Goal: Task Accomplishment & Management: Manage account settings

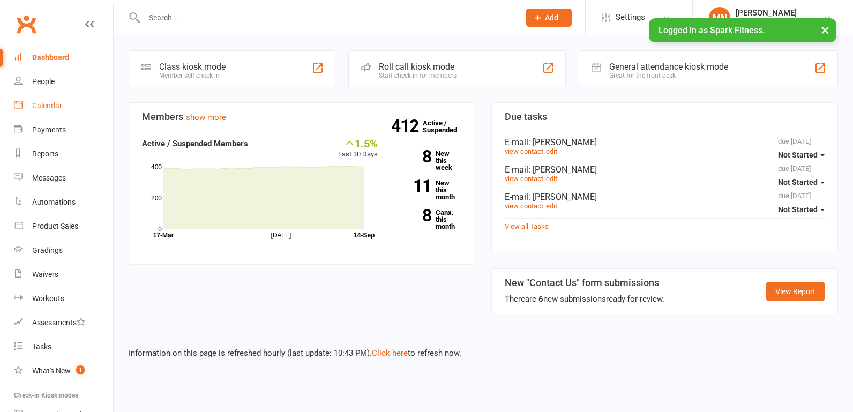
click at [37, 108] on div "Calendar" at bounding box center [47, 105] width 30 height 9
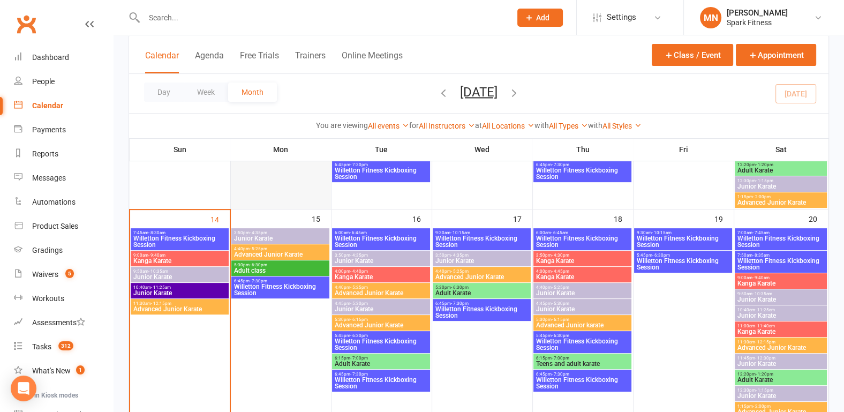
scroll to position [446, 0]
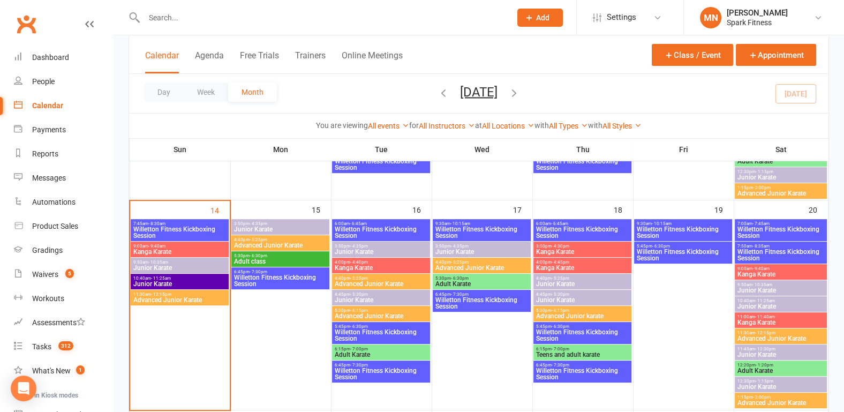
click at [263, 279] on span "Willetton Fitness Kickboxing Session" at bounding box center [281, 280] width 94 height 13
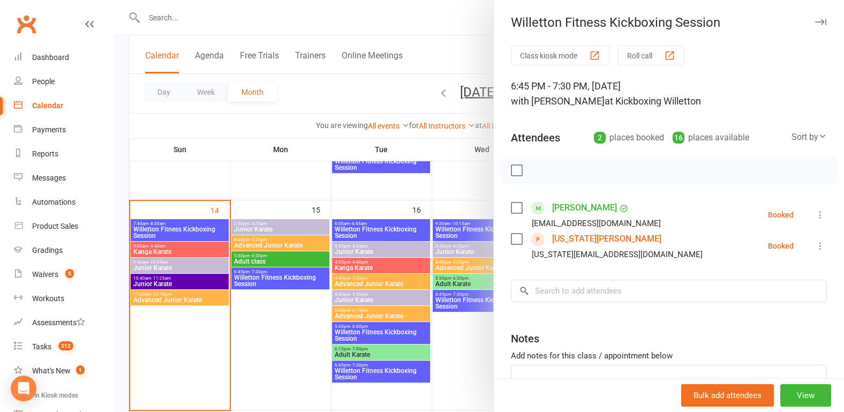
drag, startPoint x: 120, startPoint y: 217, endPoint x: 235, endPoint y: 244, distance: 117.9
click at [120, 217] on div at bounding box center [479, 206] width 731 height 412
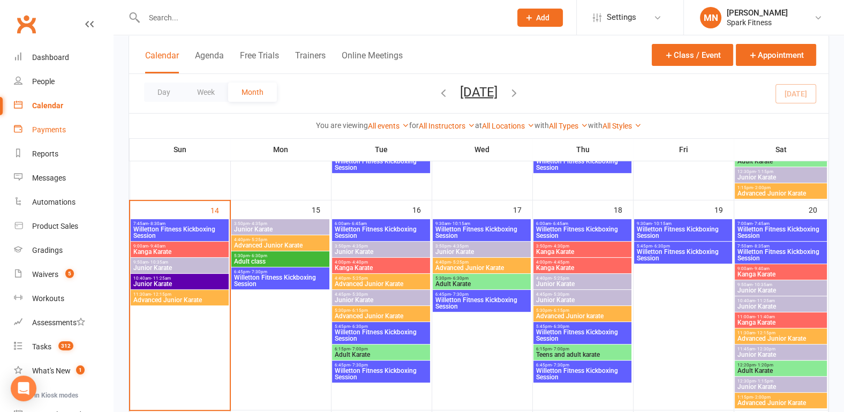
click at [45, 135] on link "Payments" at bounding box center [63, 130] width 99 height 24
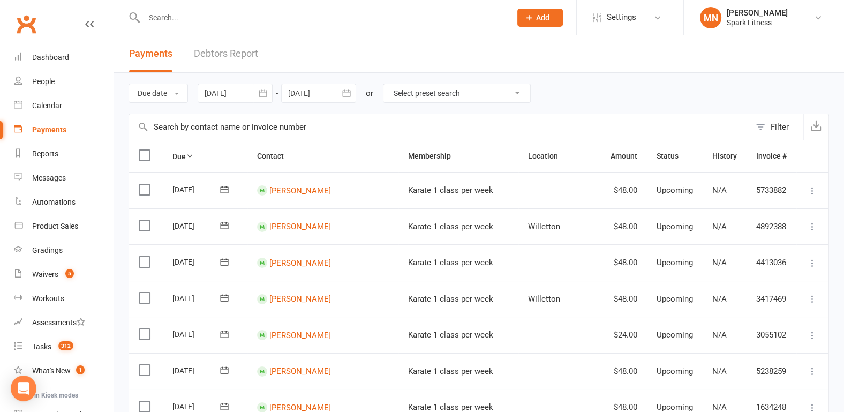
click at [222, 94] on div at bounding box center [235, 93] width 75 height 19
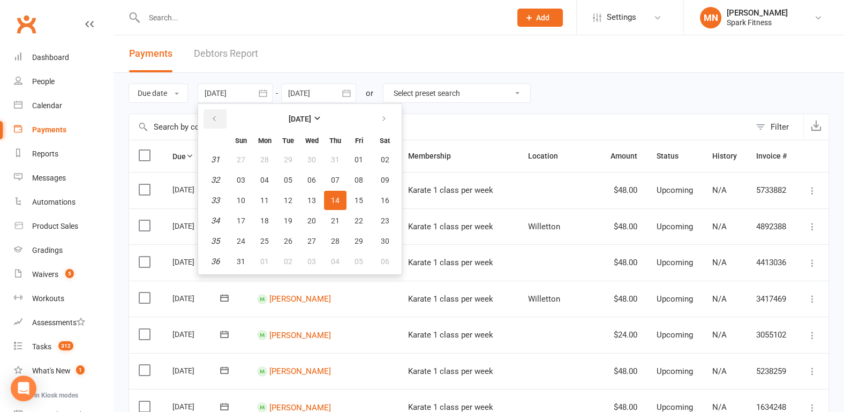
click at [216, 116] on icon "button" at bounding box center [215, 119] width 8 height 9
click at [211, 115] on icon "button" at bounding box center [215, 119] width 8 height 9
click at [240, 179] on span "08" at bounding box center [241, 180] width 9 height 9
type input "[DATE]"
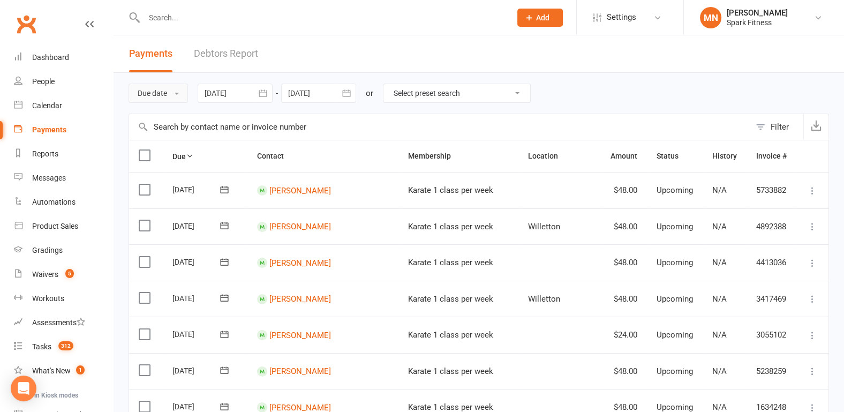
click at [158, 95] on button "Due date" at bounding box center [158, 93] width 59 height 19
click at [149, 165] on link "Date failed" at bounding box center [182, 159] width 106 height 21
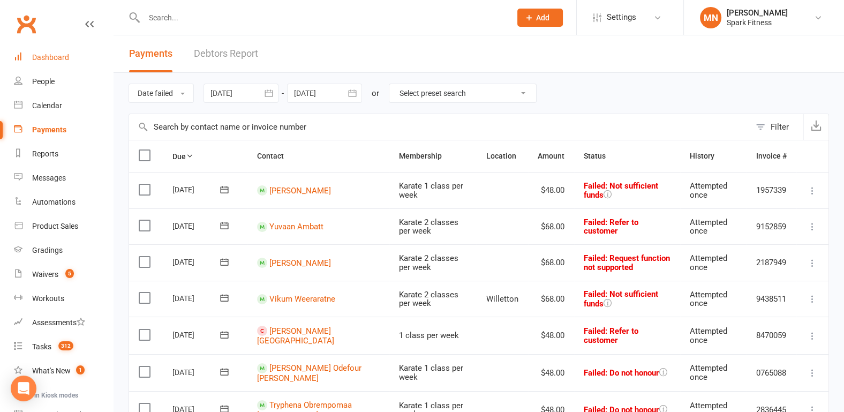
click at [53, 59] on div "Dashboard" at bounding box center [50, 57] width 37 height 9
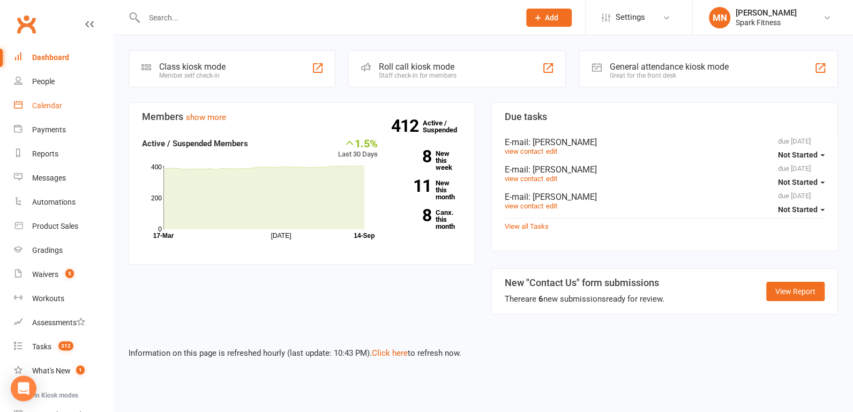
click at [52, 100] on link "Calendar" at bounding box center [63, 106] width 99 height 24
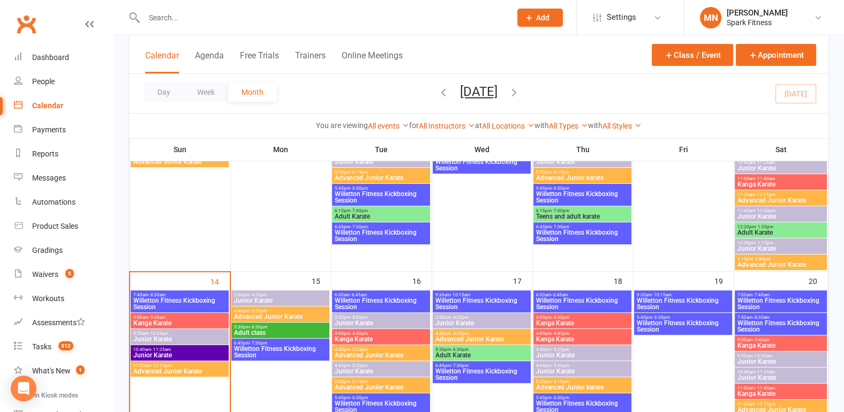
scroll to position [446, 0]
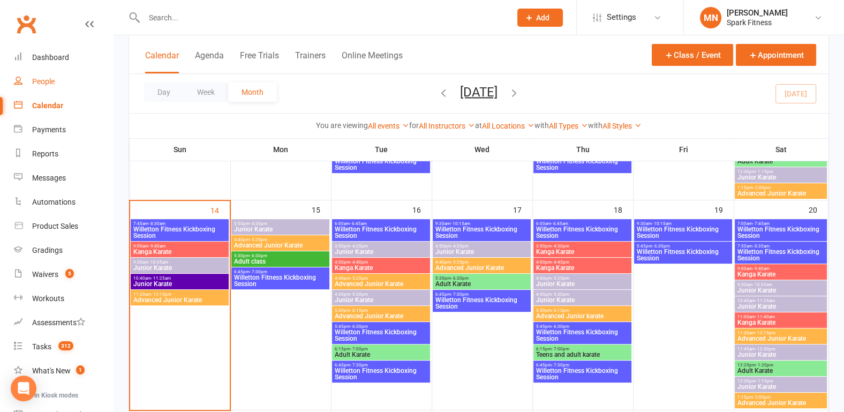
click at [53, 86] on link "People" at bounding box center [63, 82] width 99 height 24
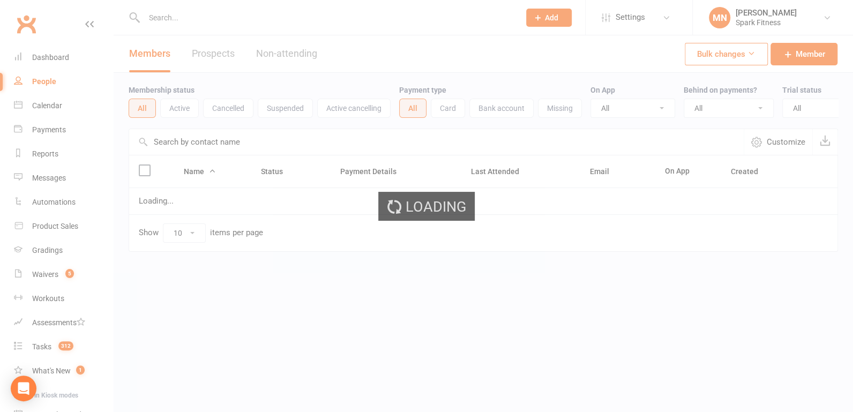
click at [176, 20] on div "Loading" at bounding box center [426, 206] width 853 height 412
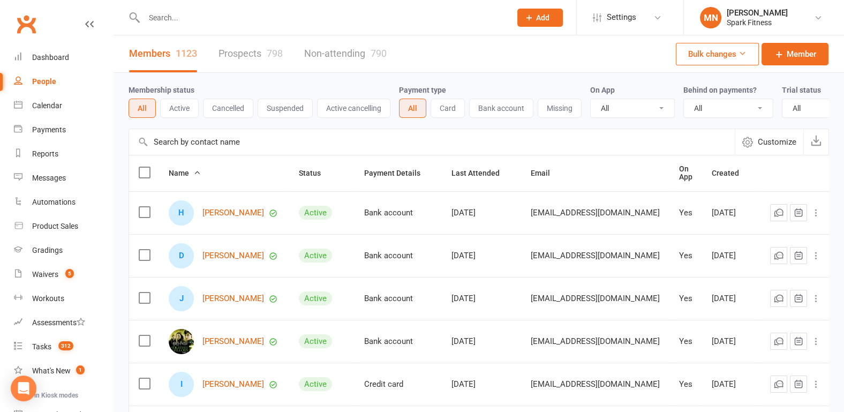
click at [176, 20] on input "text" at bounding box center [322, 17] width 363 height 15
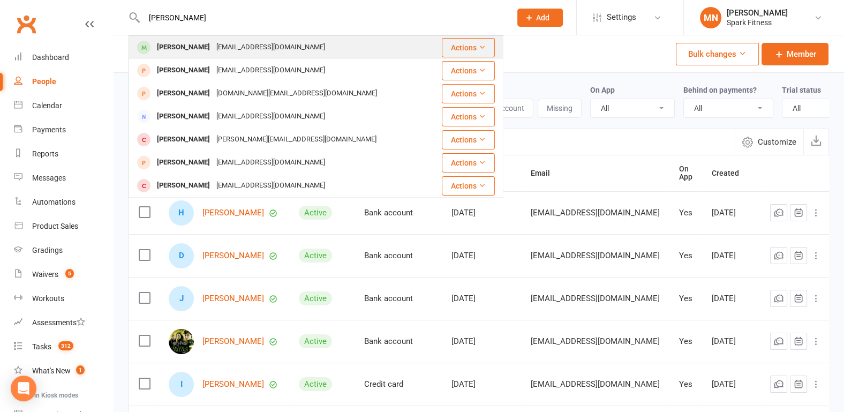
type input "[PERSON_NAME]"
click at [171, 43] on div "[PERSON_NAME]" at bounding box center [183, 48] width 59 height 16
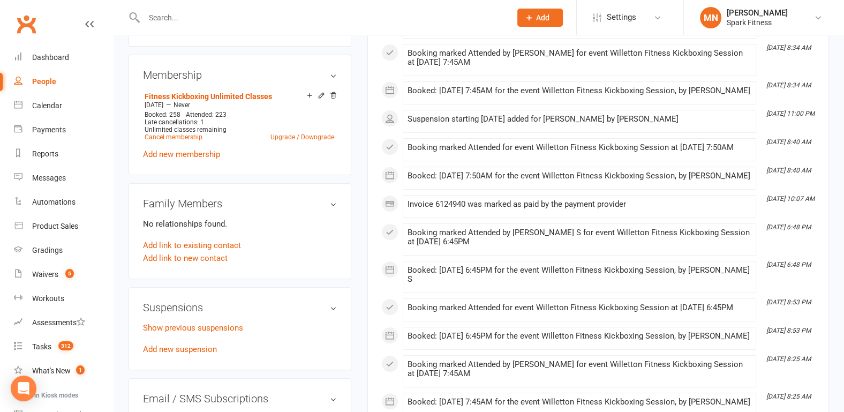
scroll to position [558, 0]
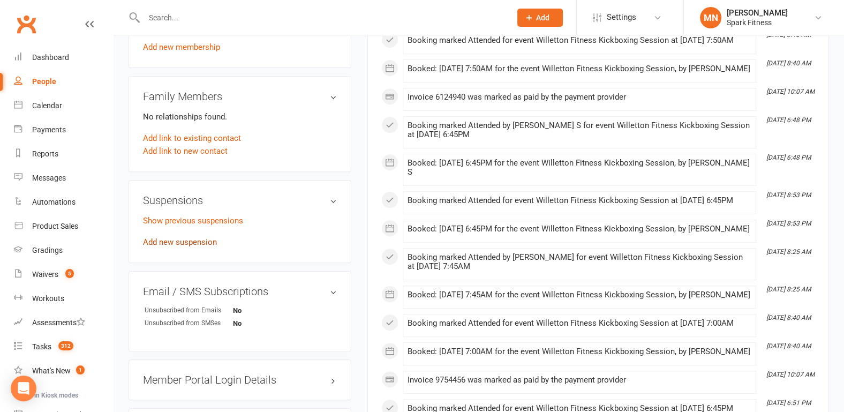
click at [176, 237] on link "Add new suspension" at bounding box center [180, 242] width 74 height 10
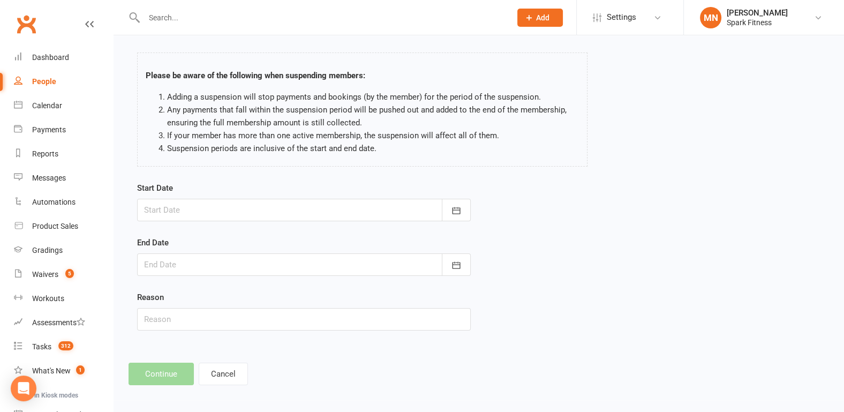
scroll to position [44, 0]
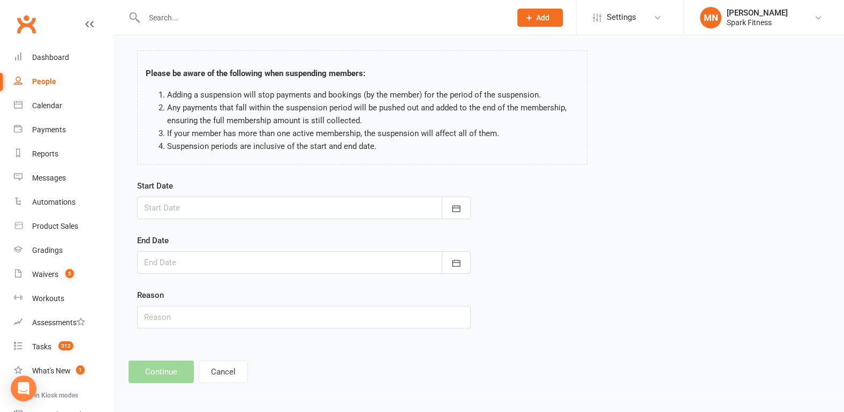
click at [166, 201] on div at bounding box center [304, 208] width 334 height 23
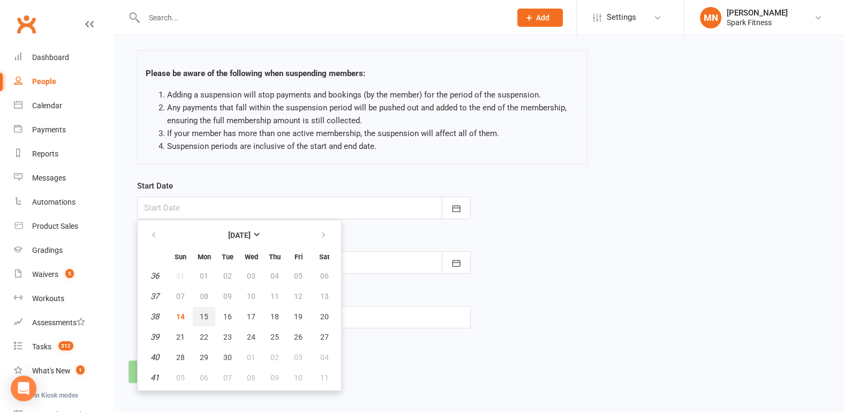
click at [201, 315] on span "15" at bounding box center [204, 316] width 9 height 9
type input "[DATE]"
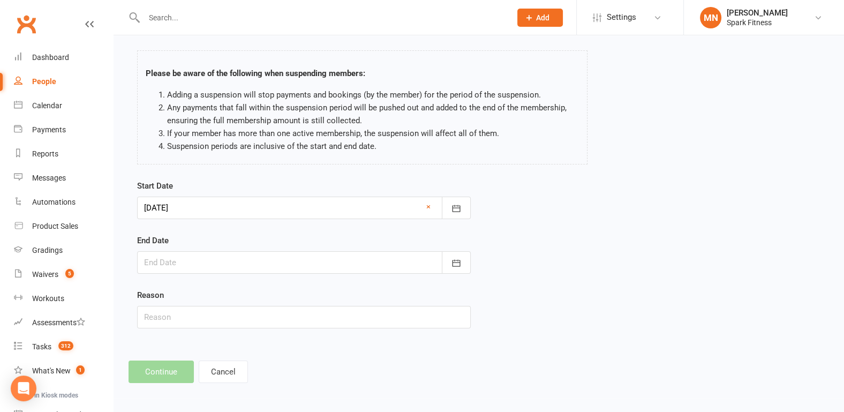
click at [166, 264] on div at bounding box center [304, 262] width 334 height 23
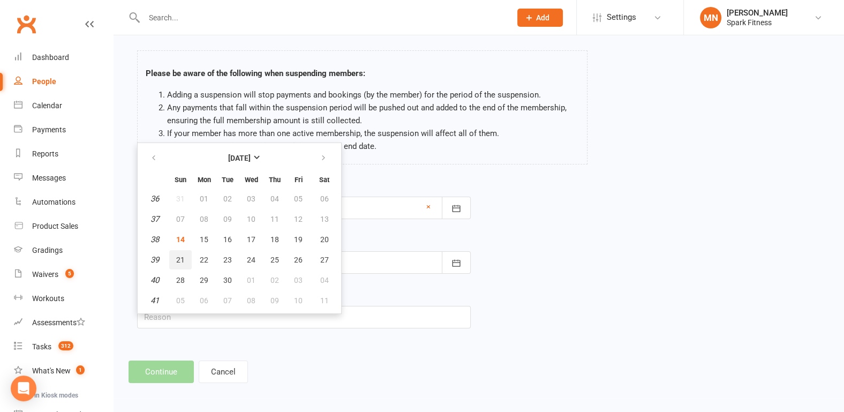
click at [177, 259] on span "21" at bounding box center [180, 260] width 9 height 9
type input "[DATE]"
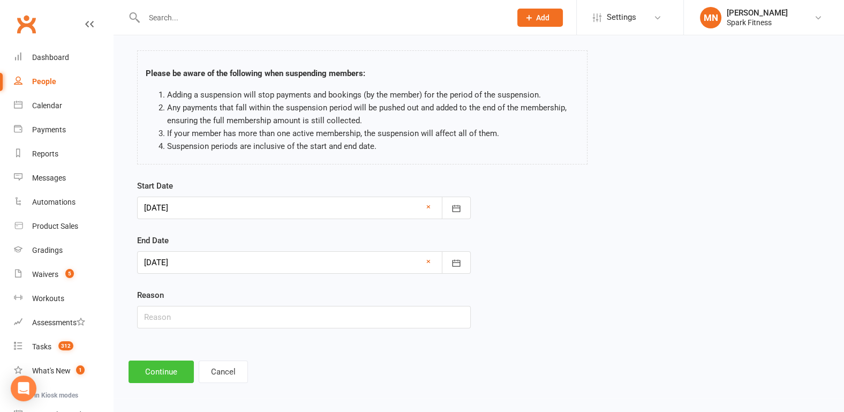
click at [163, 375] on button "Continue" at bounding box center [161, 372] width 65 height 23
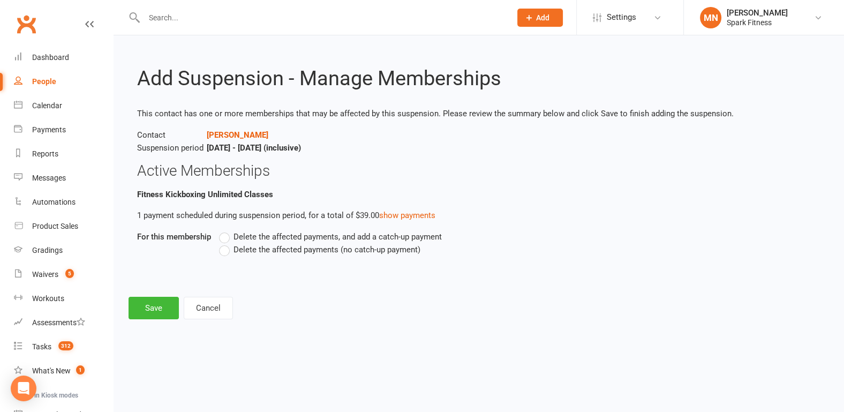
scroll to position [0, 0]
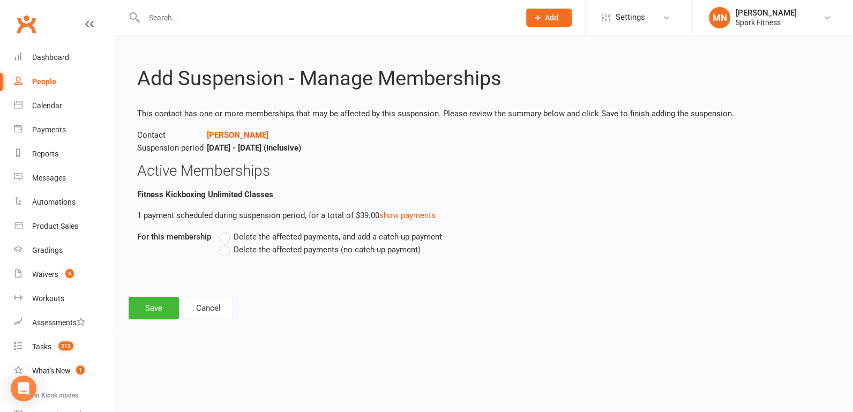
click at [221, 256] on label "Delete the affected payments (no catch-up payment)" at bounding box center [319, 249] width 201 height 13
click at [221, 243] on input "Delete the affected payments (no catch-up payment)" at bounding box center [222, 243] width 7 height 0
click at [138, 306] on button "Save" at bounding box center [154, 308] width 50 height 23
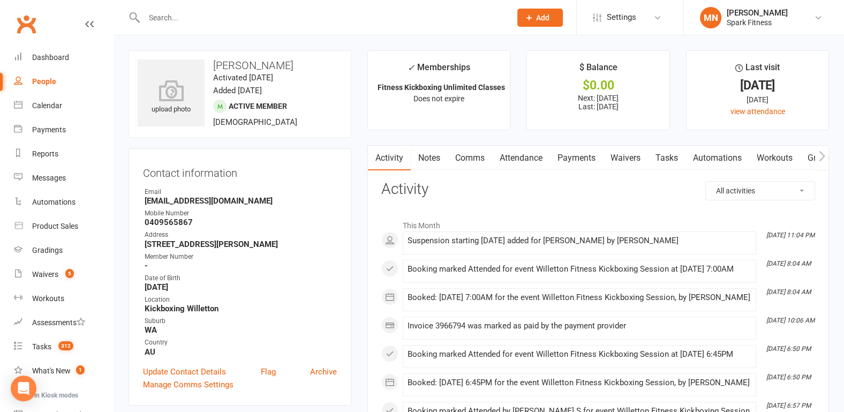
click at [180, 20] on input "text" at bounding box center [322, 17] width 363 height 15
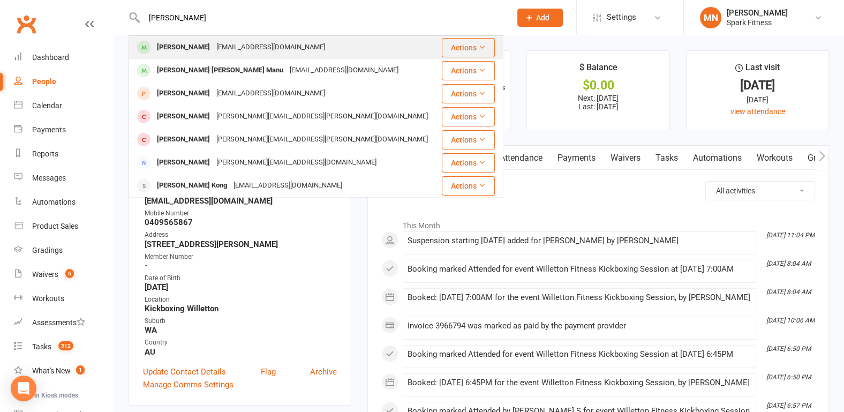
type input "[PERSON_NAME]"
click at [188, 47] on div "[PERSON_NAME]" at bounding box center [183, 48] width 59 height 16
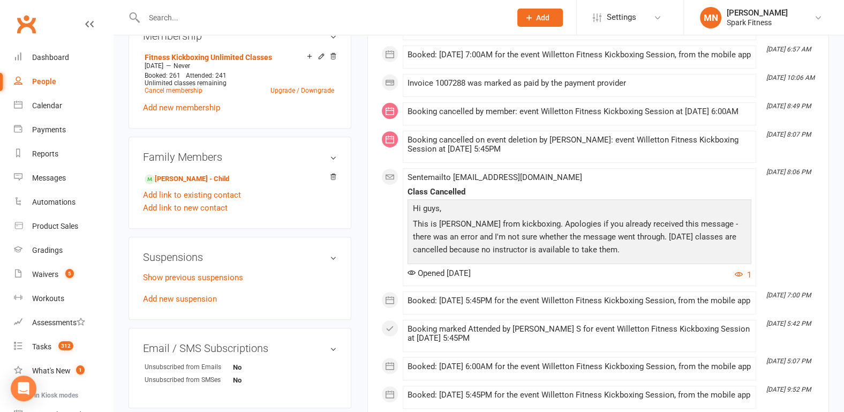
scroll to position [502, 0]
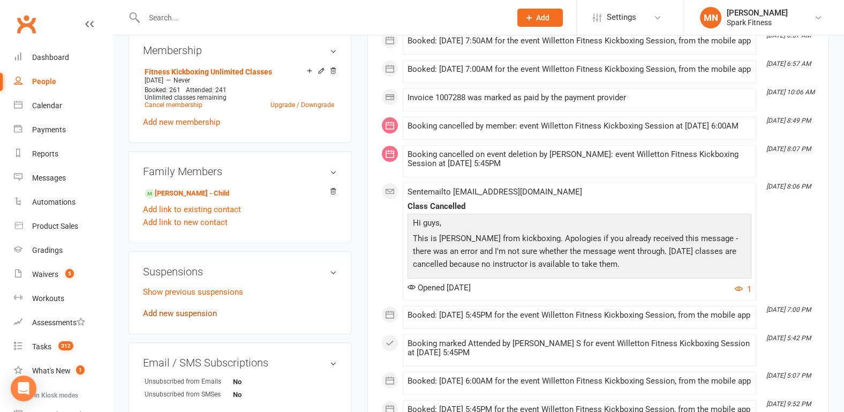
click at [180, 313] on link "Add new suspension" at bounding box center [180, 314] width 74 height 10
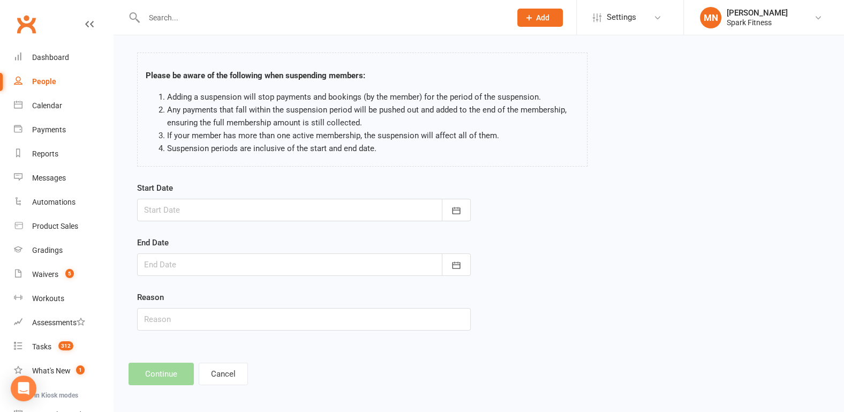
scroll to position [44, 0]
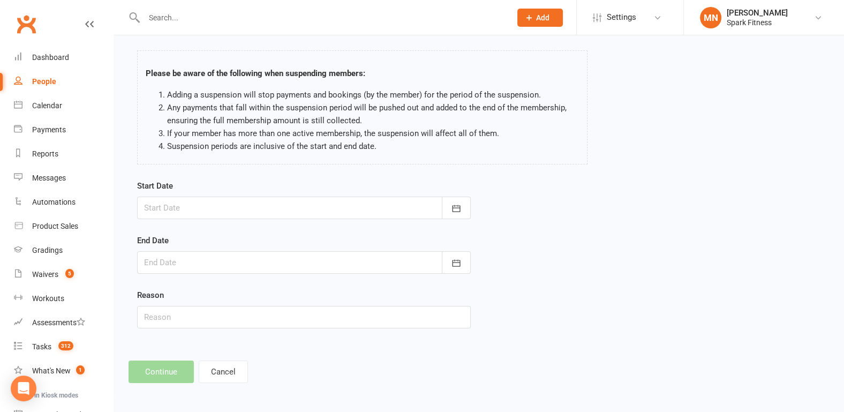
click at [156, 208] on div at bounding box center [304, 208] width 334 height 23
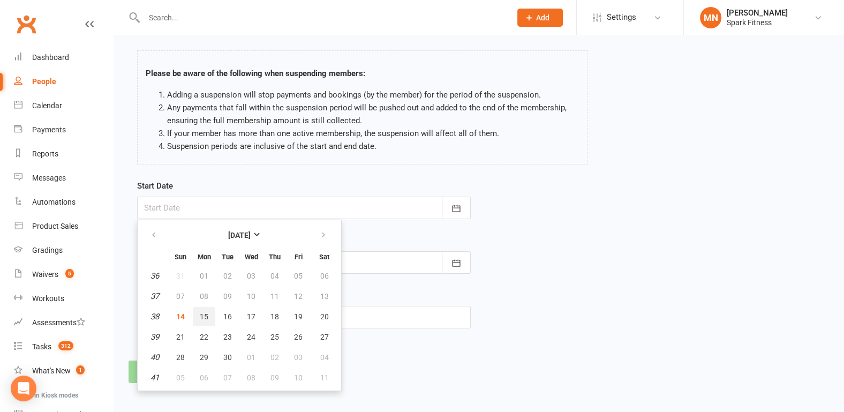
click at [207, 317] on span "15" at bounding box center [204, 316] width 9 height 9
type input "[DATE]"
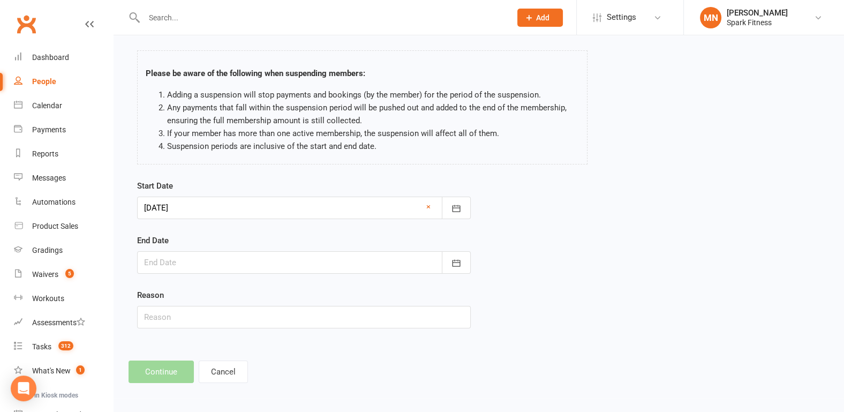
click at [174, 258] on div at bounding box center [304, 262] width 334 height 23
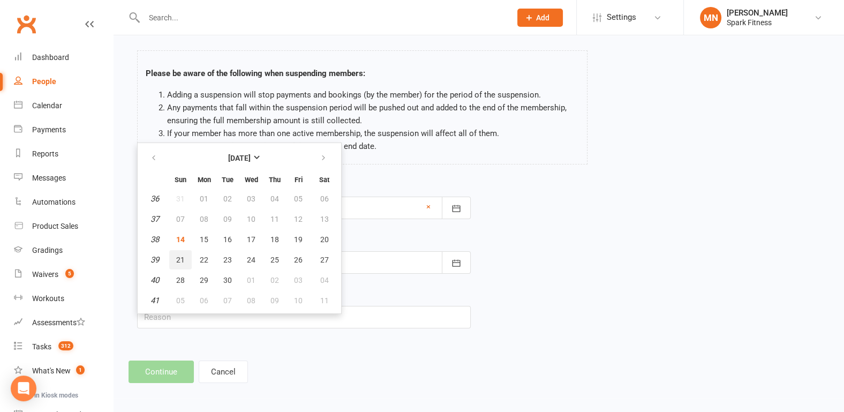
click at [180, 261] on span "21" at bounding box center [180, 260] width 9 height 9
type input "[DATE]"
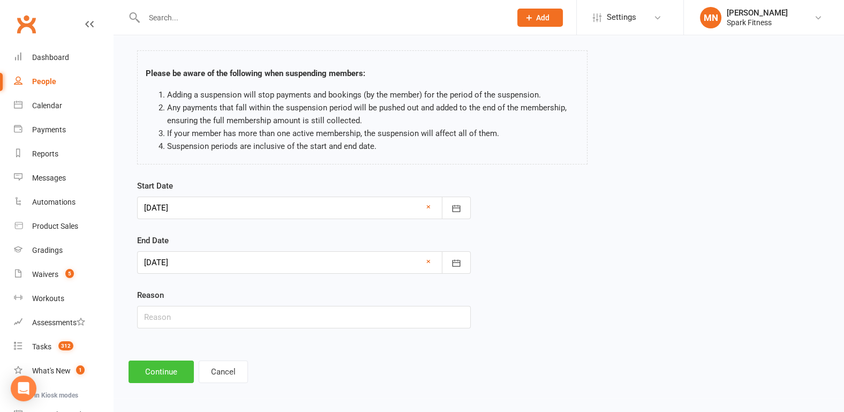
click at [174, 371] on button "Continue" at bounding box center [161, 372] width 65 height 23
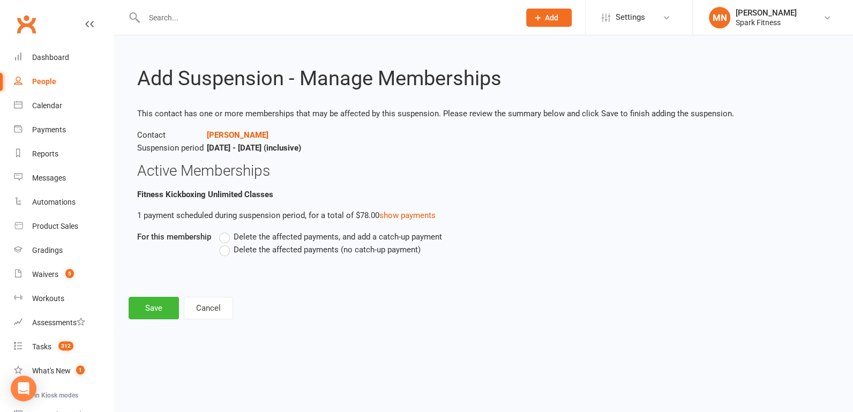
click at [217, 248] on div "Delete the affected payments, and add a catch-up payment Delete the affected pa…" at bounding box center [441, 250] width 461 height 41
click at [221, 248] on label "Delete the affected payments (no catch-up payment)" at bounding box center [319, 249] width 201 height 13
click at [221, 243] on input "Delete the affected payments (no catch-up payment)" at bounding box center [222, 243] width 7 height 0
click at [153, 310] on button "Save" at bounding box center [154, 308] width 50 height 23
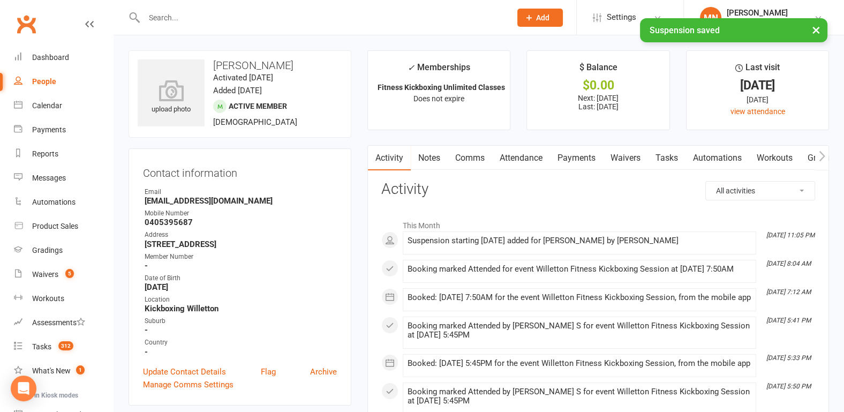
click at [168, 18] on div "× Suspension saved" at bounding box center [415, 18] width 831 height 0
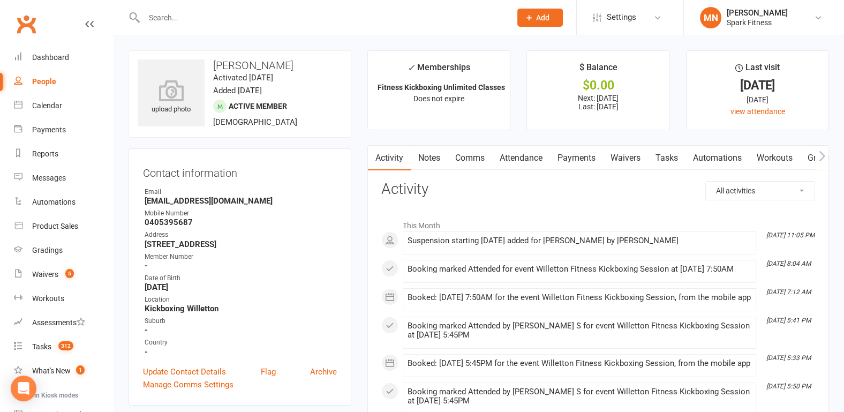
scroll to position [360, 0]
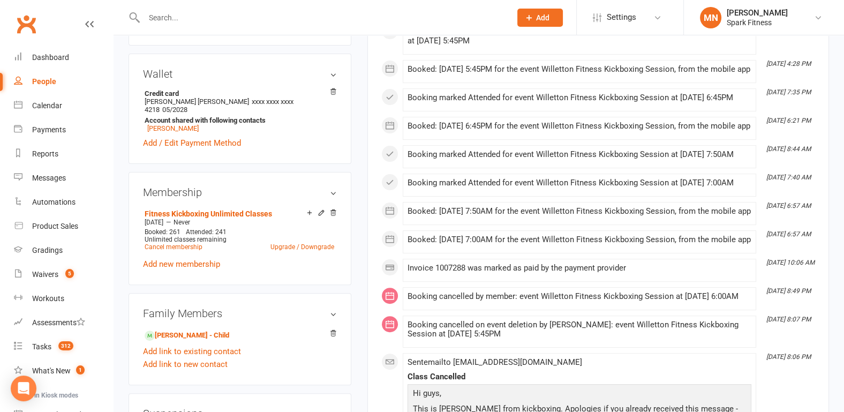
click at [191, 21] on input "text" at bounding box center [322, 17] width 363 height 15
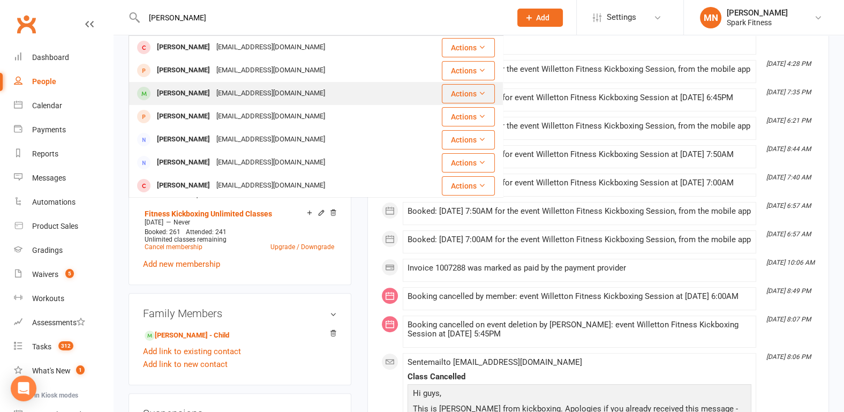
type input "[PERSON_NAME]"
click at [181, 88] on div "[PERSON_NAME]" at bounding box center [183, 94] width 59 height 16
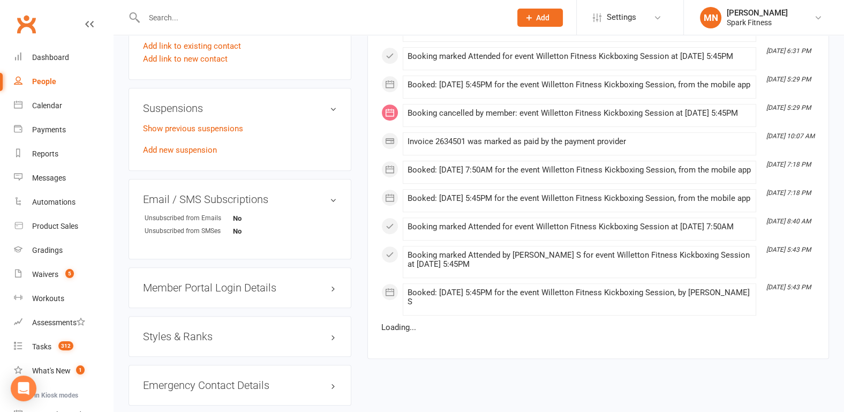
scroll to position [670, 0]
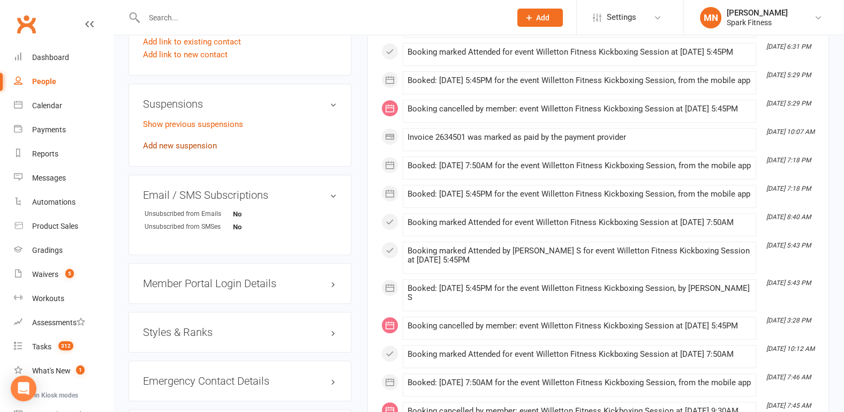
click at [158, 141] on link "Add new suspension" at bounding box center [180, 146] width 74 height 10
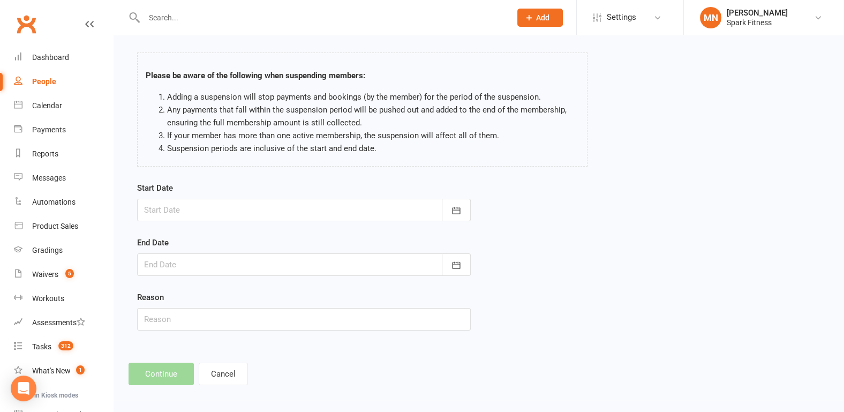
scroll to position [44, 0]
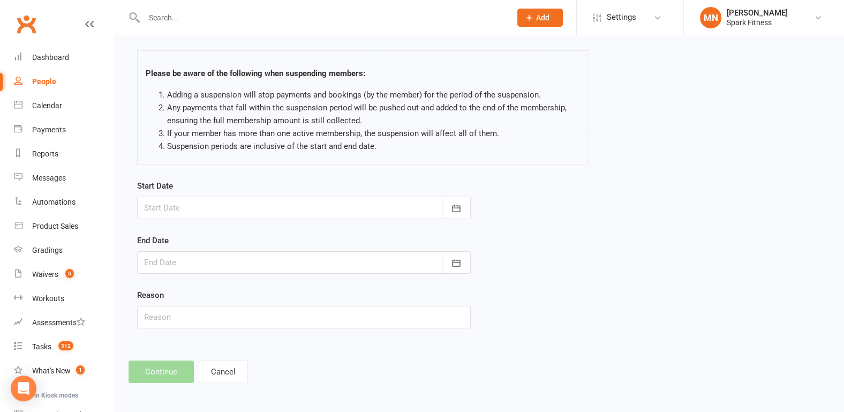
click at [166, 203] on div at bounding box center [304, 208] width 334 height 23
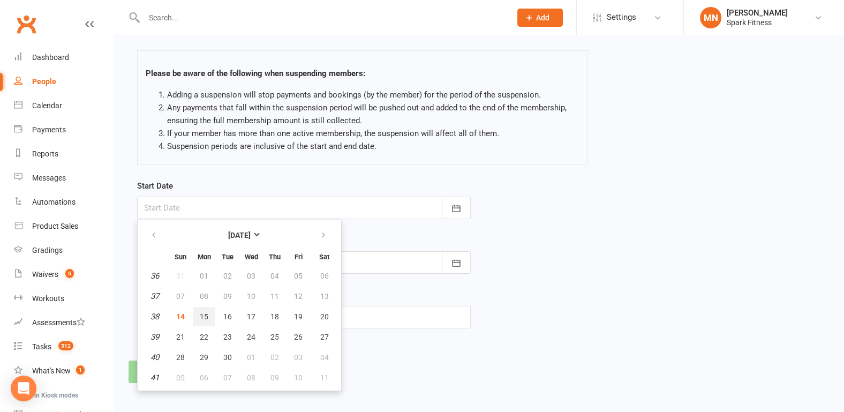
click at [204, 313] on span "15" at bounding box center [204, 316] width 9 height 9
type input "[DATE]"
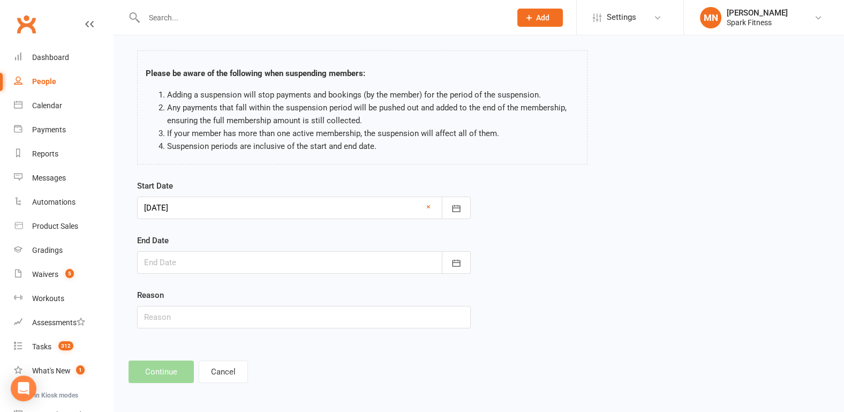
click at [170, 258] on div at bounding box center [304, 262] width 334 height 23
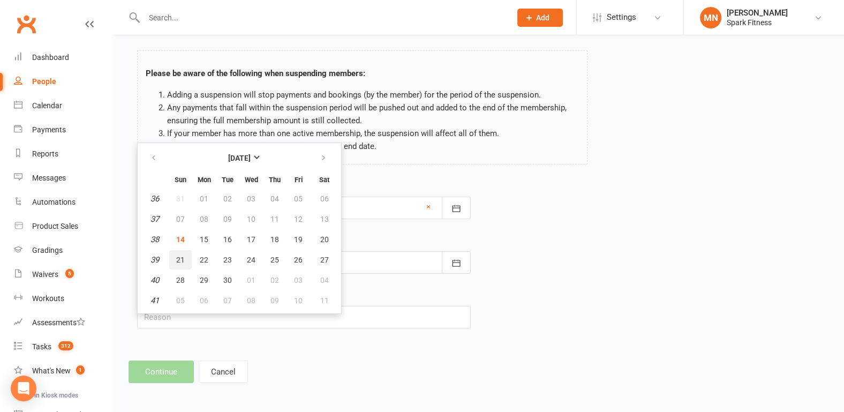
click at [178, 258] on span "21" at bounding box center [180, 260] width 9 height 9
type input "[DATE]"
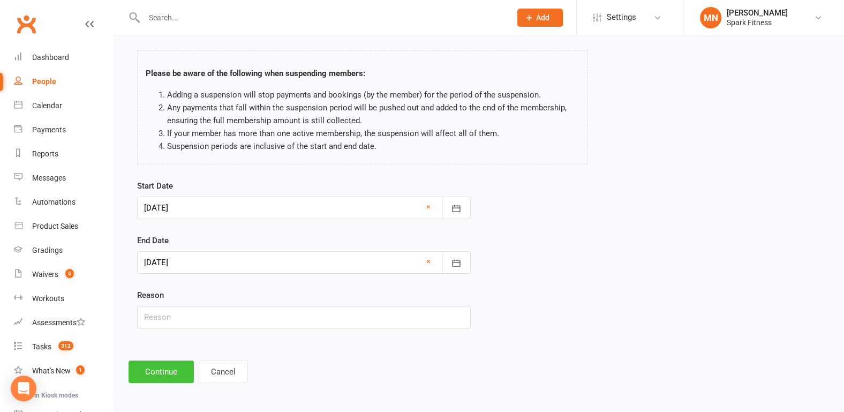
click at [161, 377] on button "Continue" at bounding box center [161, 372] width 65 height 23
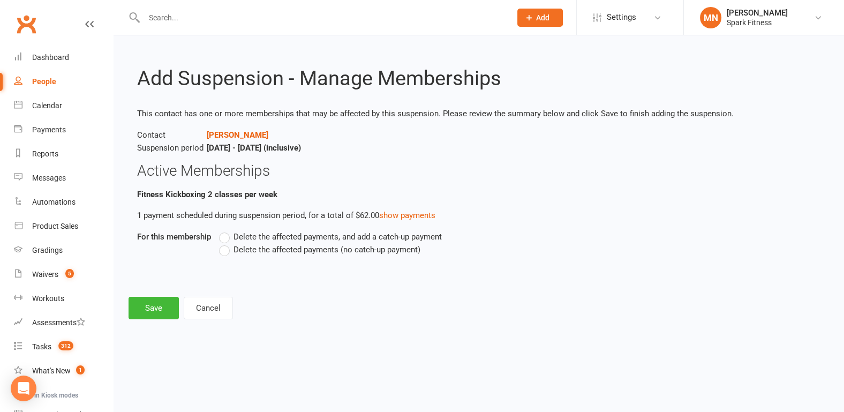
scroll to position [0, 0]
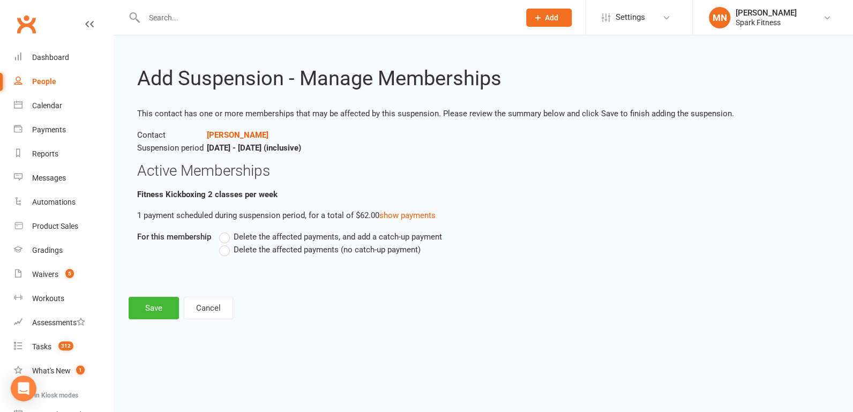
click at [225, 248] on label "Delete the affected payments (no catch-up payment)" at bounding box center [319, 249] width 201 height 13
click at [225, 243] on input "Delete the affected payments (no catch-up payment)" at bounding box center [222, 243] width 7 height 0
click at [150, 313] on button "Save" at bounding box center [154, 308] width 50 height 23
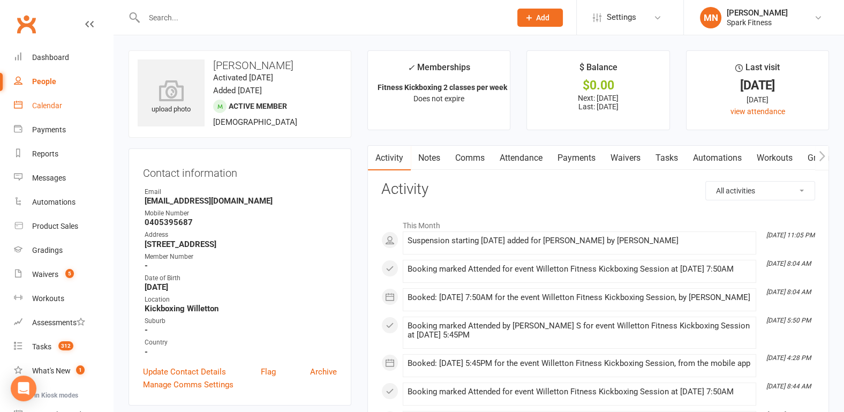
click at [47, 109] on div "Calendar" at bounding box center [47, 105] width 30 height 9
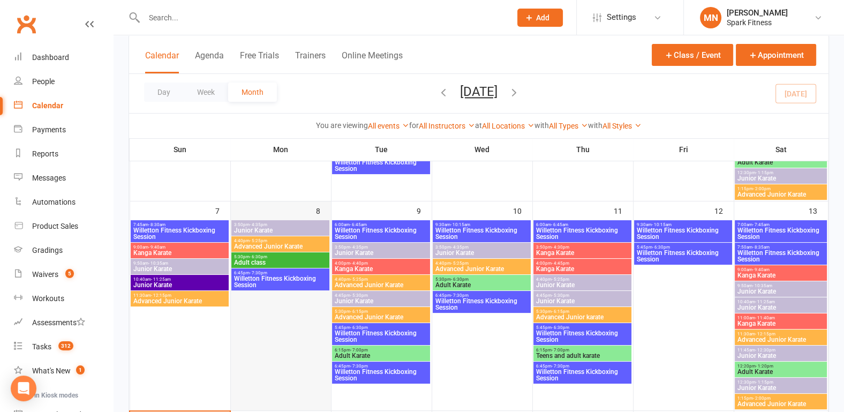
scroll to position [223, 0]
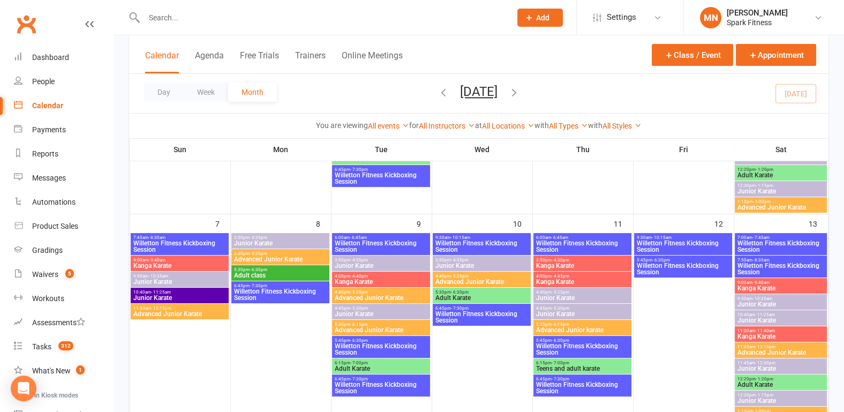
click at [254, 290] on span "Willetton Fitness Kickboxing Session" at bounding box center [281, 294] width 94 height 13
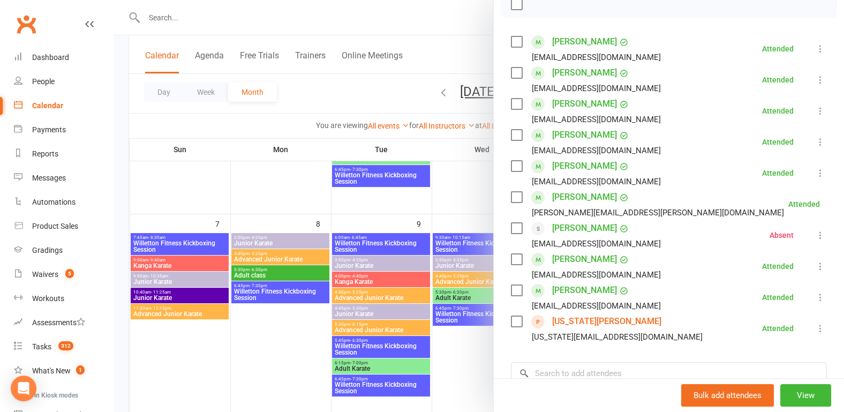
scroll to position [167, 0]
click at [577, 318] on link "[US_STATE][PERSON_NAME]" at bounding box center [606, 320] width 109 height 17
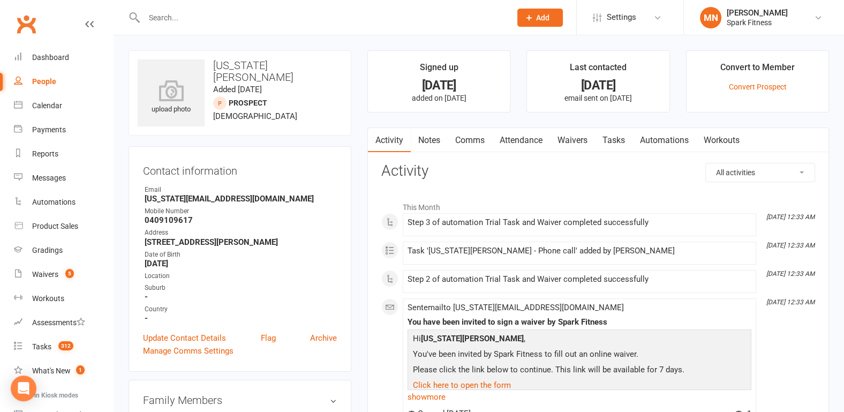
click at [522, 140] on link "Attendance" at bounding box center [521, 140] width 58 height 25
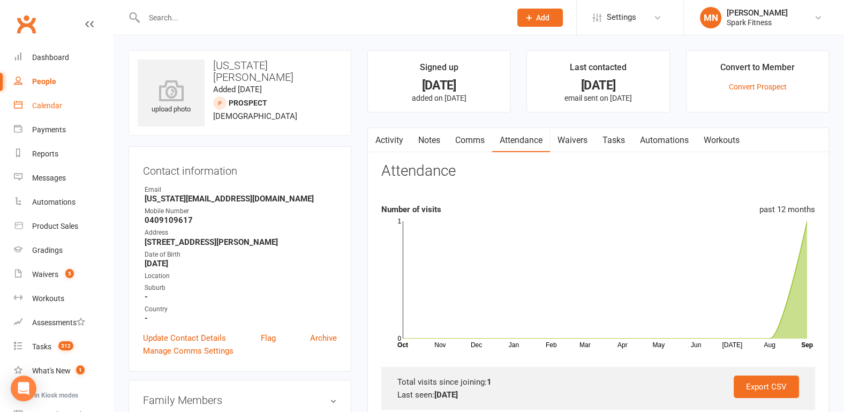
click at [50, 107] on div "Calendar" at bounding box center [47, 105] width 30 height 9
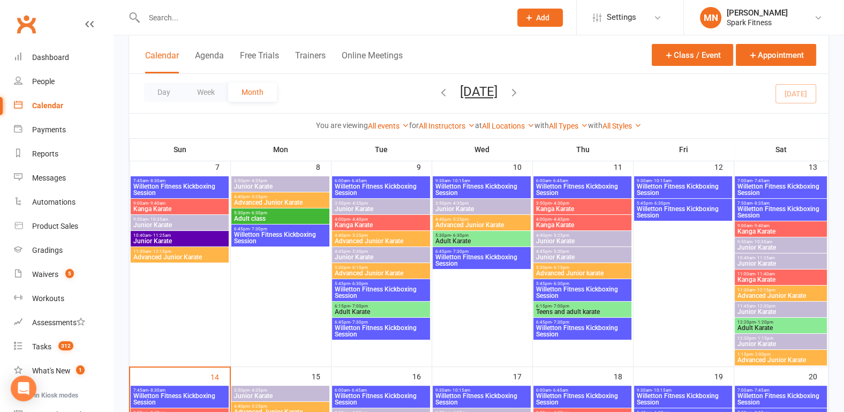
scroll to position [279, 0]
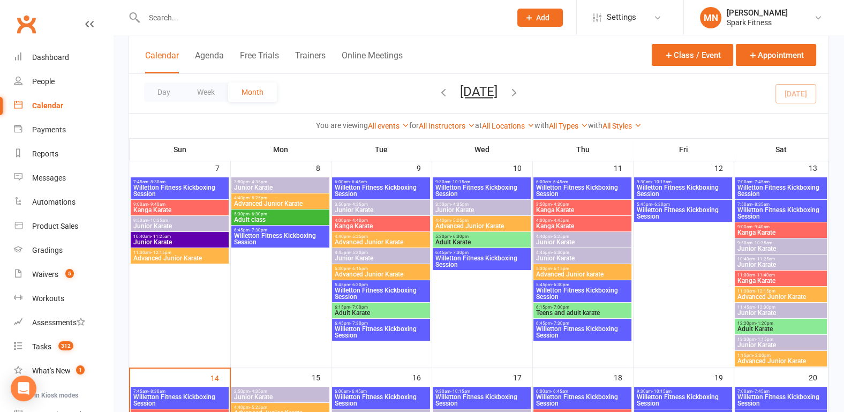
click at [275, 233] on span "Willetton Fitness Kickboxing Session" at bounding box center [281, 239] width 94 height 13
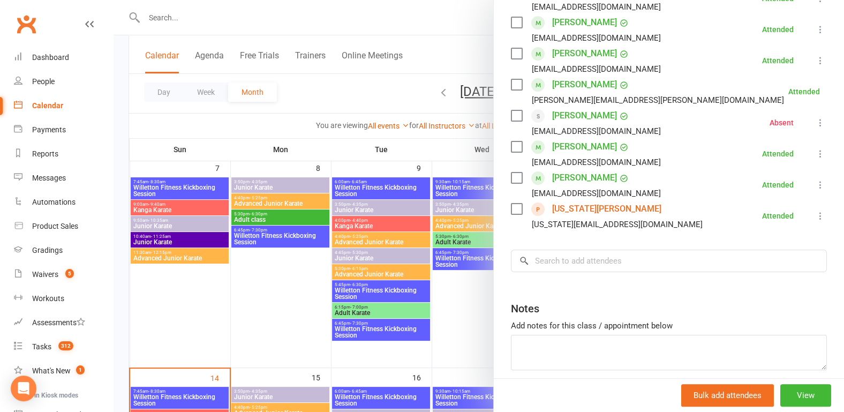
click at [293, 320] on div at bounding box center [479, 206] width 731 height 412
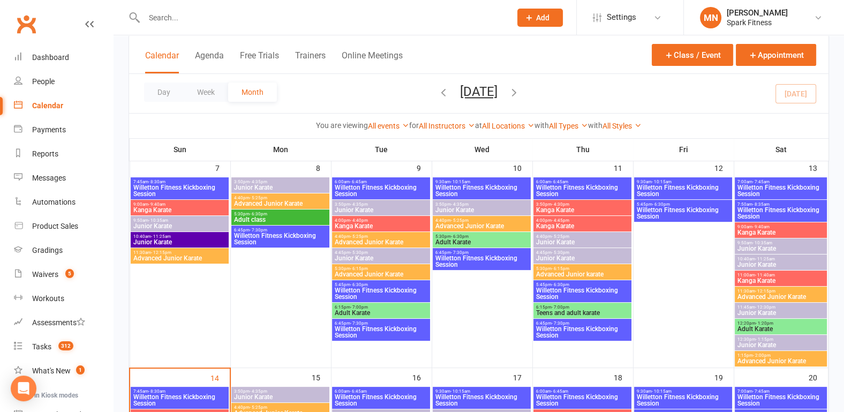
click at [367, 177] on div "6:00am - 6:45am Willetton Fitness Kickboxing Session" at bounding box center [381, 188] width 98 height 22
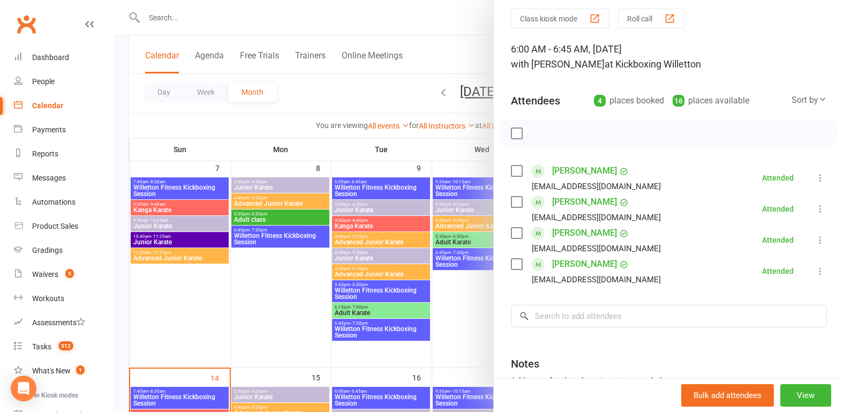
scroll to position [56, 0]
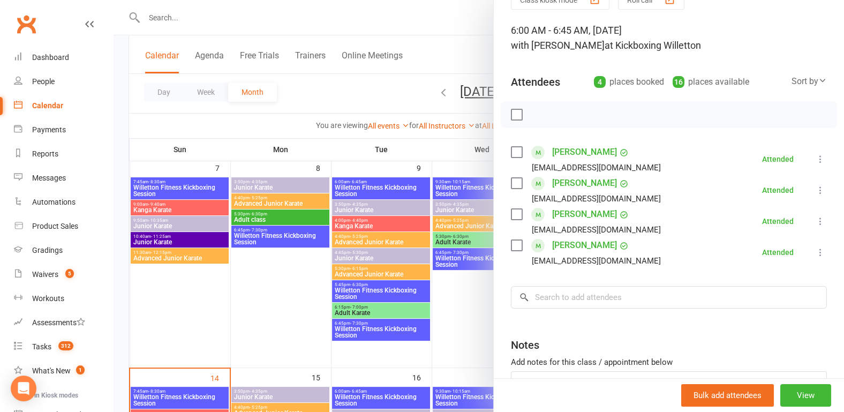
drag, startPoint x: 303, startPoint y: 304, endPoint x: 317, endPoint y: 299, distance: 14.2
click at [303, 304] on div at bounding box center [479, 206] width 731 height 412
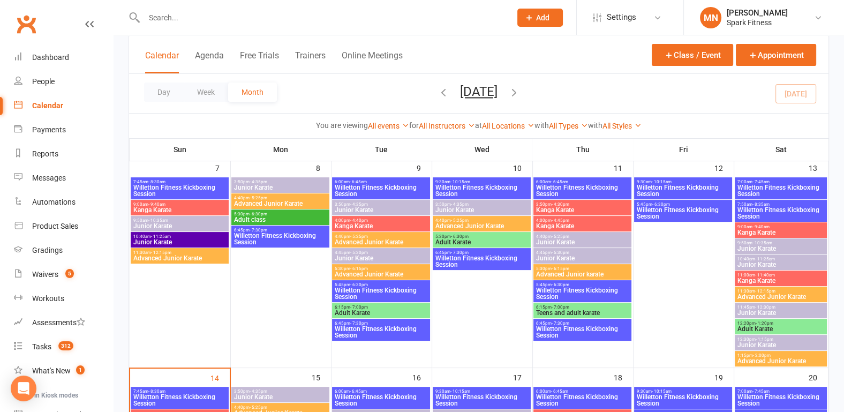
click at [388, 290] on span "Willetton Fitness Kickboxing Session" at bounding box center [381, 293] width 94 height 13
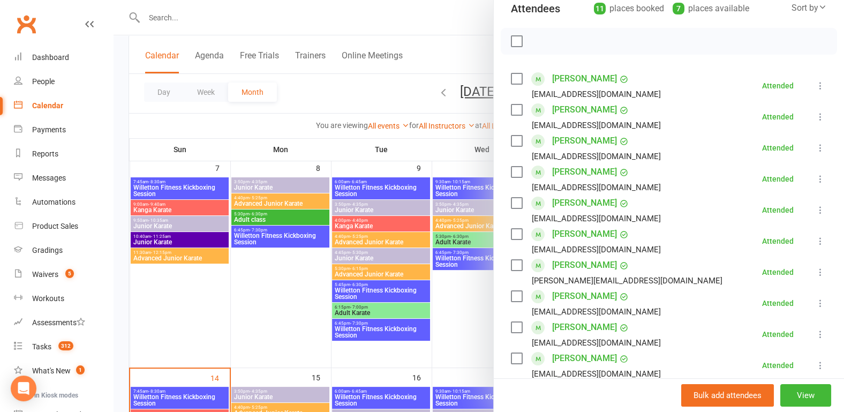
scroll to position [223, 0]
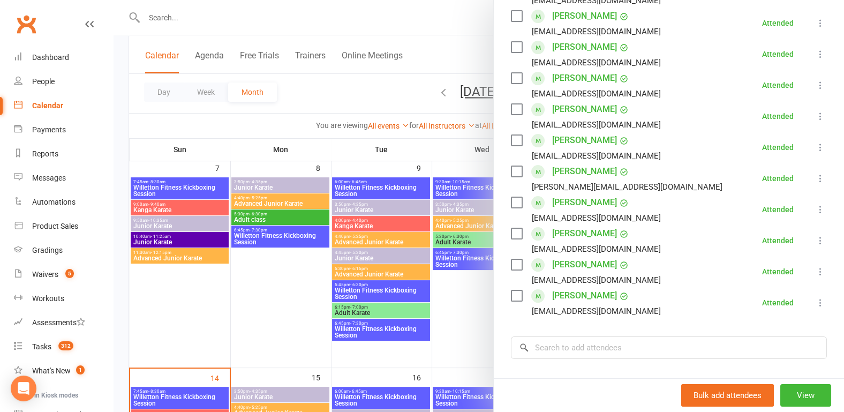
click at [289, 299] on div at bounding box center [479, 206] width 731 height 412
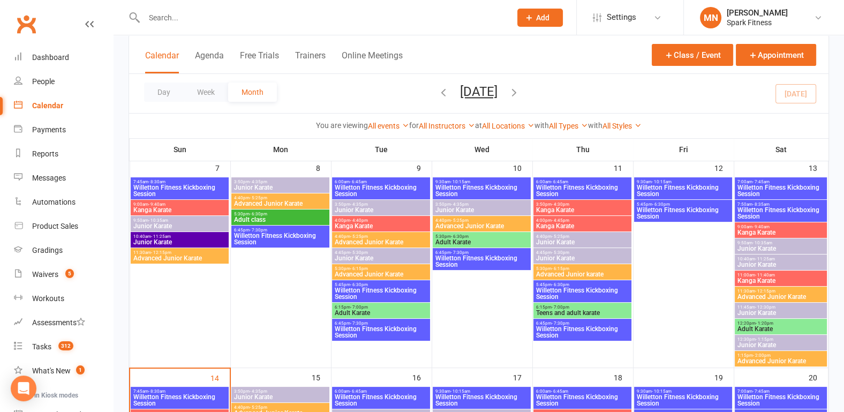
click at [370, 330] on span "Willetton Fitness Kickboxing Session" at bounding box center [381, 332] width 94 height 13
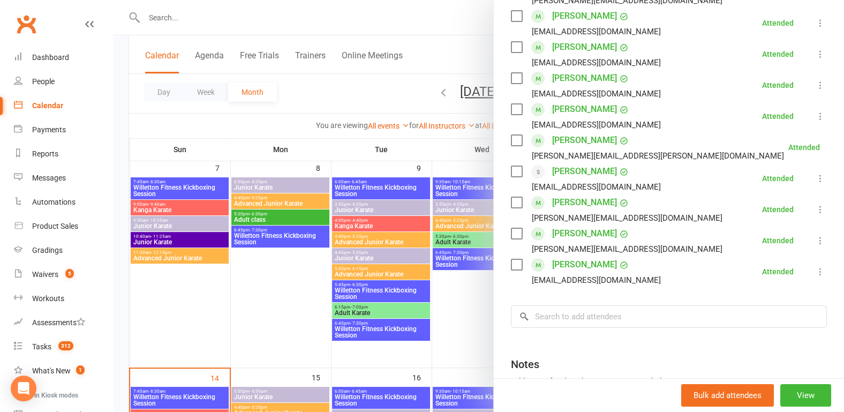
click at [290, 289] on div at bounding box center [479, 206] width 731 height 412
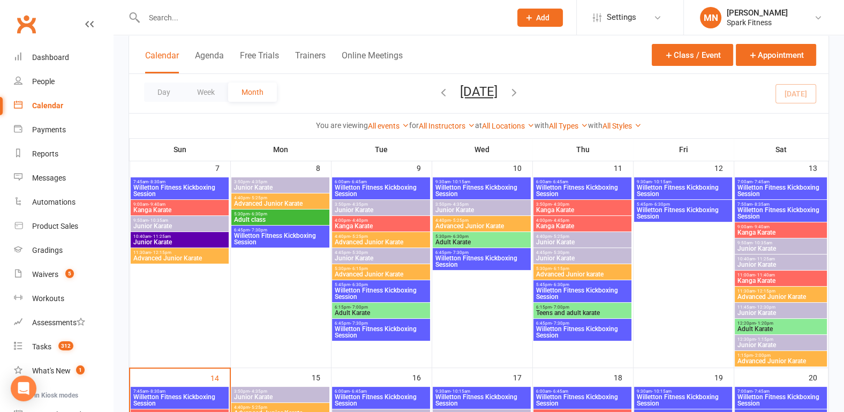
click at [472, 186] on span "Willetton Fitness Kickboxing Session" at bounding box center [482, 190] width 94 height 13
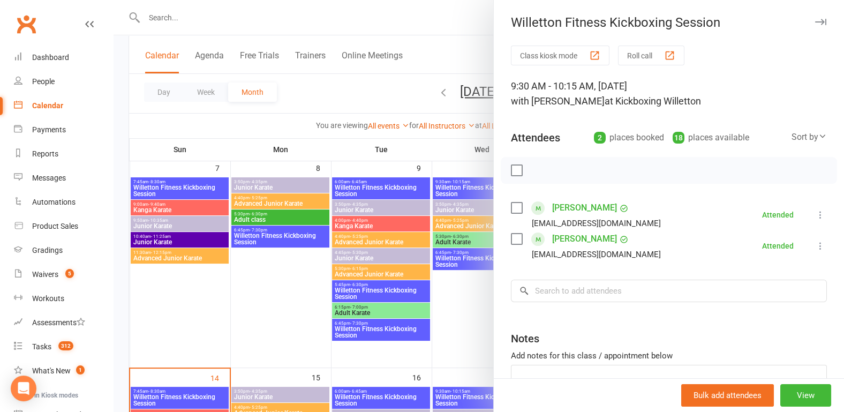
click at [231, 285] on div at bounding box center [479, 206] width 731 height 412
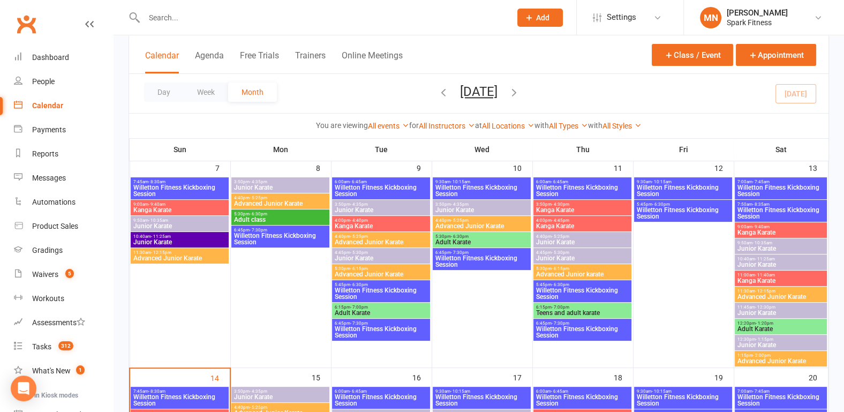
click at [468, 255] on span "Willetton Fitness Kickboxing Session" at bounding box center [482, 261] width 94 height 13
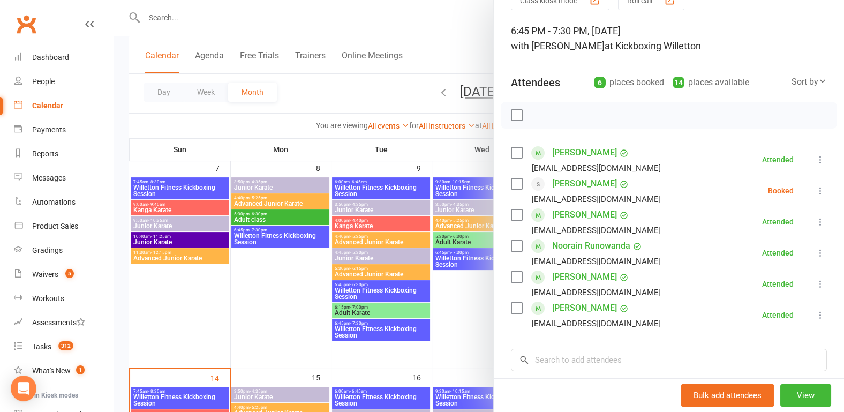
scroll to position [111, 0]
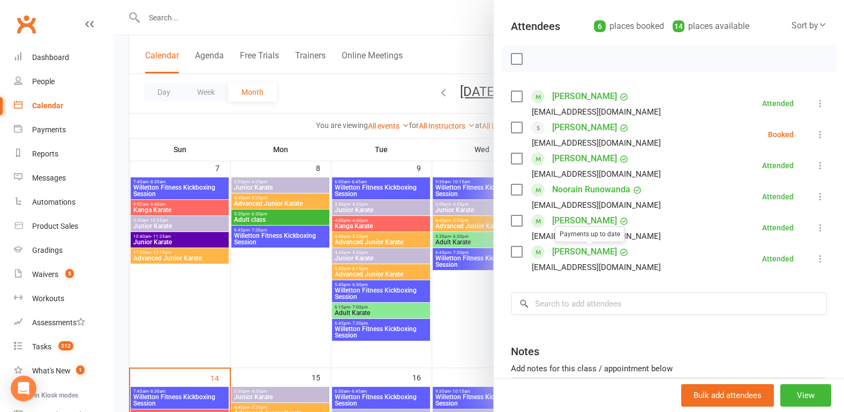
drag, startPoint x: 241, startPoint y: 309, endPoint x: 400, endPoint y: 263, distance: 165.8
click at [241, 309] on div at bounding box center [479, 206] width 731 height 412
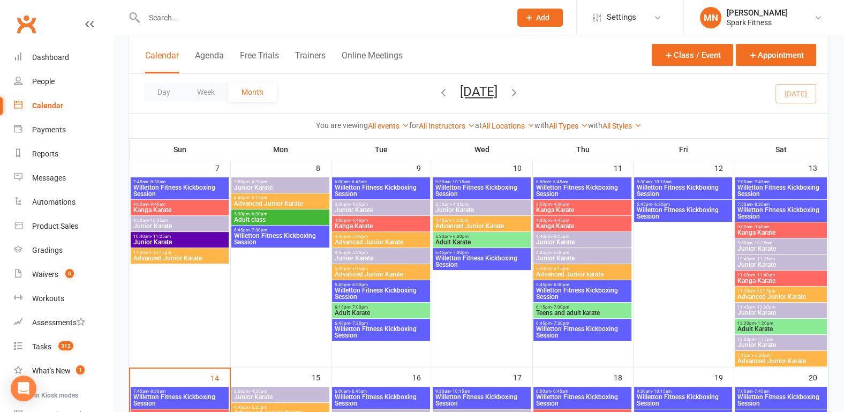
click at [569, 182] on span "6:00am - 6:45am" at bounding box center [583, 182] width 94 height 5
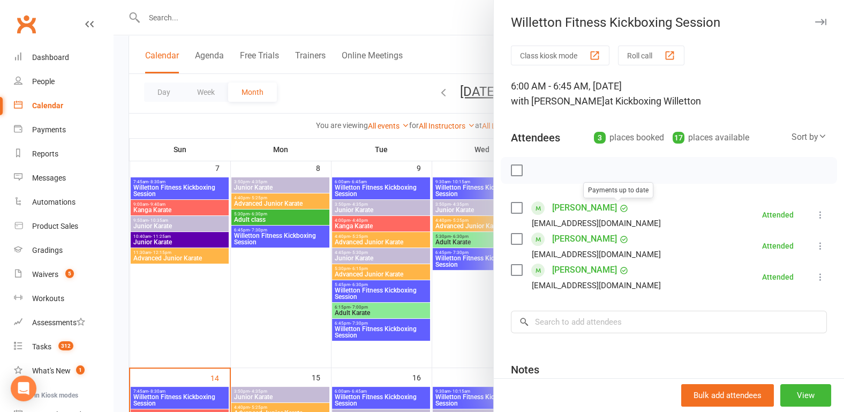
click at [252, 286] on div at bounding box center [479, 206] width 731 height 412
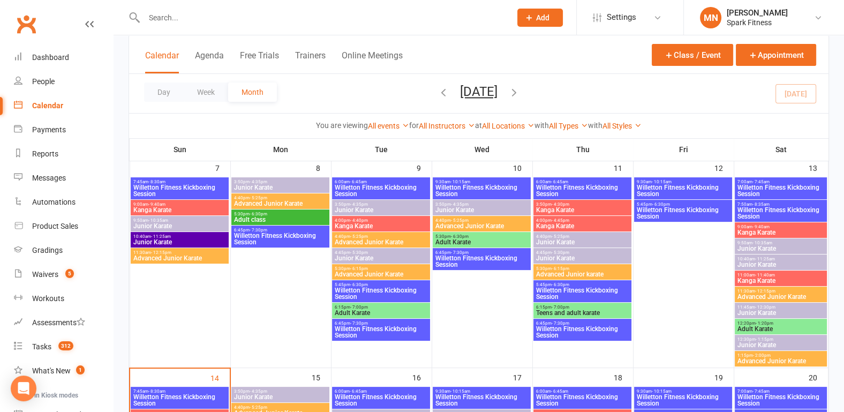
click at [563, 289] on span "Willetton Fitness Kickboxing Session" at bounding box center [583, 293] width 94 height 13
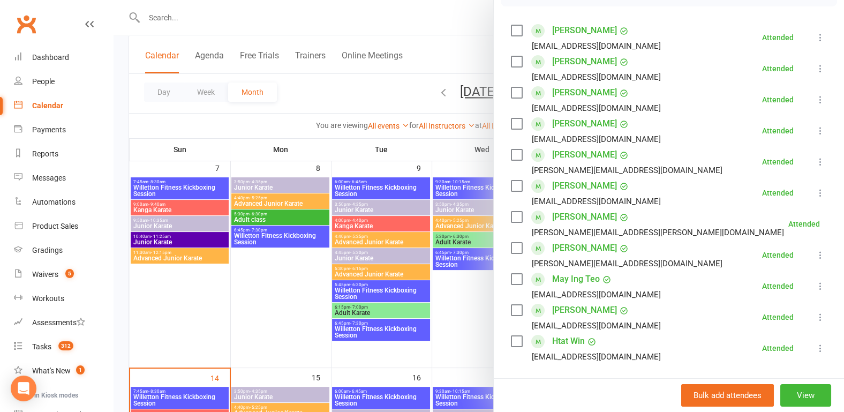
scroll to position [223, 0]
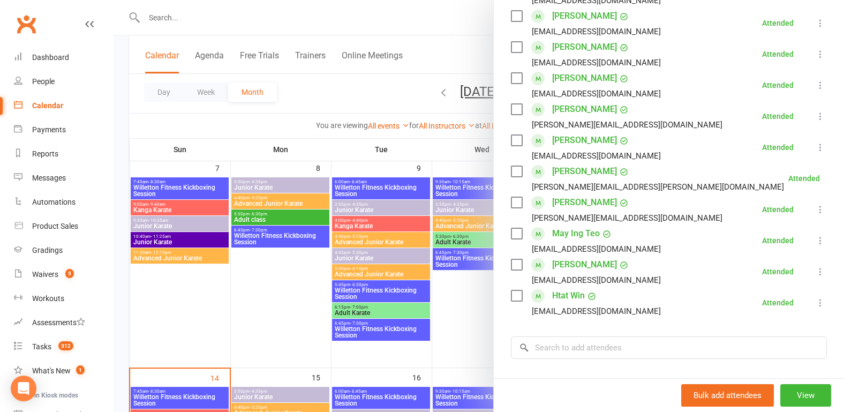
click at [266, 294] on div at bounding box center [479, 206] width 731 height 412
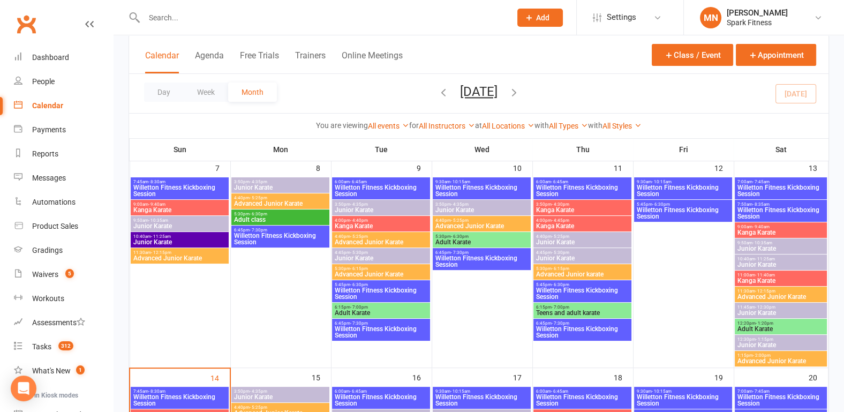
click at [547, 323] on span "6:45pm - 7:30pm" at bounding box center [583, 323] width 94 height 5
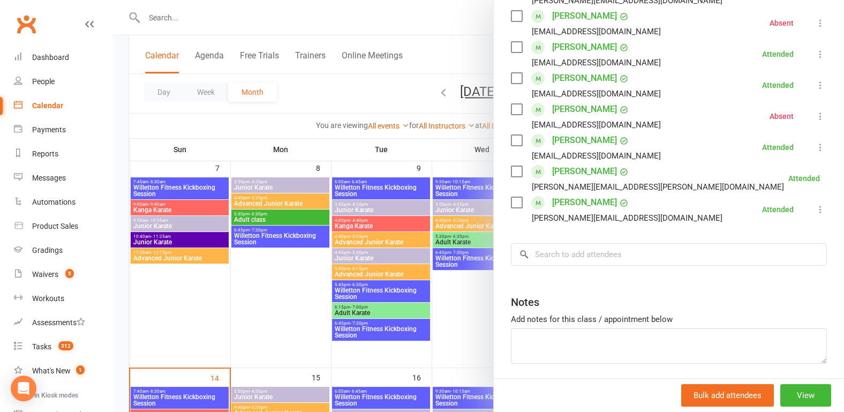
click at [212, 293] on div at bounding box center [479, 206] width 731 height 412
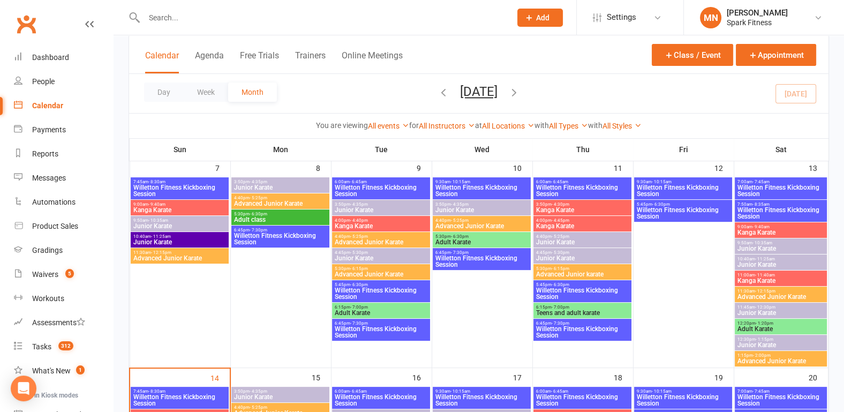
click at [664, 189] on span "Willetton Fitness Kickboxing Session" at bounding box center [684, 190] width 94 height 13
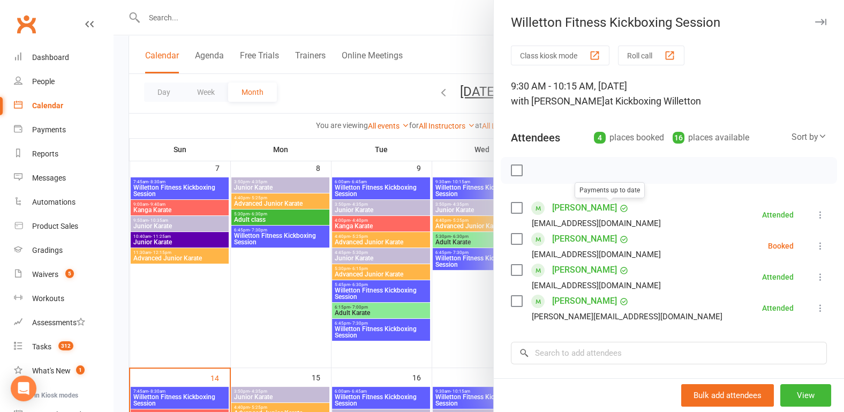
click at [297, 302] on div at bounding box center [479, 206] width 731 height 412
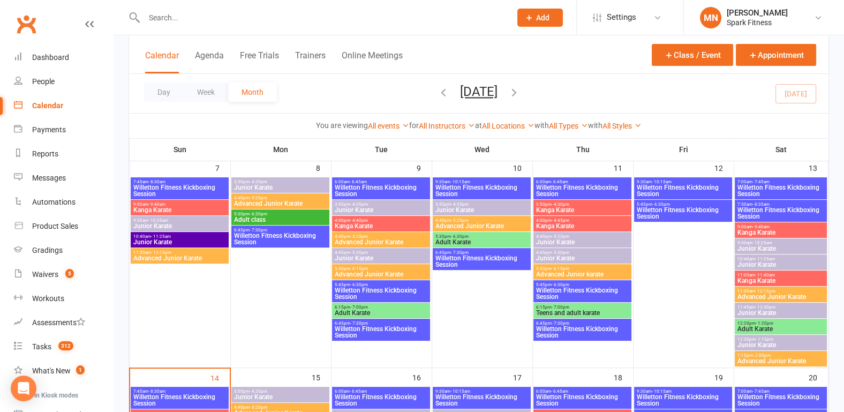
click at [683, 209] on span "Willetton Fitness Kickboxing Session" at bounding box center [684, 213] width 94 height 13
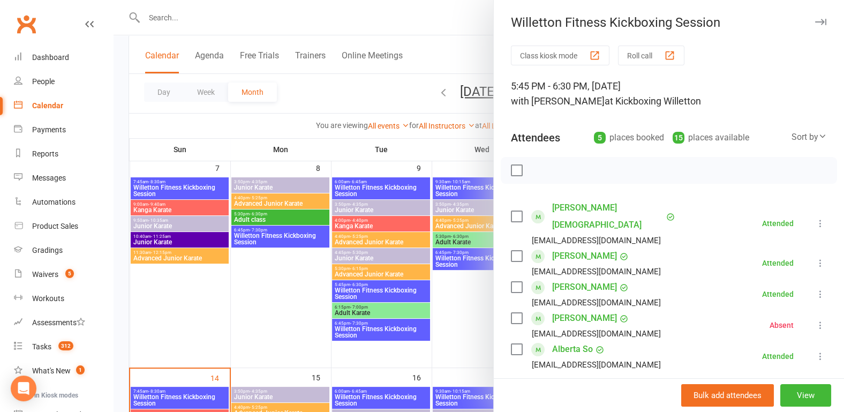
click at [287, 315] on div at bounding box center [479, 206] width 731 height 412
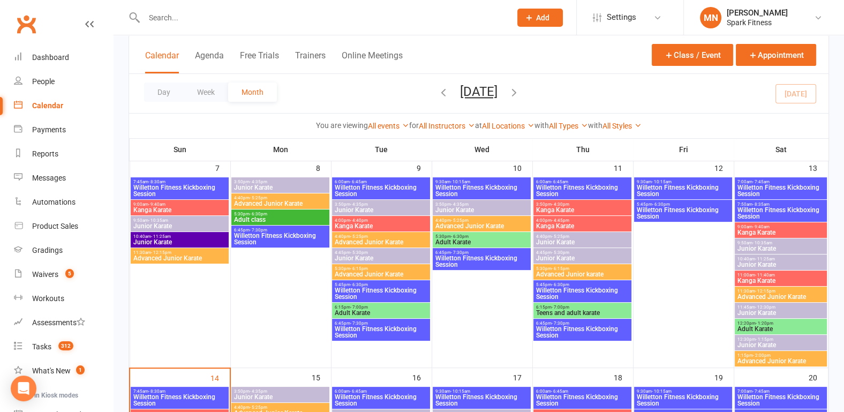
click at [763, 180] on span "- 7:45am" at bounding box center [761, 182] width 17 height 5
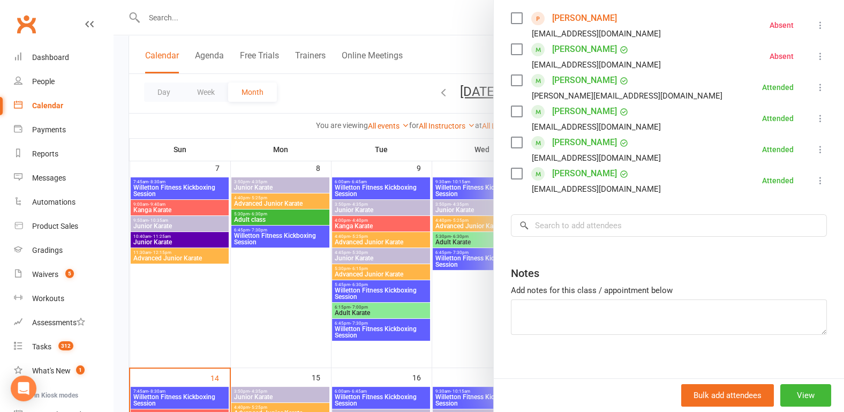
scroll to position [198, 0]
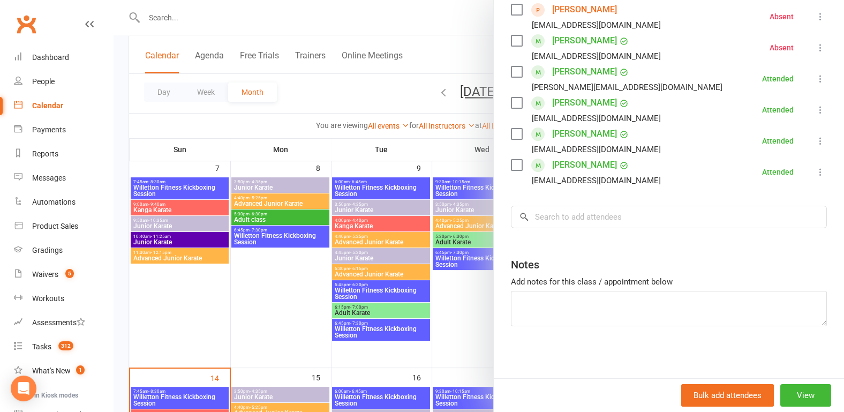
click at [270, 298] on div at bounding box center [479, 206] width 731 height 412
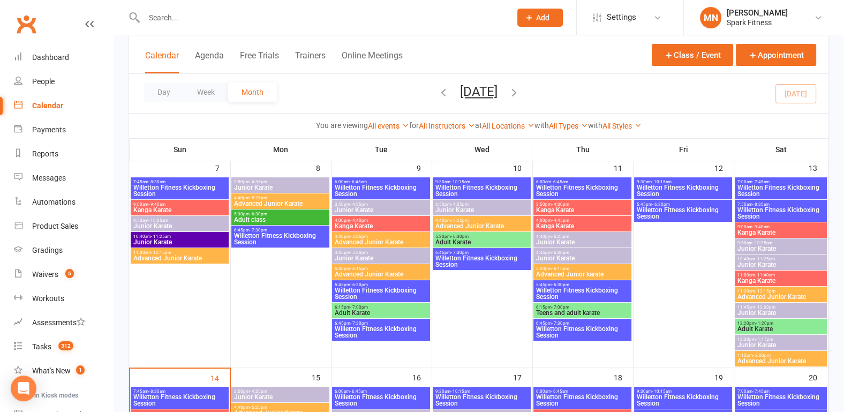
click at [781, 207] on span "Willetton Fitness Kickboxing Session" at bounding box center [781, 213] width 88 height 13
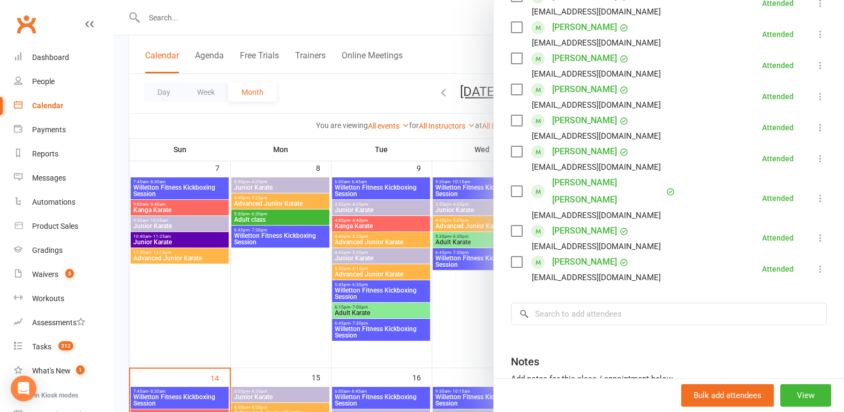
scroll to position [223, 0]
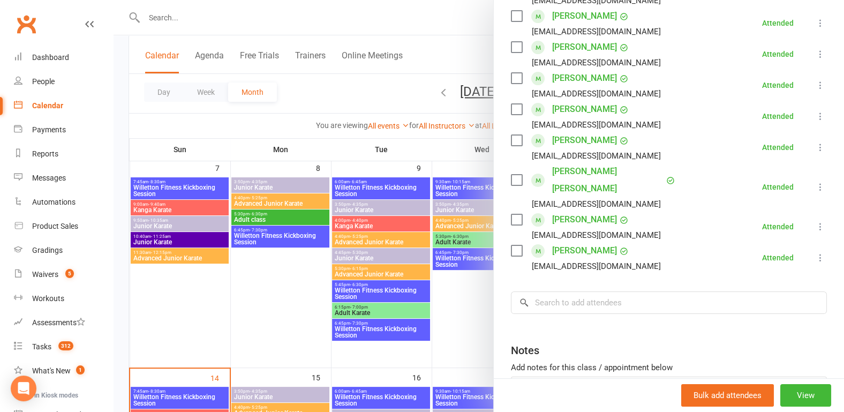
click at [185, 326] on div at bounding box center [479, 206] width 731 height 412
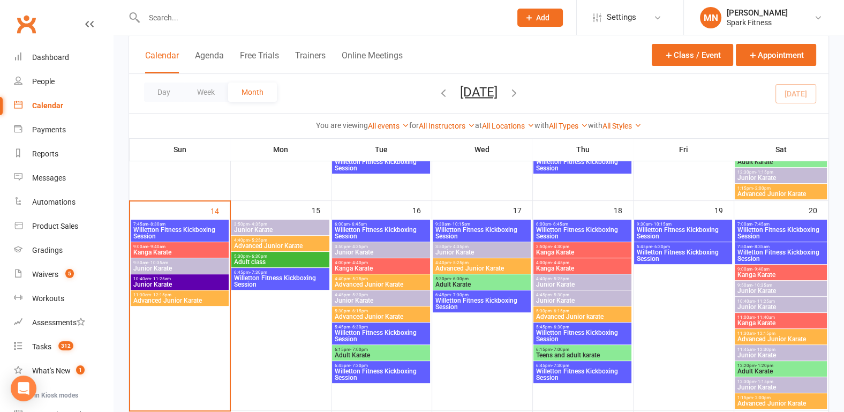
scroll to position [446, 0]
click at [183, 226] on span "Willetton Fitness Kickboxing Session" at bounding box center [180, 232] width 94 height 13
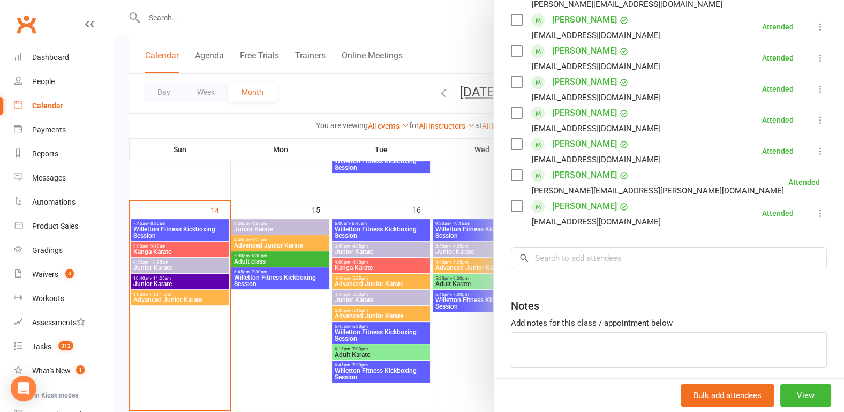
scroll to position [223, 0]
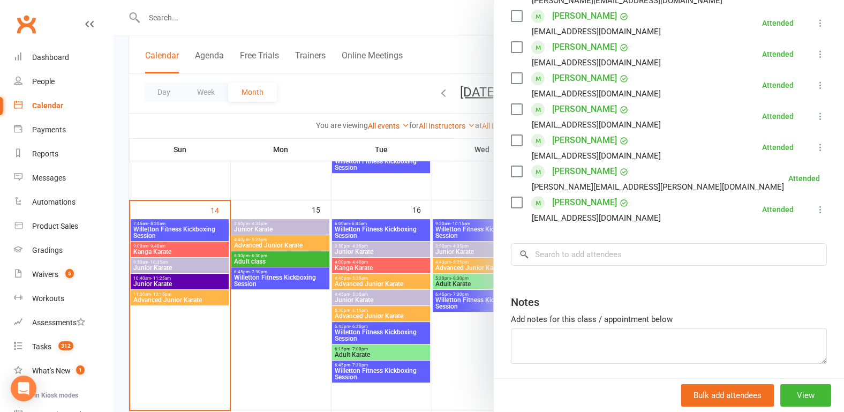
click at [270, 184] on div at bounding box center [479, 206] width 731 height 412
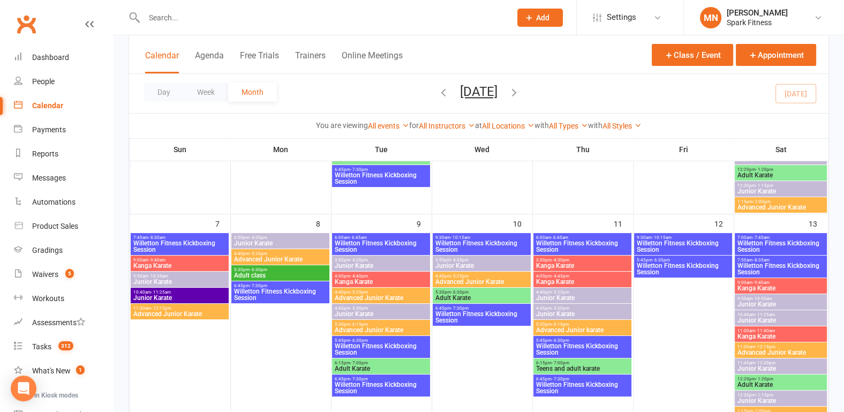
click at [390, 234] on div "6:00am - 6:45am Willetton Fitness Kickboxing Session" at bounding box center [381, 244] width 98 height 22
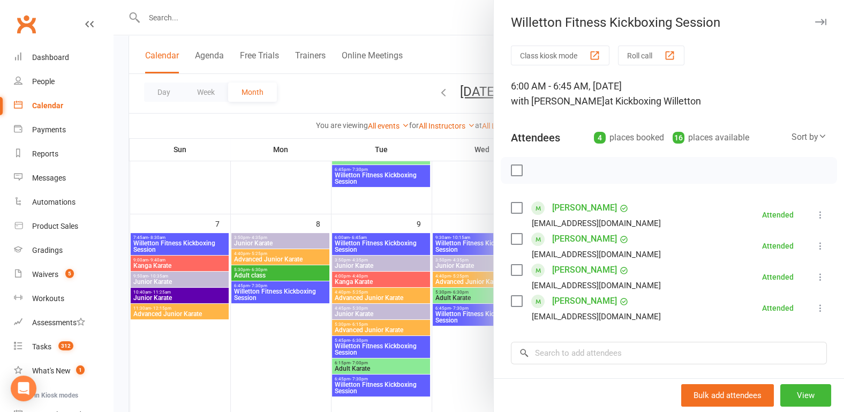
scroll to position [56, 0]
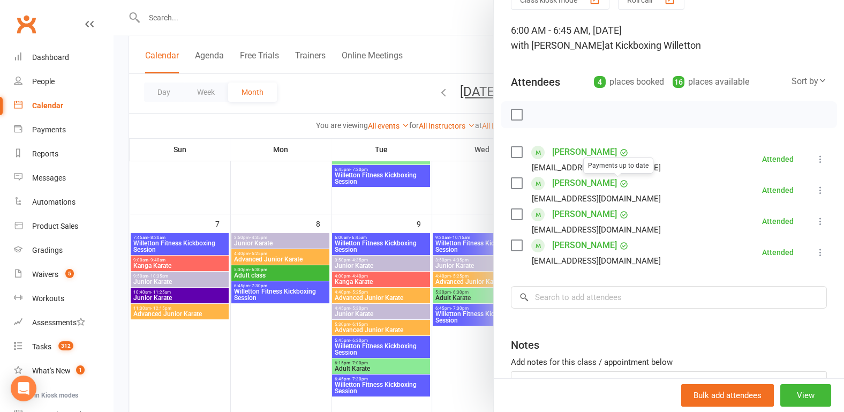
click at [269, 334] on div at bounding box center [479, 206] width 731 height 412
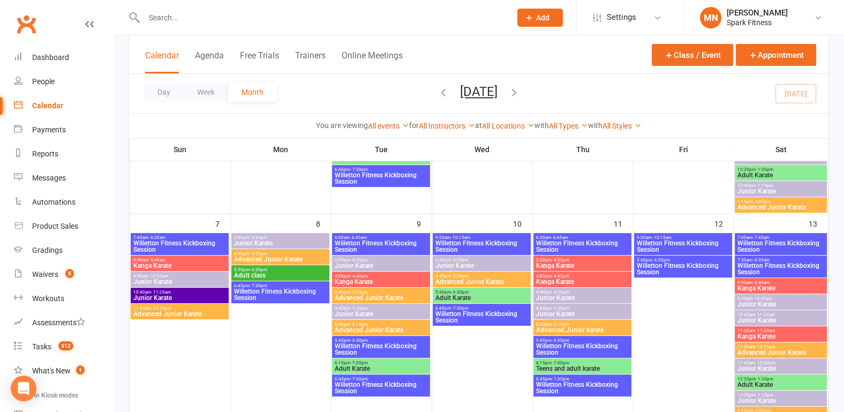
click at [383, 343] on span "Willetton Fitness Kickboxing Session" at bounding box center [381, 349] width 94 height 13
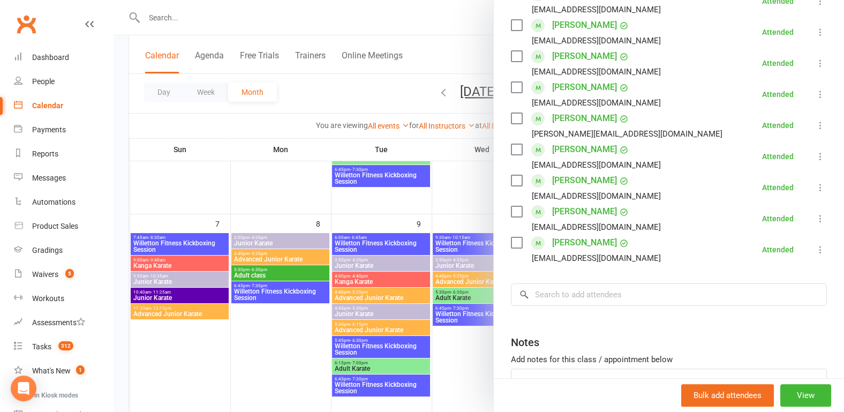
scroll to position [279, 0]
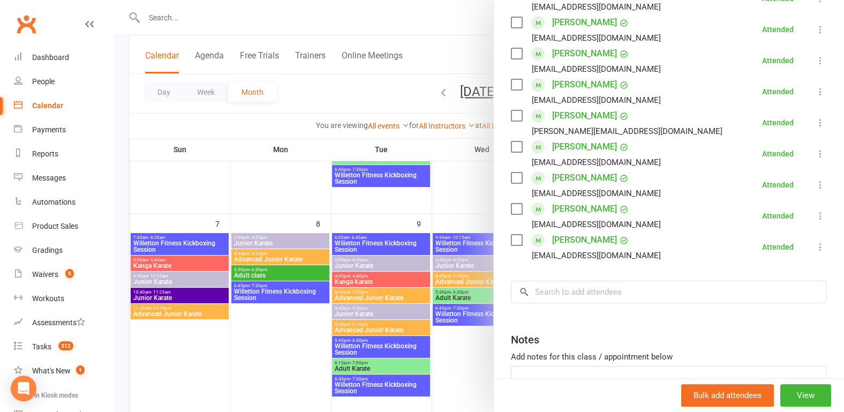
click at [241, 360] on div at bounding box center [479, 206] width 731 height 412
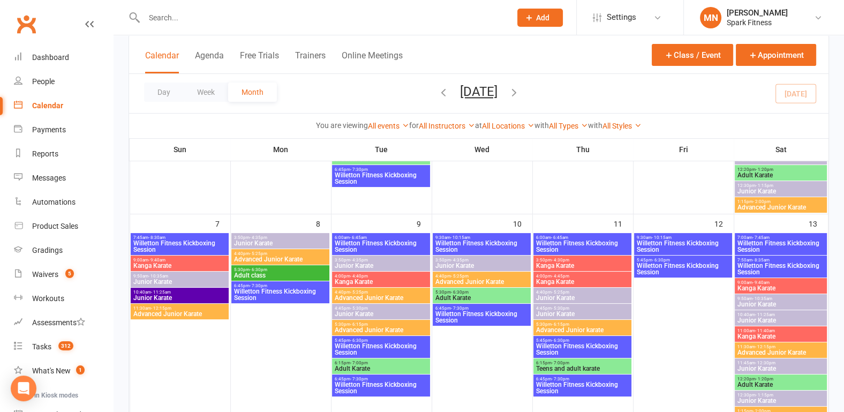
click at [392, 384] on span "Willetton Fitness Kickboxing Session" at bounding box center [381, 388] width 94 height 13
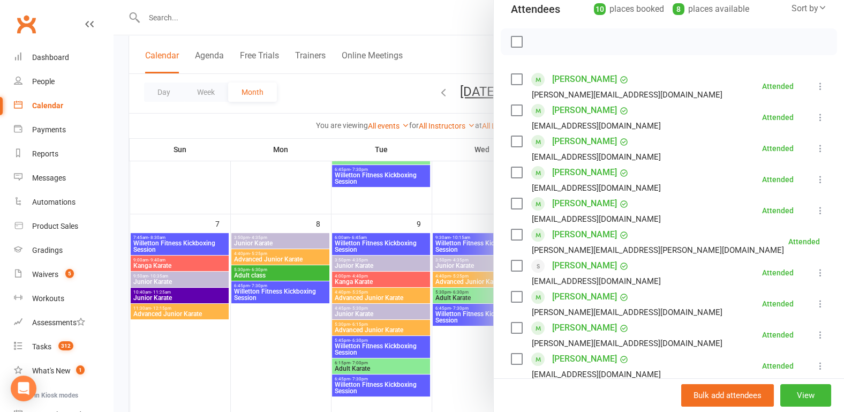
scroll to position [223, 0]
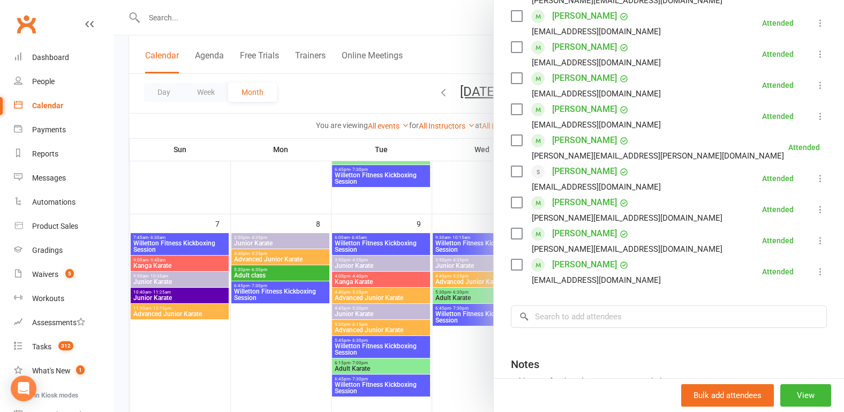
click at [279, 347] on div at bounding box center [479, 206] width 731 height 412
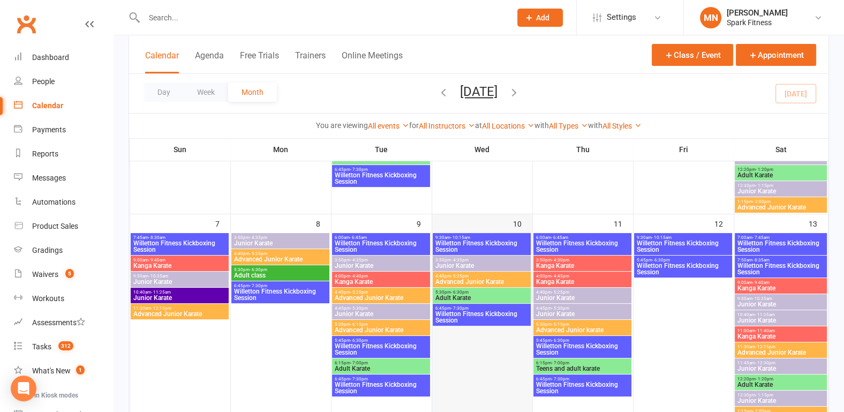
click at [474, 232] on div at bounding box center [482, 327] width 100 height 191
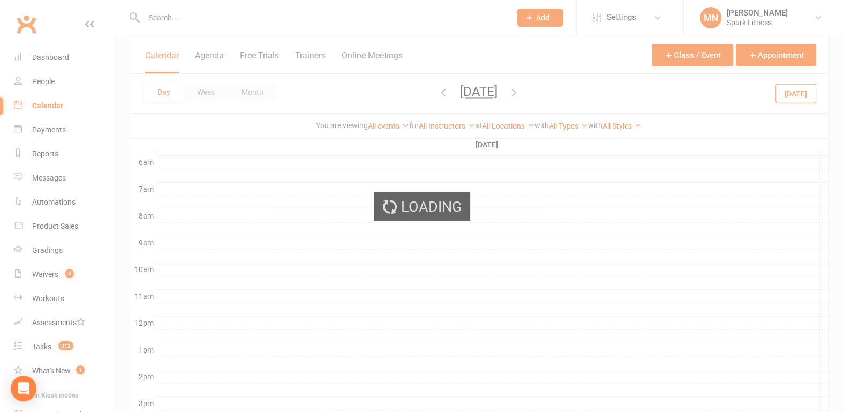
scroll to position [128, 0]
click at [470, 240] on div "Loading" at bounding box center [422, 206] width 844 height 412
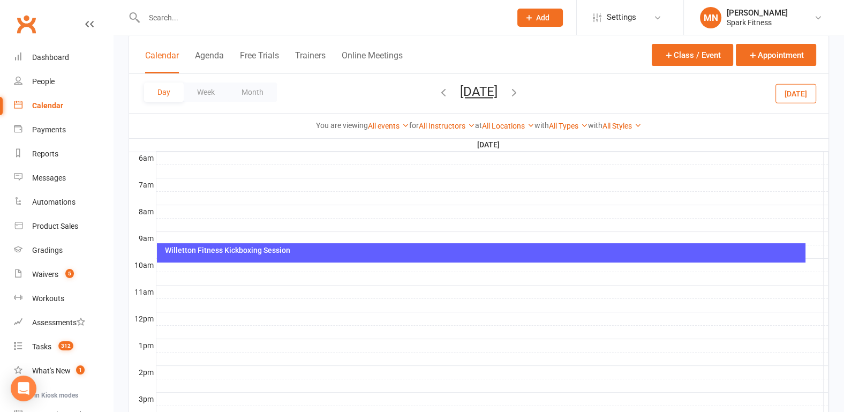
scroll to position [0, 0]
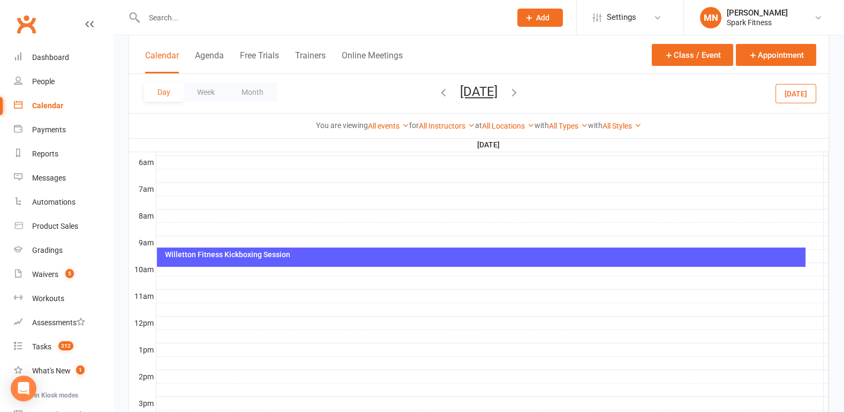
click at [161, 55] on button "Calendar" at bounding box center [162, 61] width 34 height 23
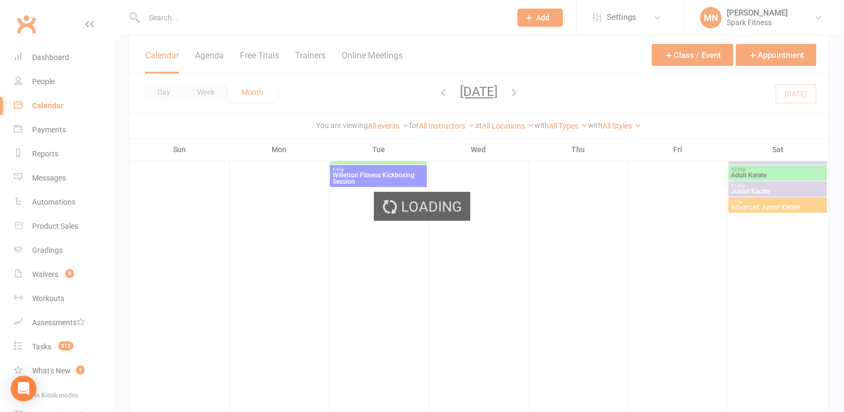
click at [250, 93] on div "Loading" at bounding box center [422, 206] width 844 height 412
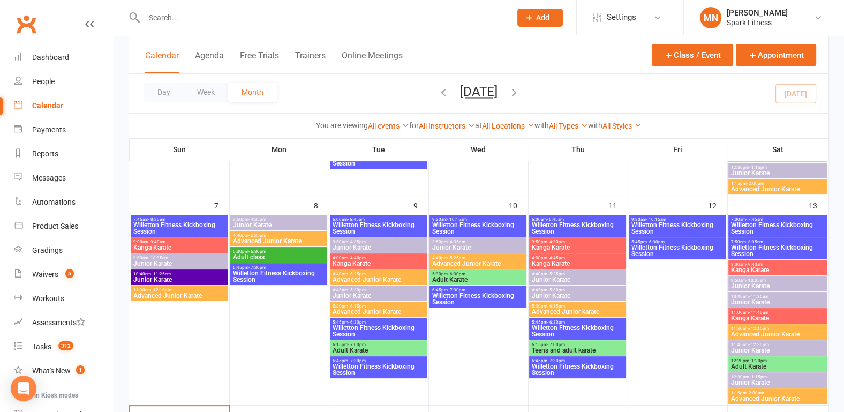
scroll to position [223, 0]
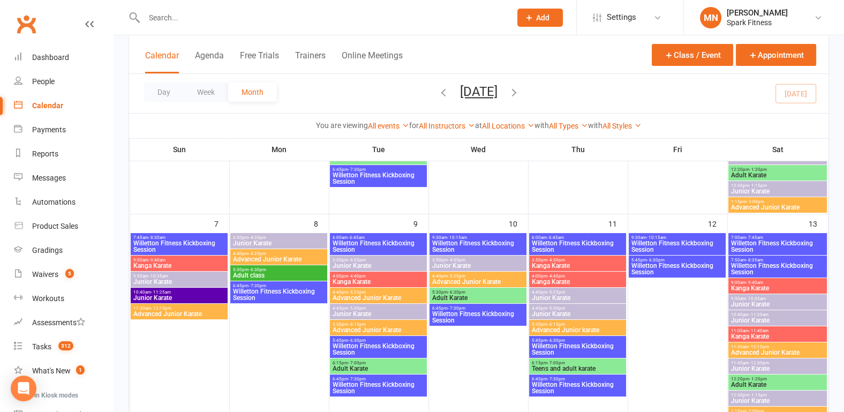
click at [487, 315] on span "Willetton Fitness Kickboxing Session" at bounding box center [478, 317] width 93 height 13
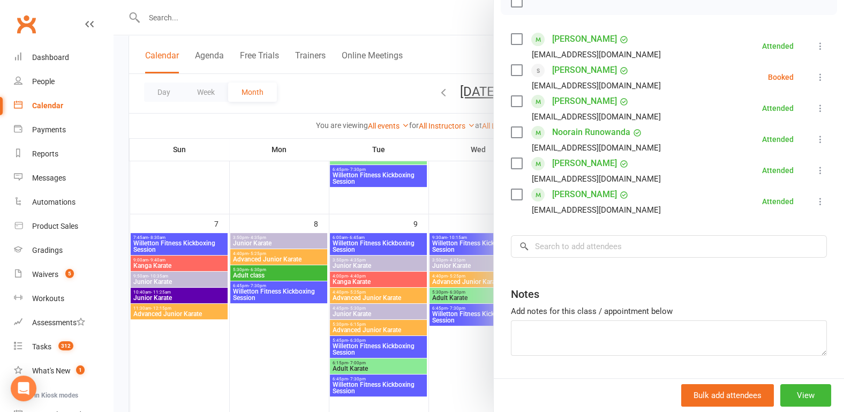
scroll to position [198, 0]
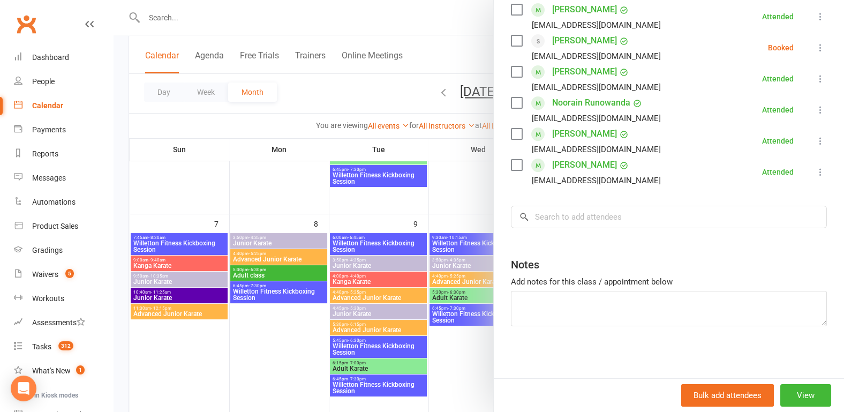
click at [268, 342] on div at bounding box center [479, 206] width 731 height 412
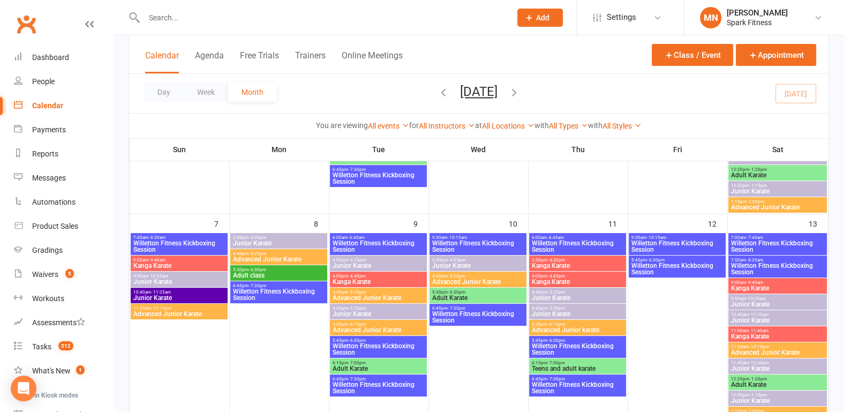
click at [550, 248] on span "Willetton Fitness Kickboxing Session" at bounding box center [578, 246] width 93 height 13
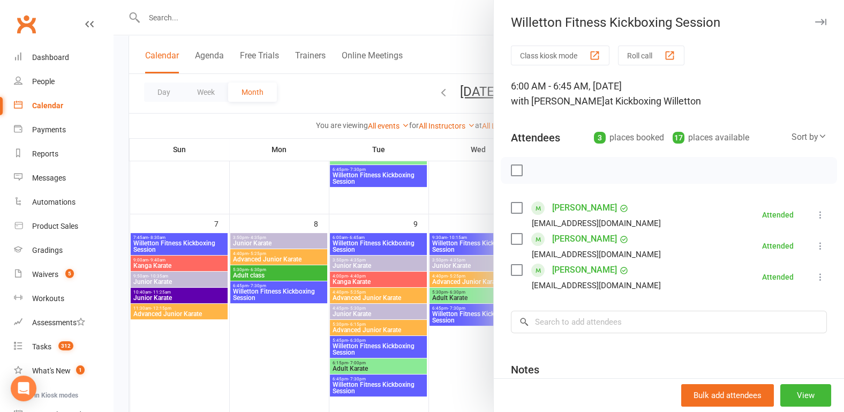
scroll to position [56, 0]
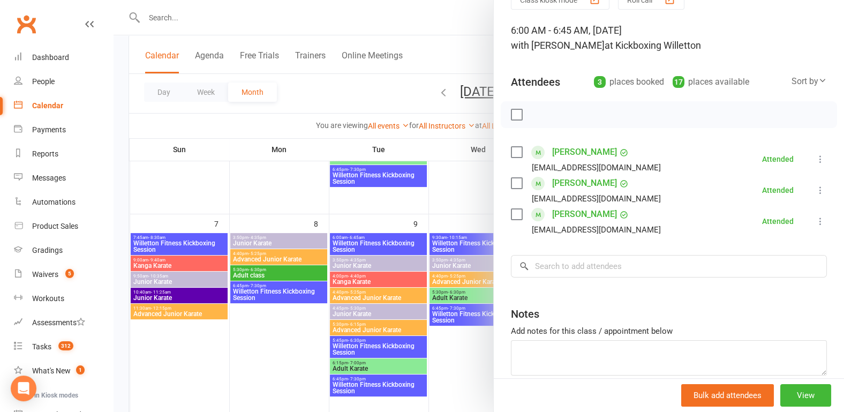
click at [264, 321] on div at bounding box center [479, 206] width 731 height 412
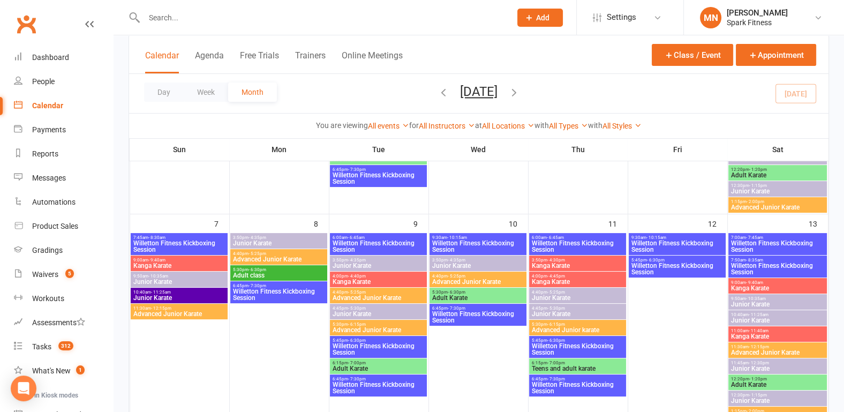
click at [560, 343] on span "Willetton Fitness Kickboxing Session" at bounding box center [578, 349] width 93 height 13
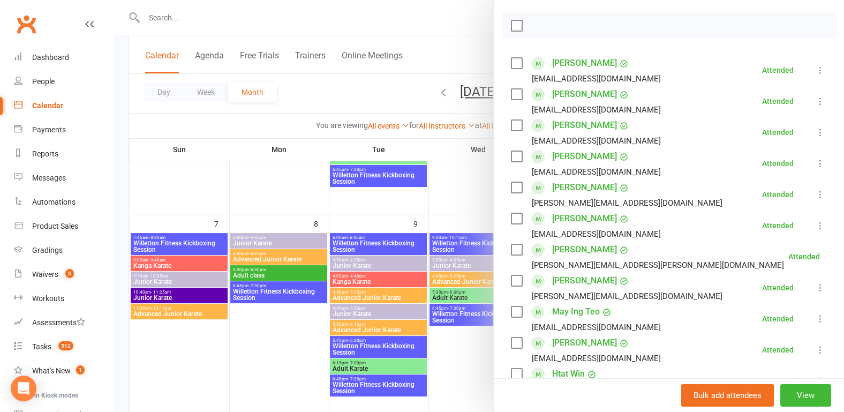
scroll to position [223, 0]
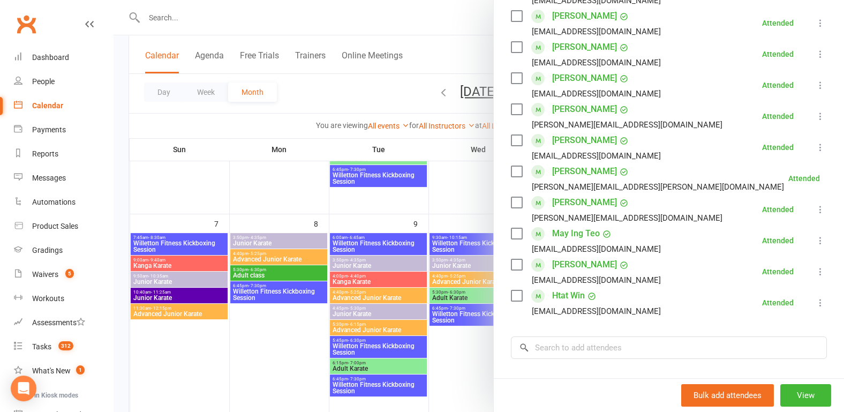
drag, startPoint x: 243, startPoint y: 344, endPoint x: 270, endPoint y: 328, distance: 31.7
click at [243, 344] on div at bounding box center [479, 206] width 731 height 412
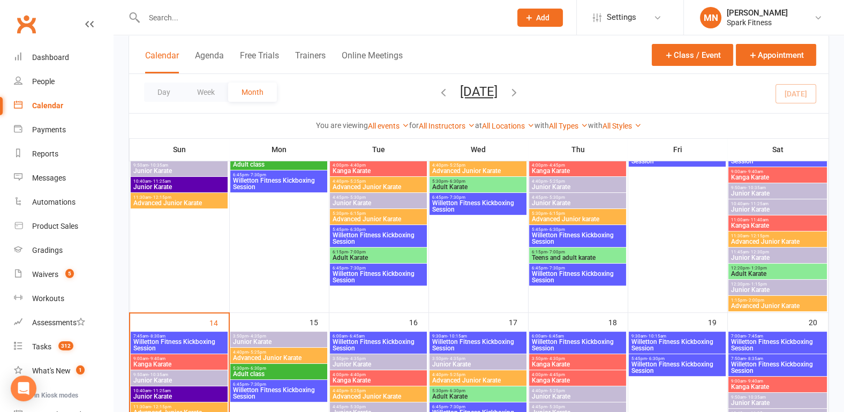
scroll to position [335, 0]
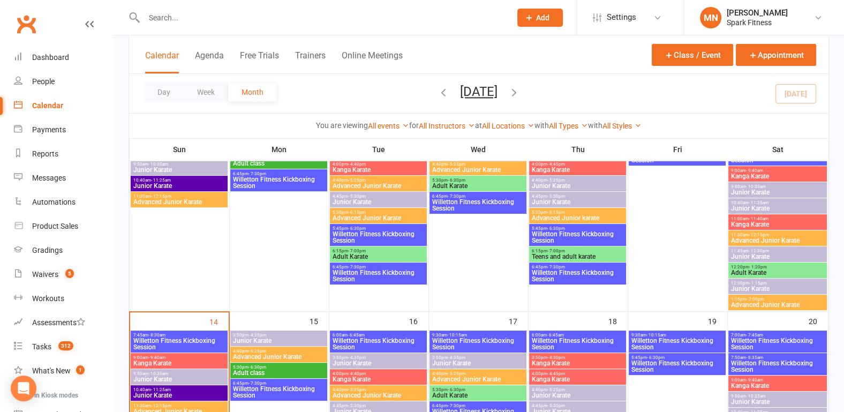
click at [559, 270] on span "Willetton Fitness Kickboxing Session" at bounding box center [578, 276] width 93 height 13
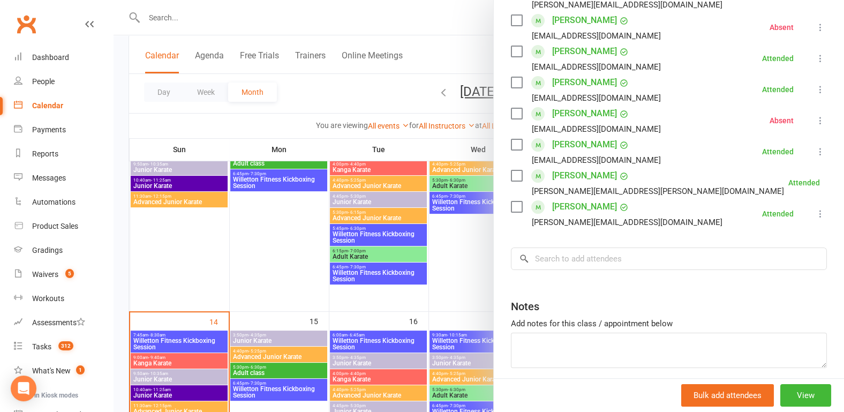
scroll to position [223, 0]
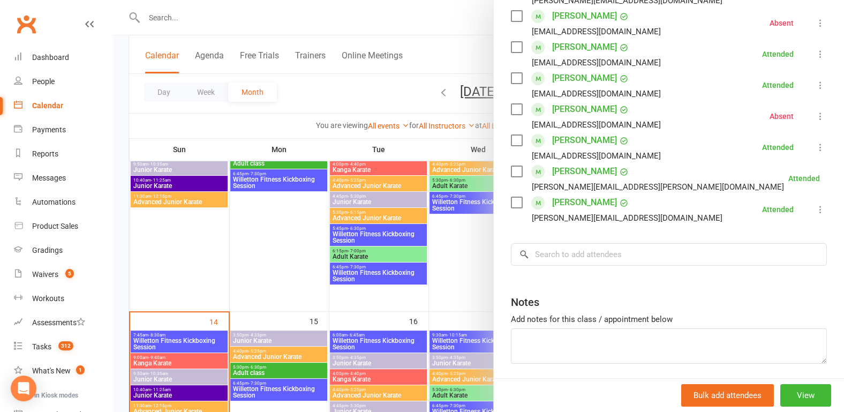
click at [226, 274] on div at bounding box center [479, 206] width 731 height 412
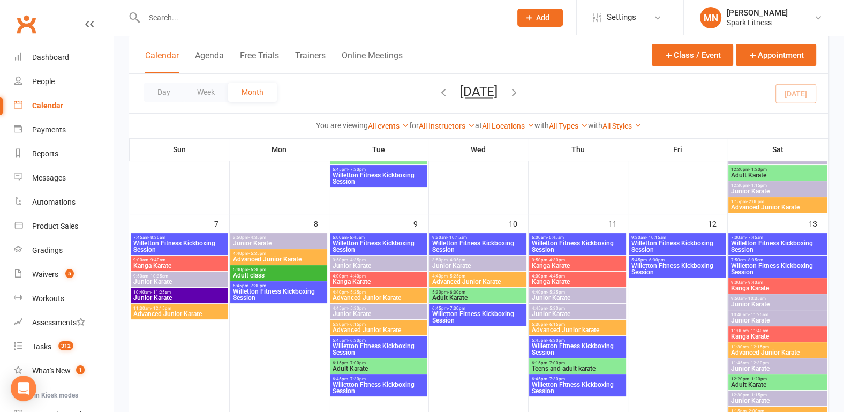
click at [650, 240] on span "Willetton Fitness Kickboxing Session" at bounding box center [677, 246] width 93 height 13
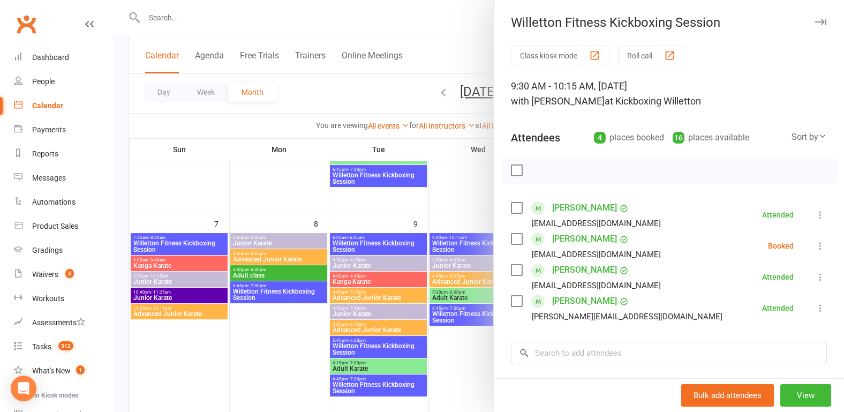
click at [236, 357] on div at bounding box center [479, 206] width 731 height 412
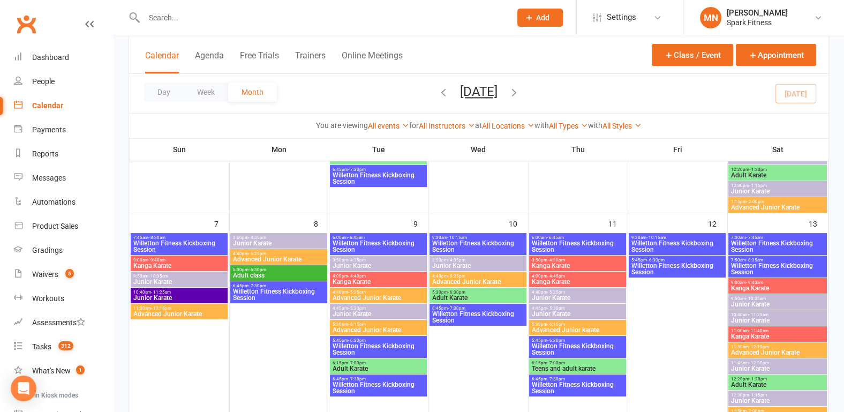
click at [687, 268] on span "Willetton Fitness Kickboxing Session" at bounding box center [677, 269] width 93 height 13
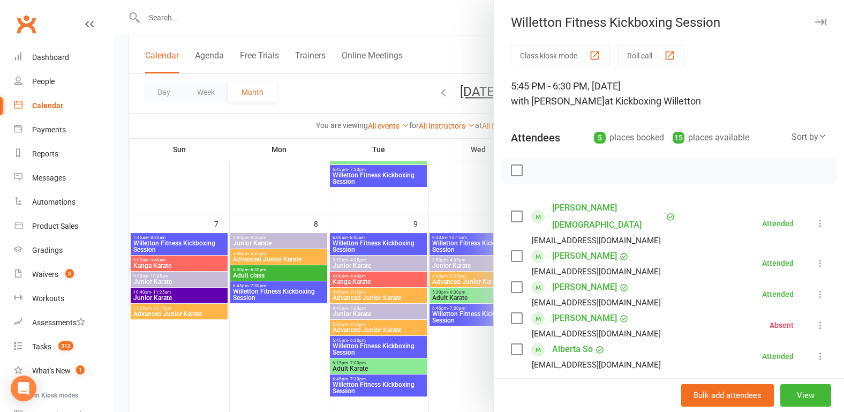
scroll to position [111, 0]
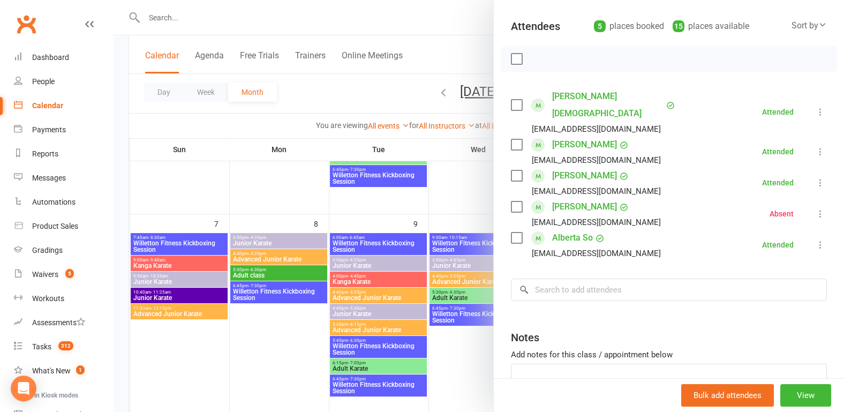
click at [261, 367] on div at bounding box center [479, 206] width 731 height 412
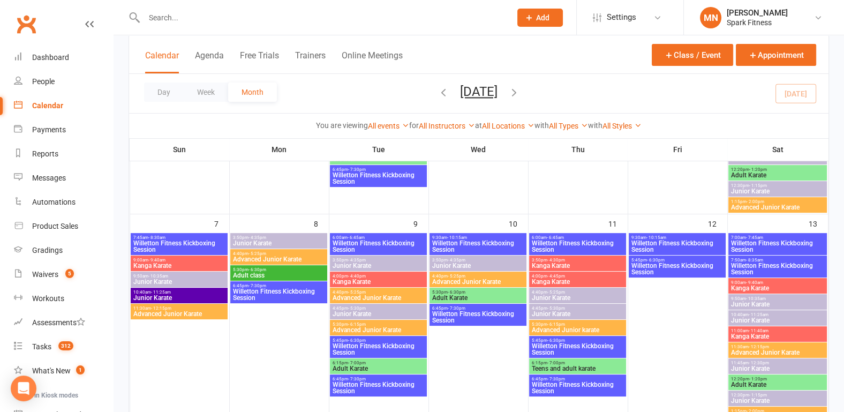
click at [776, 235] on span "7:00am - 7:45am" at bounding box center [778, 237] width 94 height 5
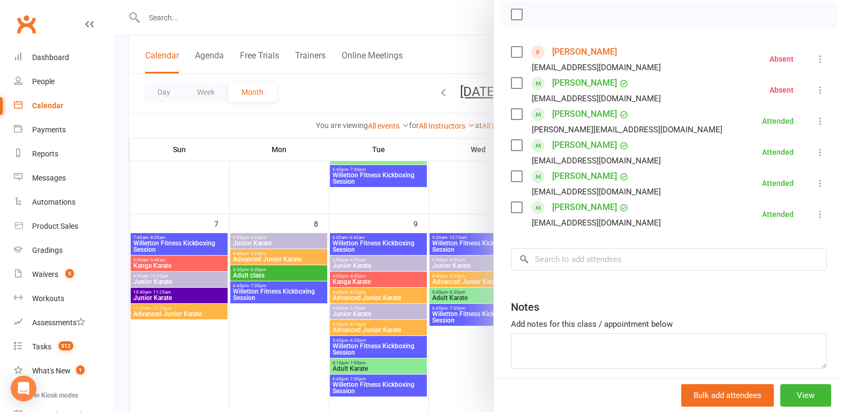
scroll to position [198, 0]
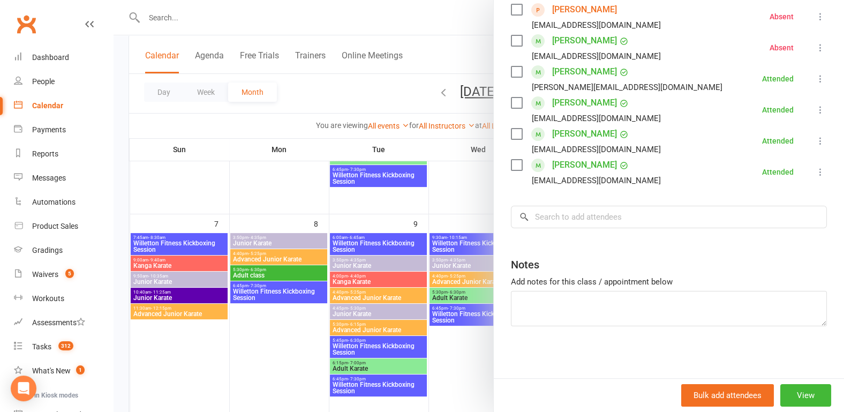
click at [280, 339] on div at bounding box center [479, 206] width 731 height 412
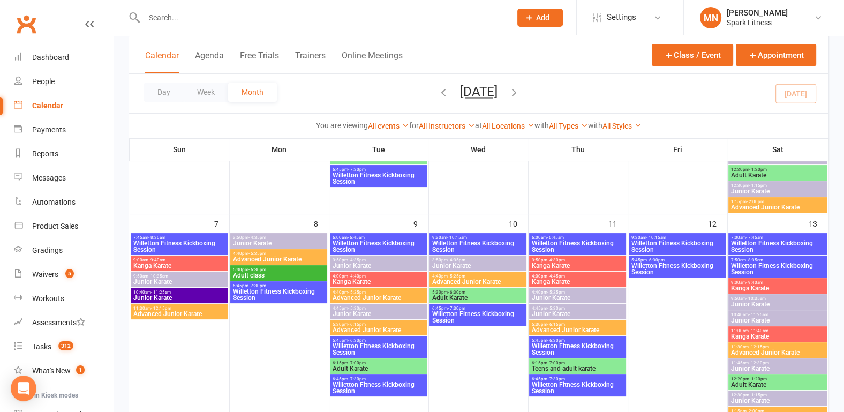
click at [767, 263] on span "Willetton Fitness Kickboxing Session" at bounding box center [778, 269] width 94 height 13
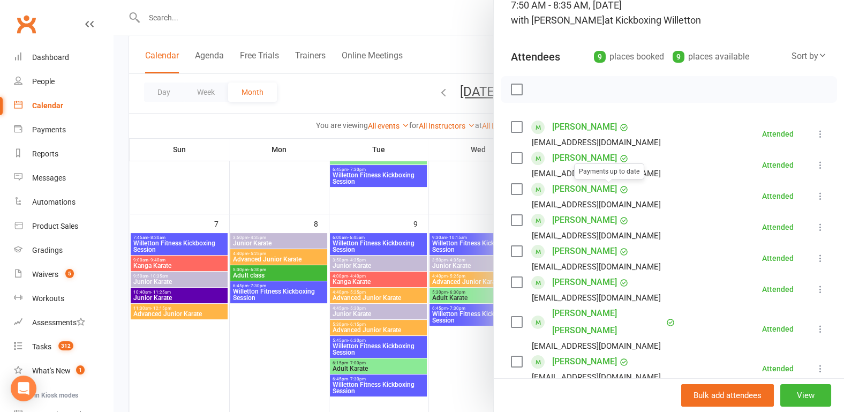
scroll to position [167, 0]
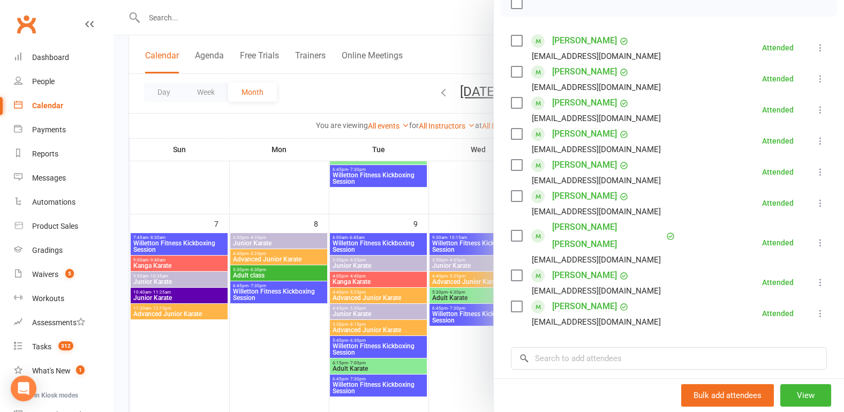
click at [261, 345] on div at bounding box center [479, 206] width 731 height 412
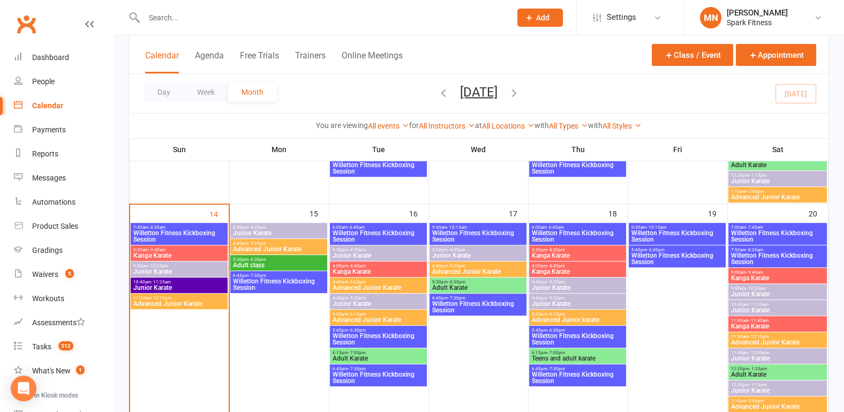
scroll to position [446, 0]
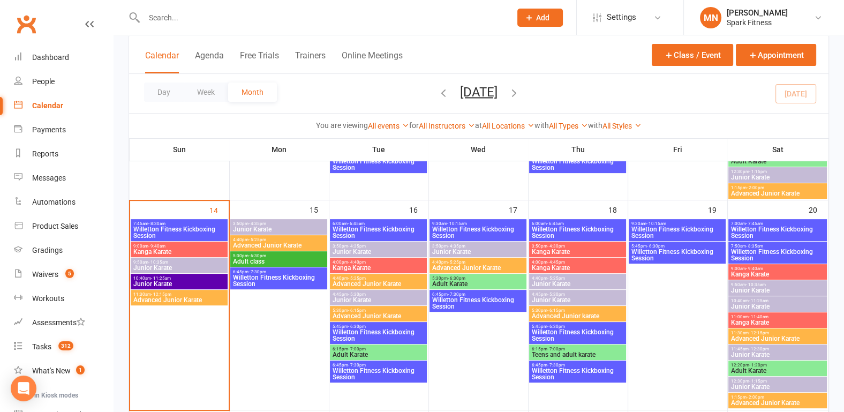
click at [183, 227] on span "Willetton Fitness Kickboxing Session" at bounding box center [179, 232] width 93 height 13
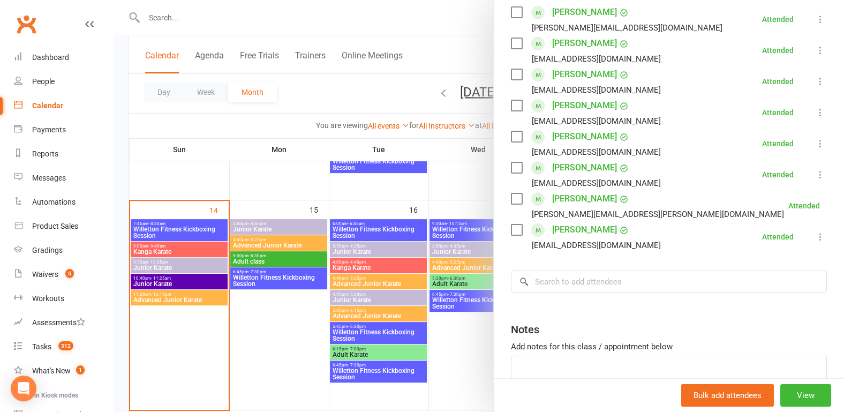
scroll to position [261, 0]
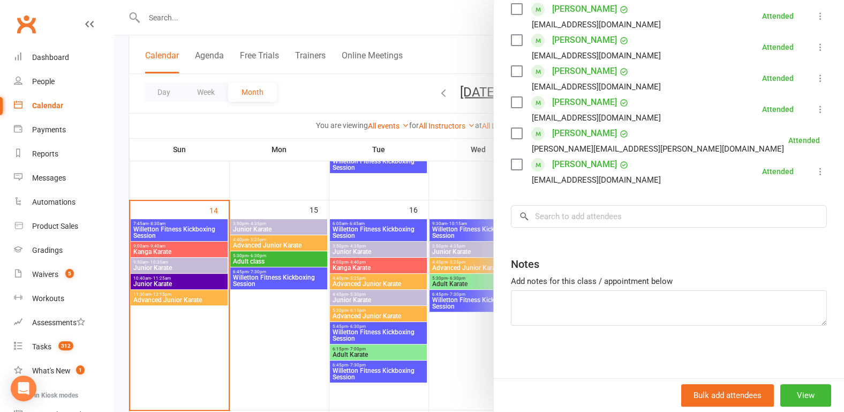
click at [280, 311] on div at bounding box center [479, 206] width 731 height 412
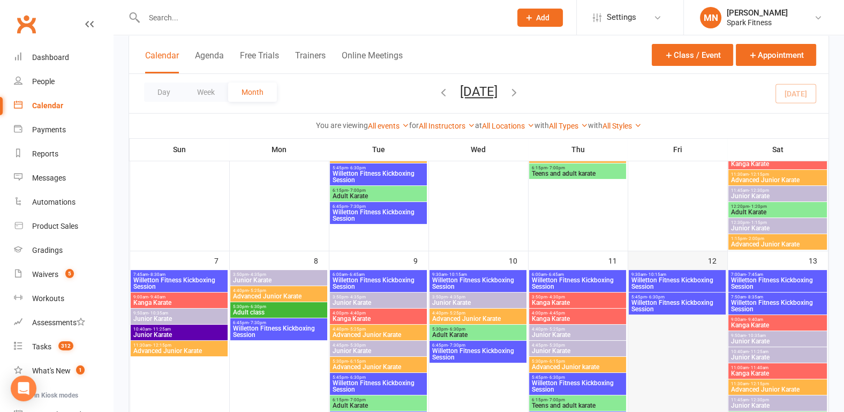
scroll to position [167, 0]
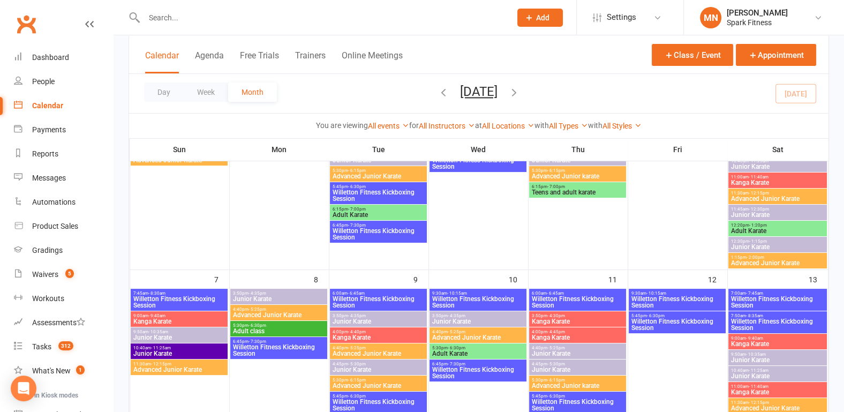
click at [742, 305] on span "Willetton Fitness Kickboxing Session" at bounding box center [778, 302] width 94 height 13
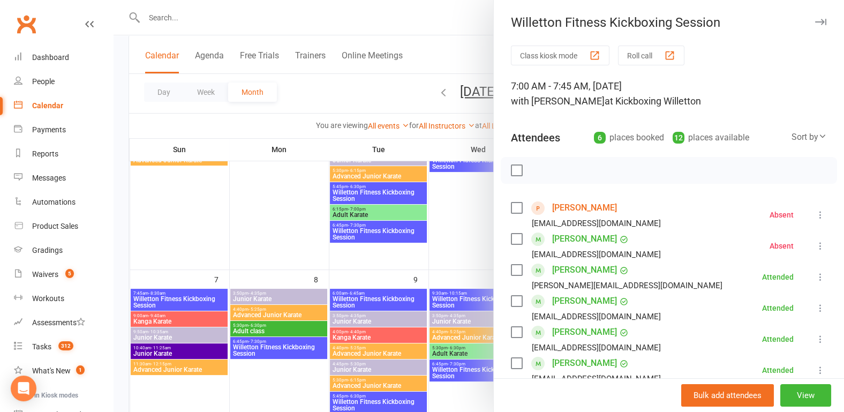
click at [564, 204] on link "[PERSON_NAME]" at bounding box center [584, 207] width 65 height 17
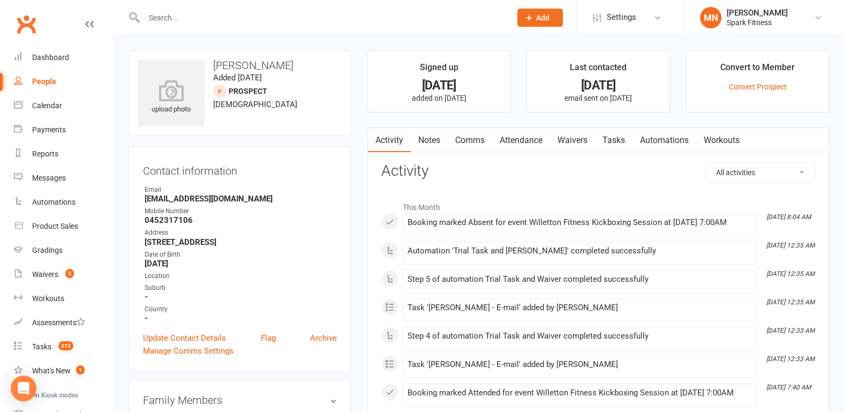
click at [526, 143] on link "Attendance" at bounding box center [521, 140] width 58 height 25
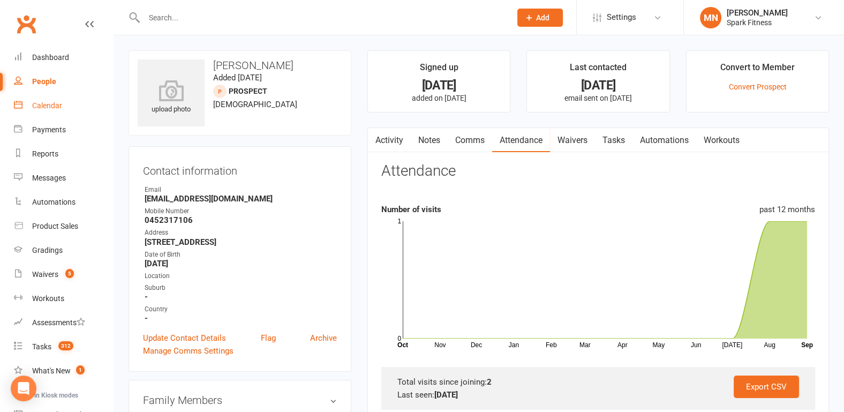
click at [42, 106] on div "Calendar" at bounding box center [47, 105] width 30 height 9
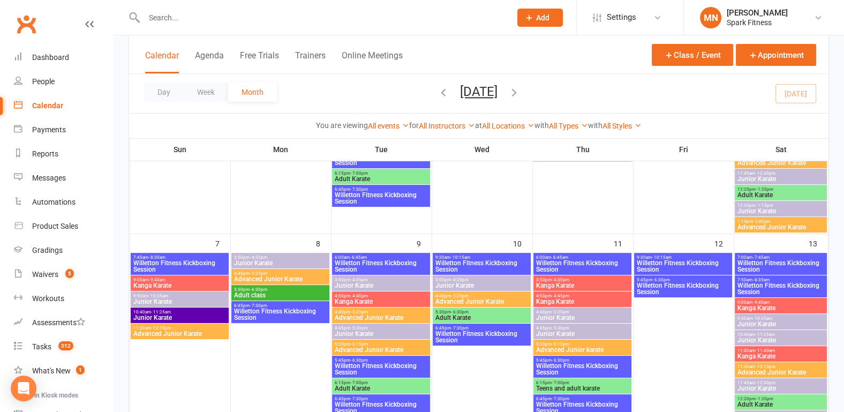
scroll to position [279, 0]
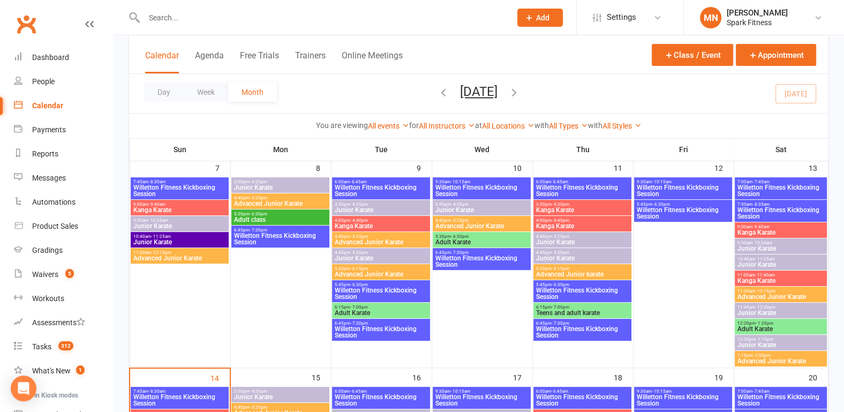
click at [279, 234] on span "Willetton Fitness Kickboxing Session" at bounding box center [281, 239] width 94 height 13
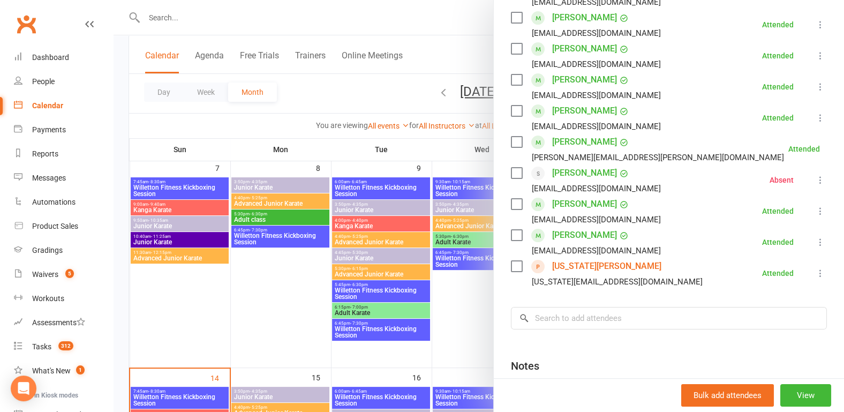
scroll to position [223, 0]
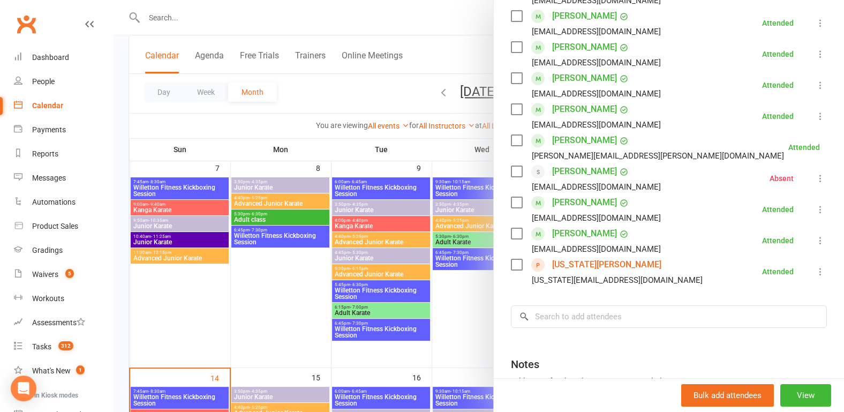
click at [266, 297] on div at bounding box center [479, 206] width 731 height 412
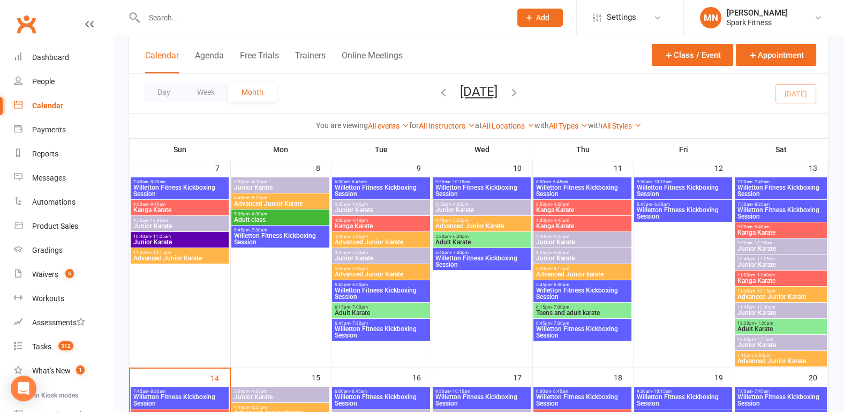
click at [380, 185] on span "Willetton Fitness Kickboxing Session" at bounding box center [381, 190] width 94 height 13
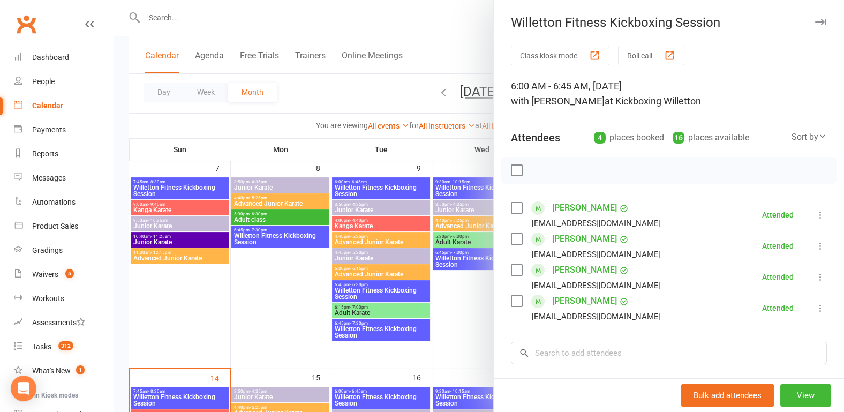
click at [388, 296] on div at bounding box center [479, 206] width 731 height 412
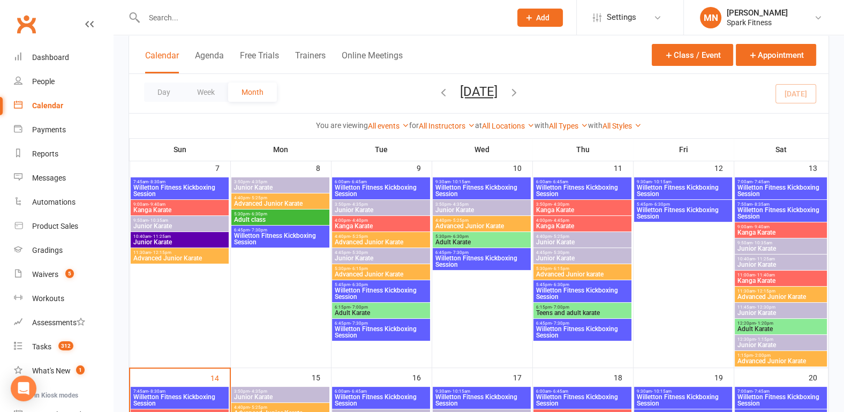
click at [388, 293] on span "Willetton Fitness Kickboxing Session" at bounding box center [381, 293] width 94 height 13
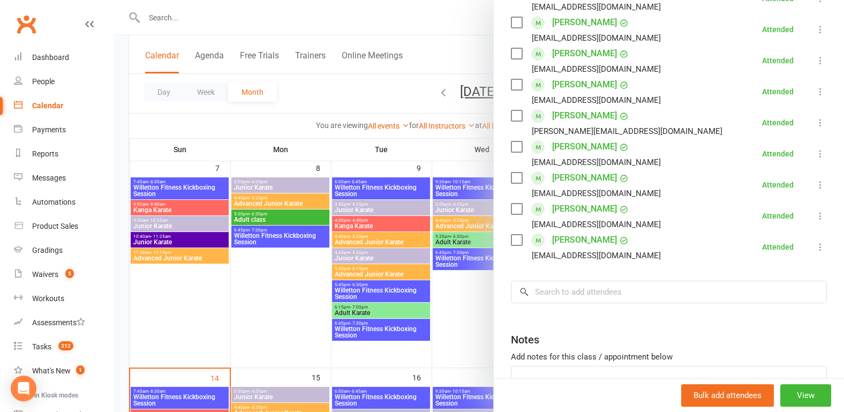
scroll to position [0, 0]
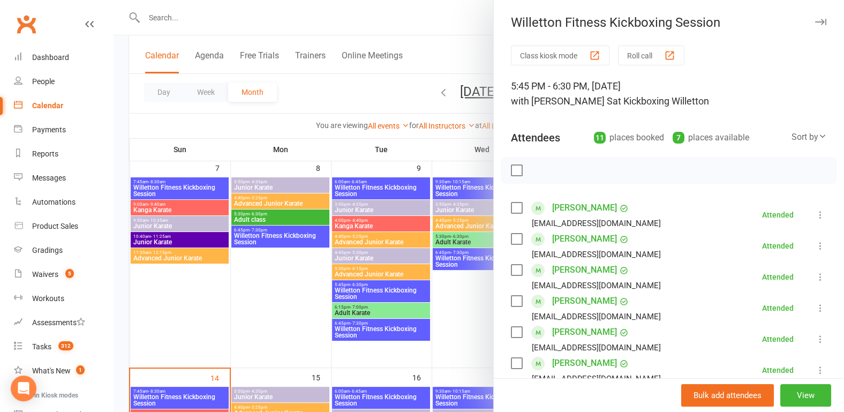
click at [273, 286] on div at bounding box center [479, 206] width 731 height 412
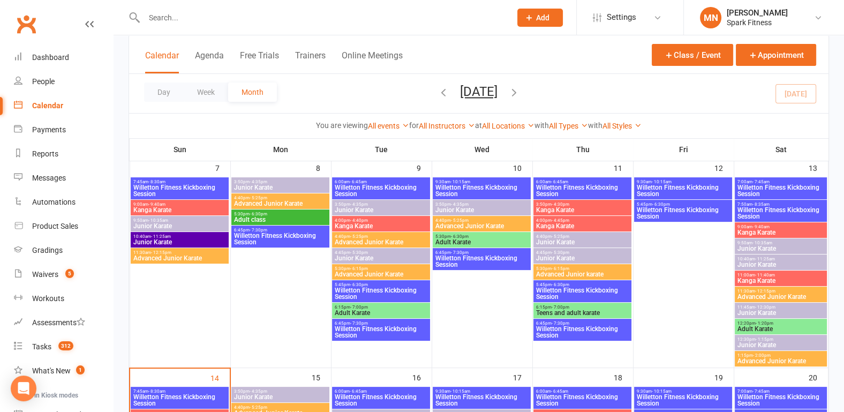
click at [362, 287] on span "Willetton Fitness Kickboxing Session" at bounding box center [381, 293] width 94 height 13
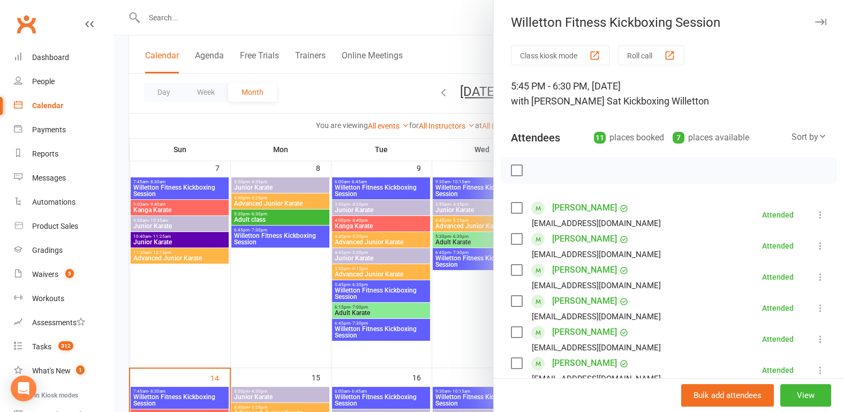
click at [187, 310] on div at bounding box center [479, 206] width 731 height 412
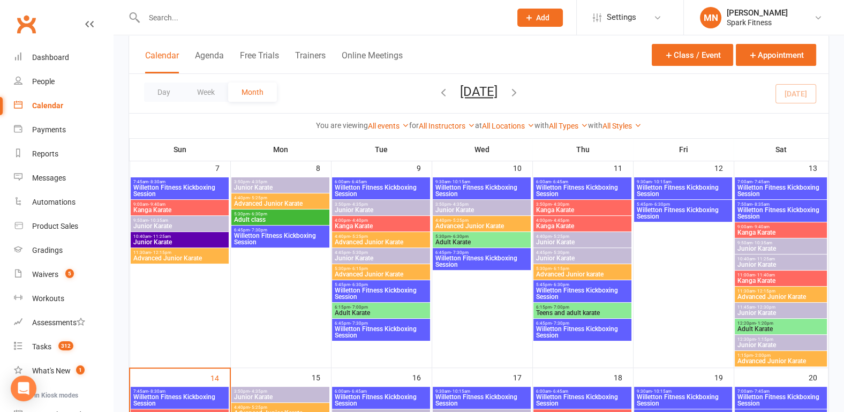
click at [352, 327] on span "Willetton Fitness Kickboxing Session" at bounding box center [381, 332] width 94 height 13
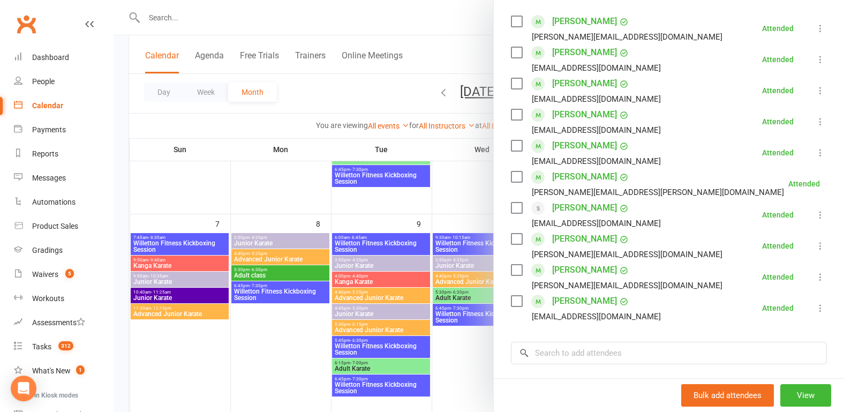
scroll to position [223, 0]
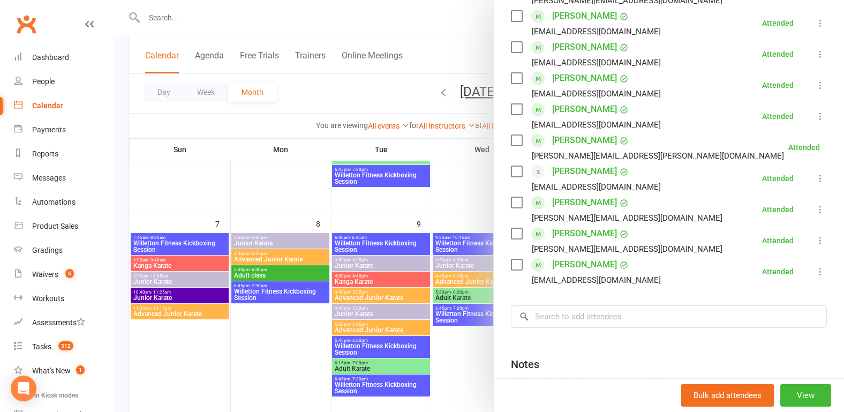
click at [266, 354] on div at bounding box center [479, 206] width 731 height 412
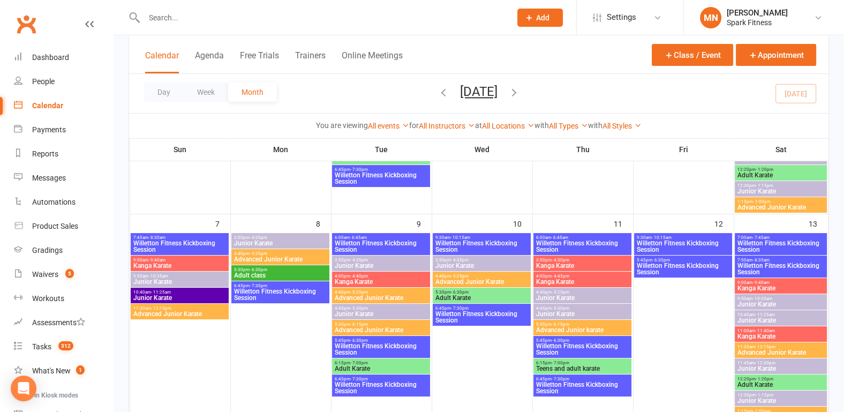
click at [477, 240] on span "Willetton Fitness Kickboxing Session" at bounding box center [482, 246] width 94 height 13
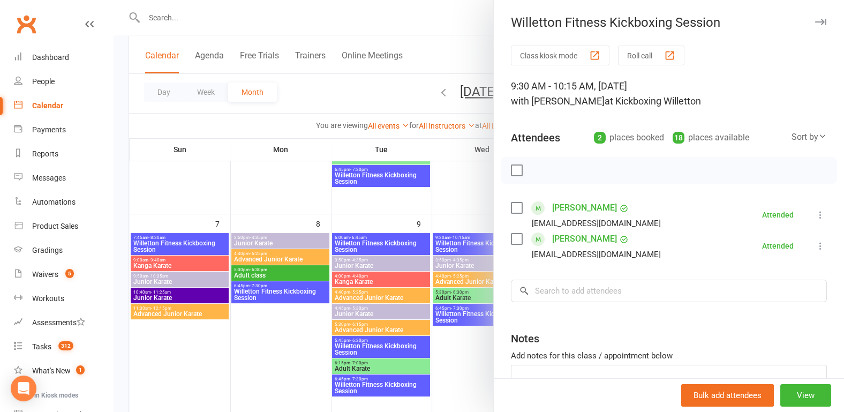
click at [250, 352] on div at bounding box center [479, 206] width 731 height 412
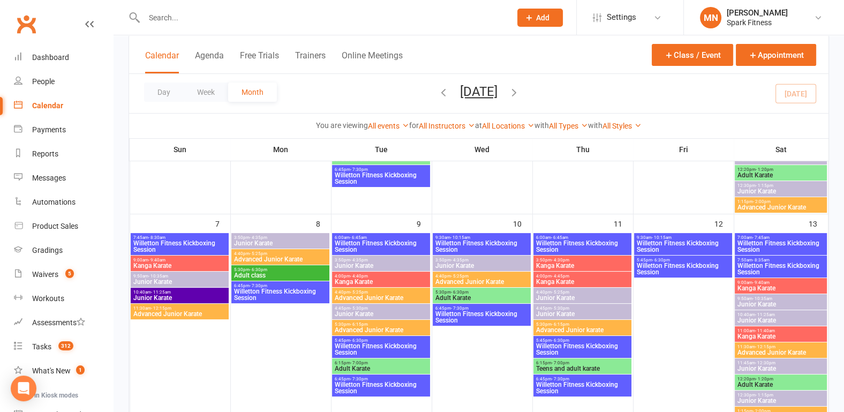
click at [469, 311] on span "Willetton Fitness Kickboxing Session" at bounding box center [482, 317] width 94 height 13
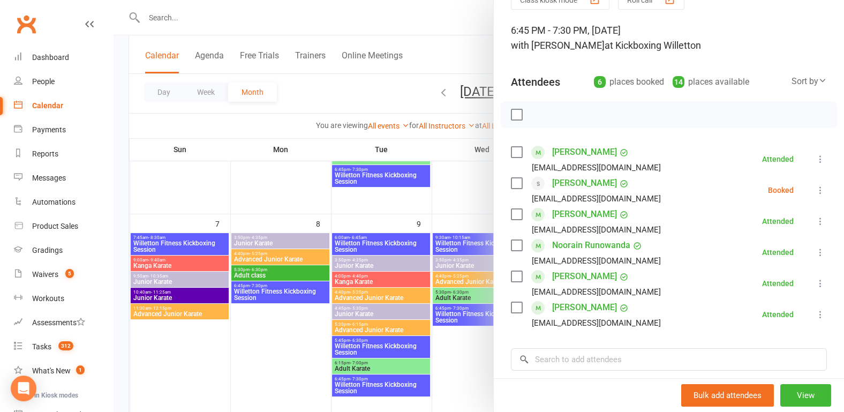
scroll to position [0, 0]
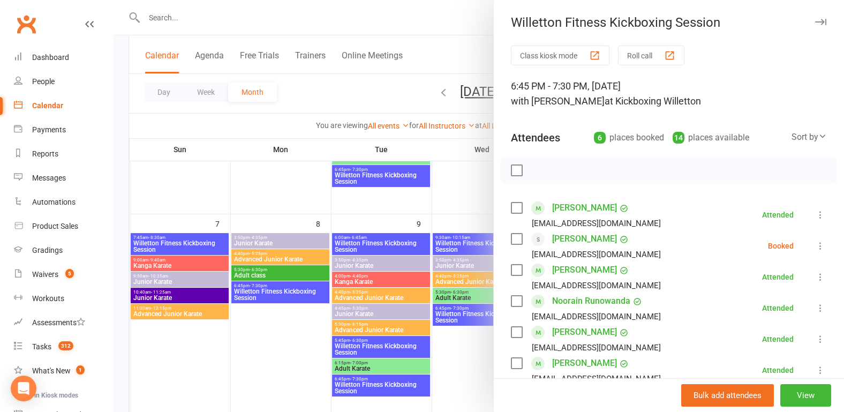
click at [269, 352] on div at bounding box center [479, 206] width 731 height 412
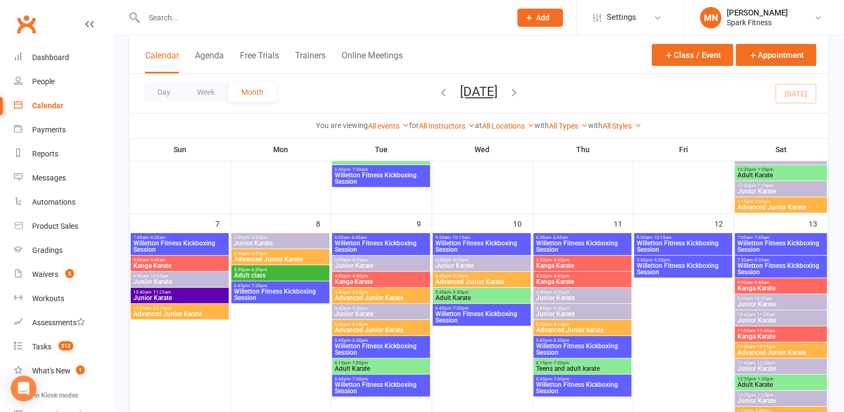
click at [587, 237] on span "6:00am - 6:45am" at bounding box center [583, 237] width 94 height 5
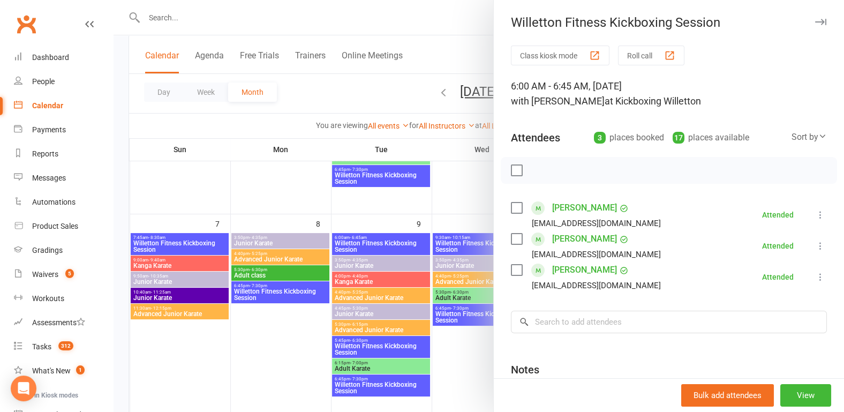
drag, startPoint x: 296, startPoint y: 336, endPoint x: 303, endPoint y: 337, distance: 7.5
click at [296, 336] on div at bounding box center [479, 206] width 731 height 412
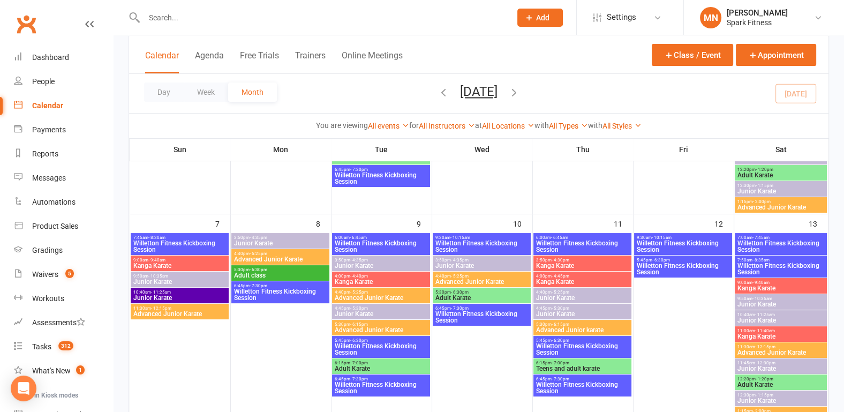
click at [557, 343] on span "Willetton Fitness Kickboxing Session" at bounding box center [583, 349] width 94 height 13
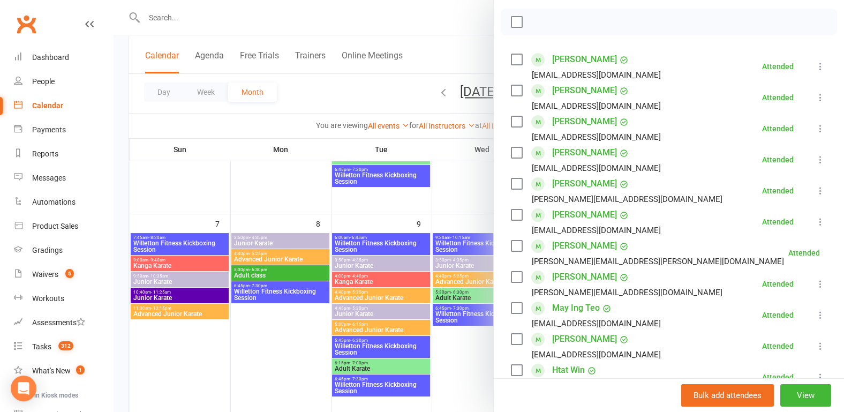
scroll to position [56, 0]
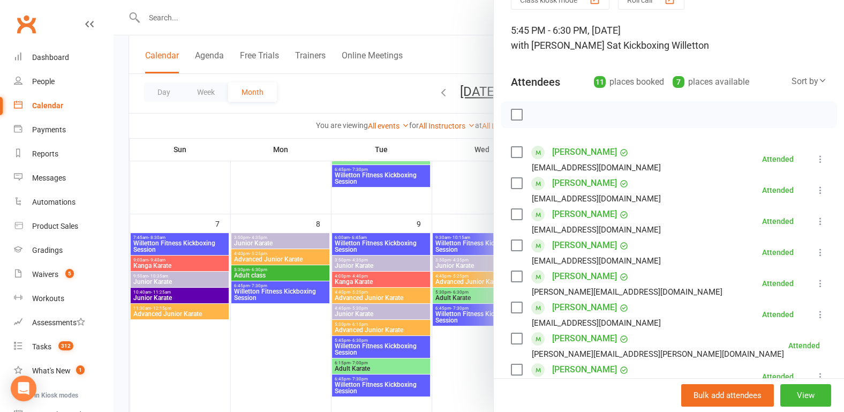
click at [223, 344] on div at bounding box center [479, 206] width 731 height 412
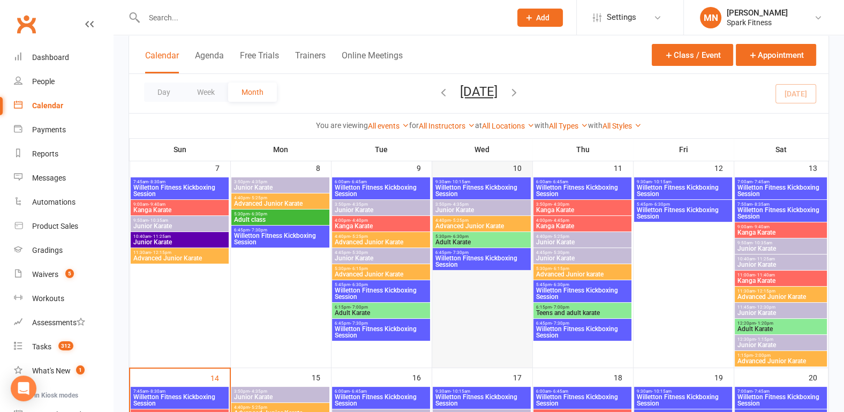
scroll to position [279, 0]
click at [551, 330] on span "Willetton Fitness Kickboxing Session" at bounding box center [583, 332] width 94 height 13
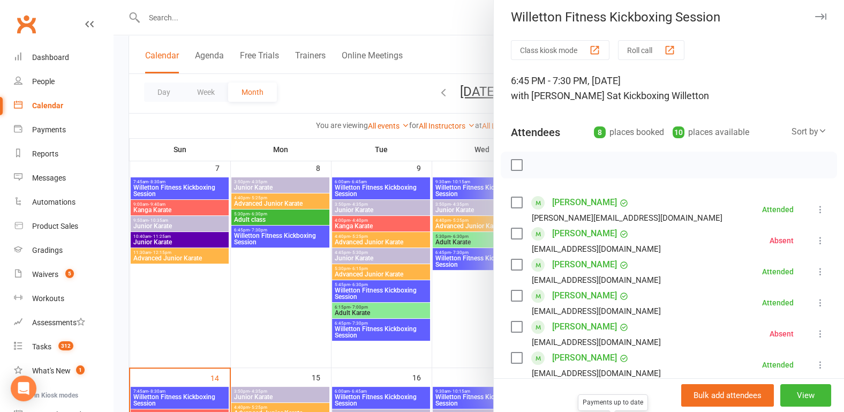
scroll to position [0, 0]
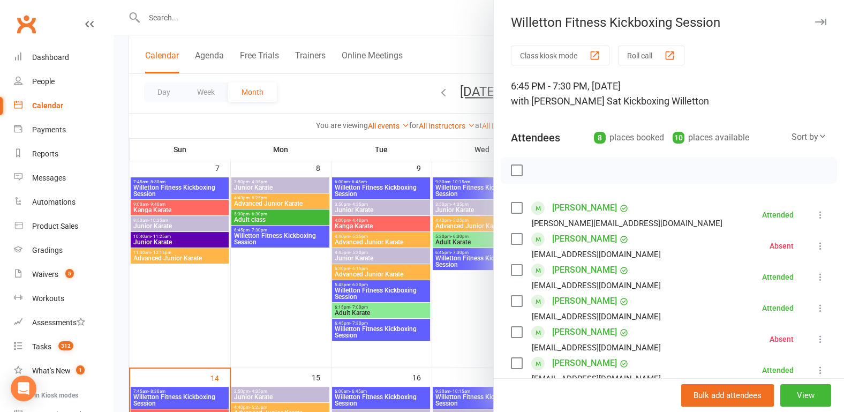
click at [273, 276] on div at bounding box center [479, 206] width 731 height 412
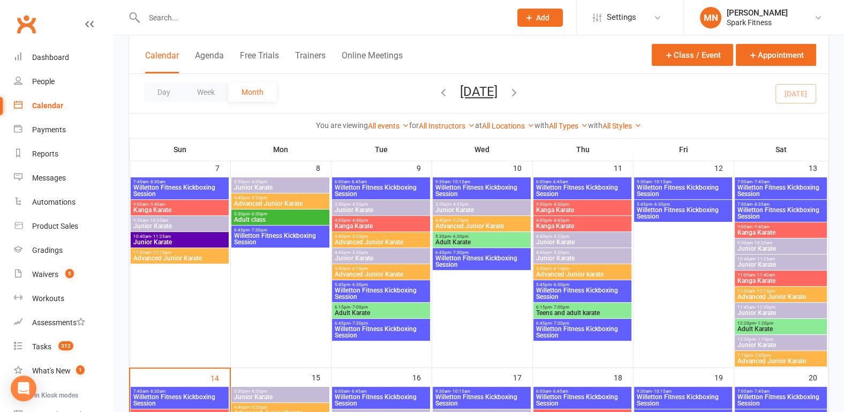
click at [648, 185] on span "Willetton Fitness Kickboxing Session" at bounding box center [684, 190] width 94 height 13
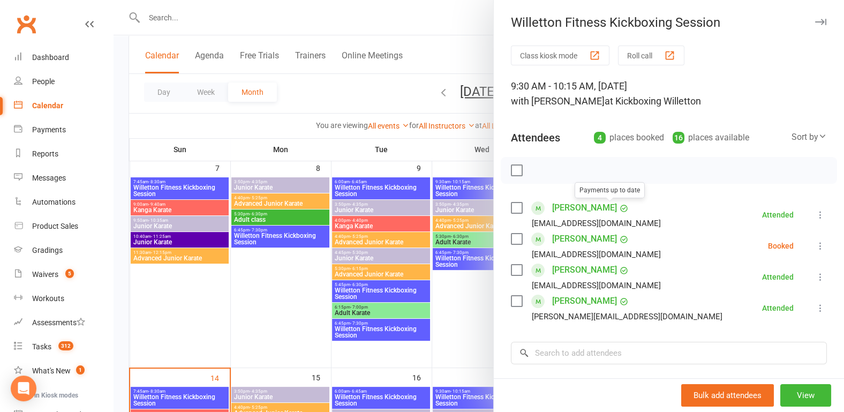
click at [267, 307] on div at bounding box center [479, 206] width 731 height 412
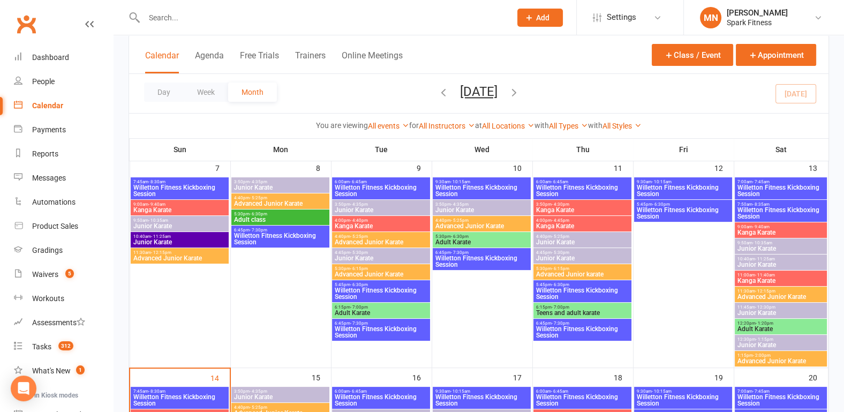
click at [688, 207] on span "Willetton Fitness Kickboxing Session" at bounding box center [684, 213] width 94 height 13
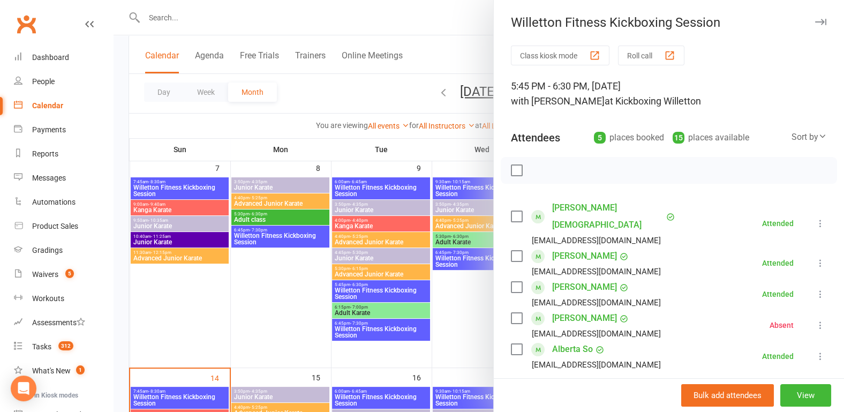
click at [289, 293] on div at bounding box center [479, 206] width 731 height 412
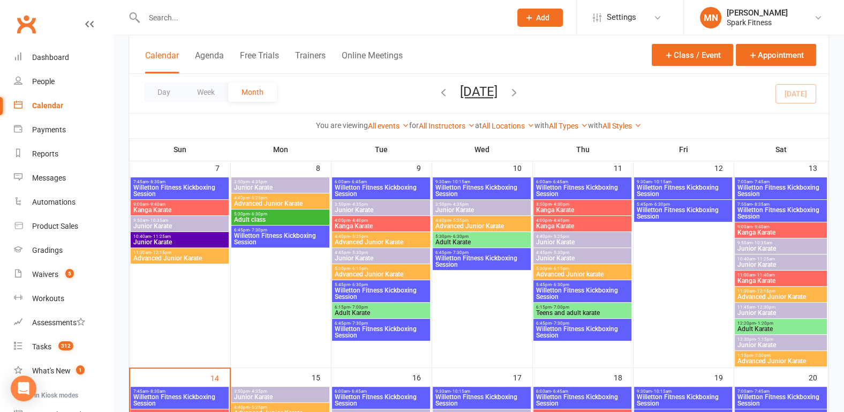
click at [680, 208] on span "Willetton Fitness Kickboxing Session" at bounding box center [684, 213] width 94 height 13
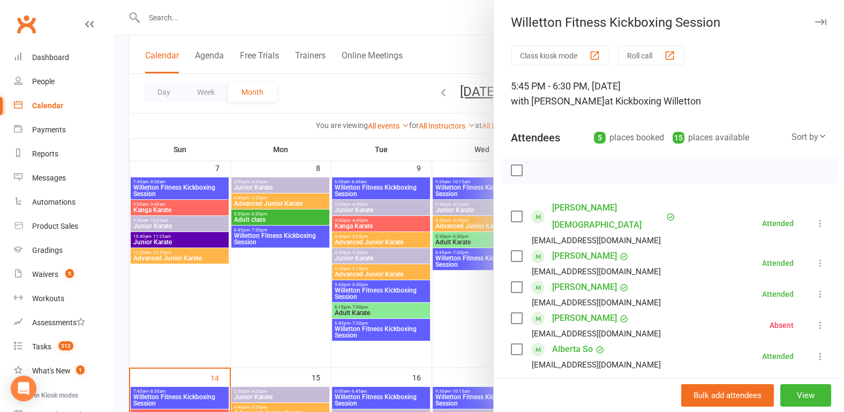
click at [231, 319] on div at bounding box center [479, 206] width 731 height 412
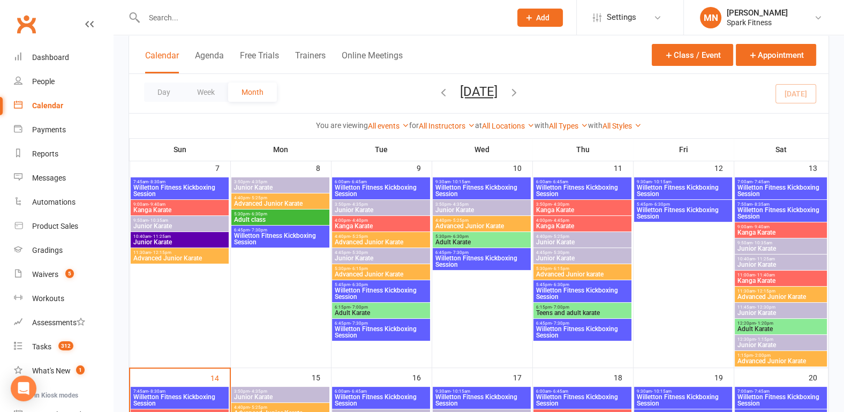
click at [769, 180] on span "- 7:45am" at bounding box center [761, 182] width 17 height 5
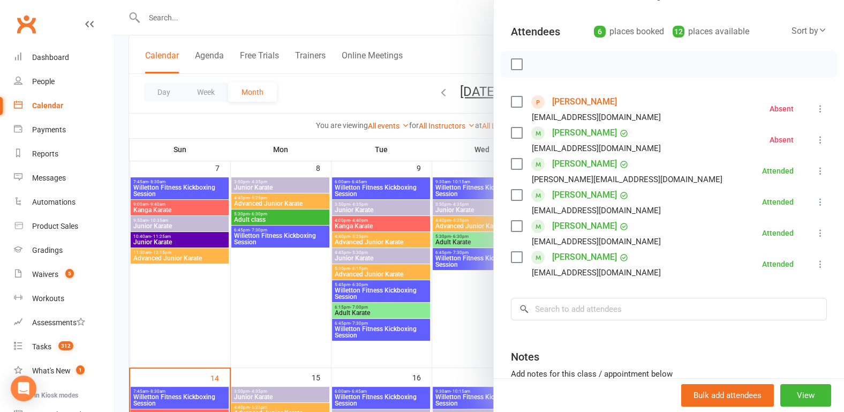
scroll to position [111, 0]
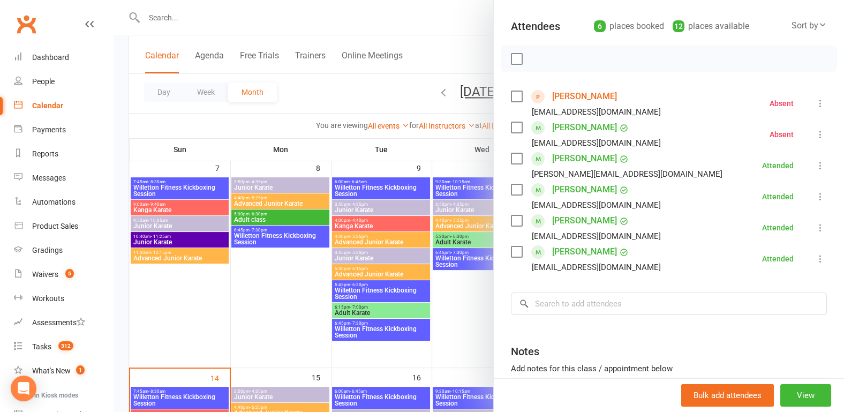
click at [248, 267] on div at bounding box center [479, 206] width 731 height 412
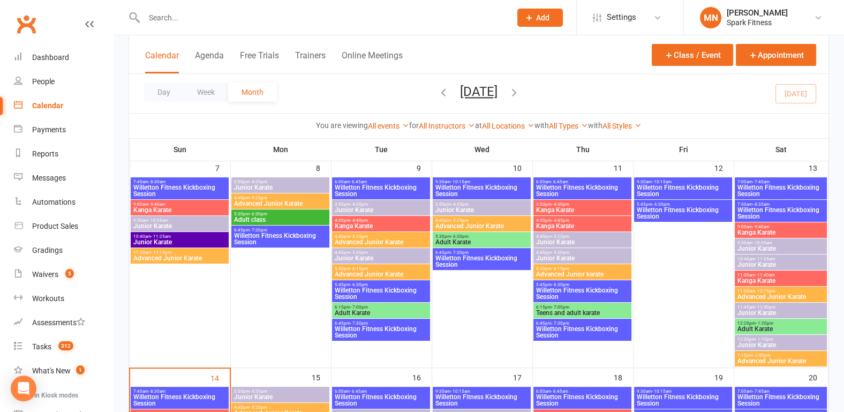
click at [778, 211] on span "Willetton Fitness Kickboxing Session" at bounding box center [781, 213] width 88 height 13
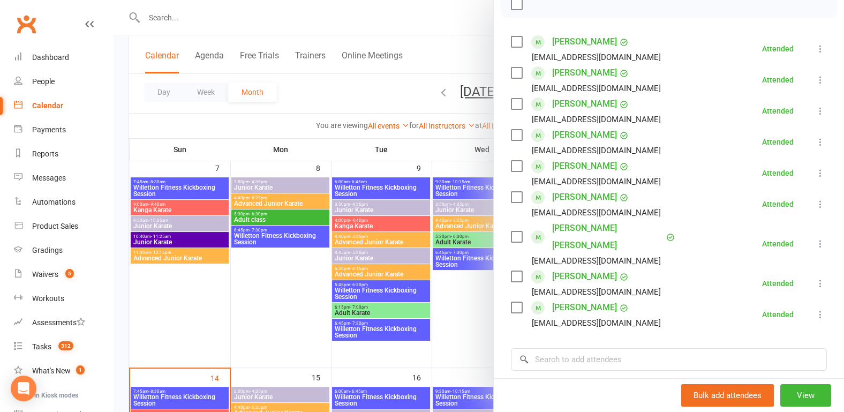
scroll to position [167, 0]
click at [247, 309] on div at bounding box center [479, 206] width 731 height 412
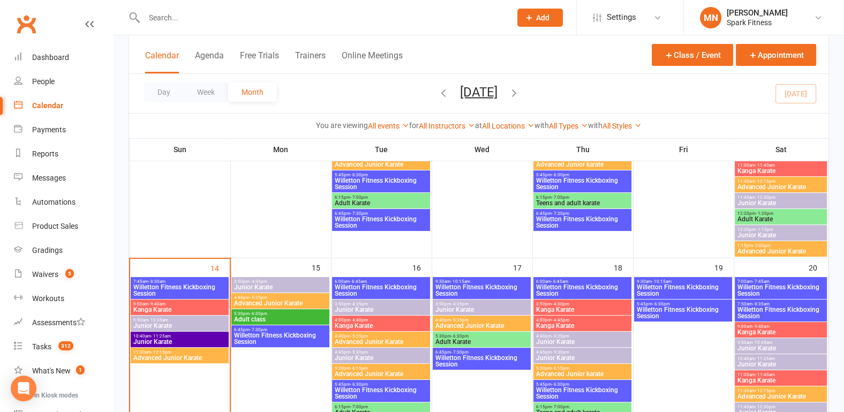
scroll to position [391, 0]
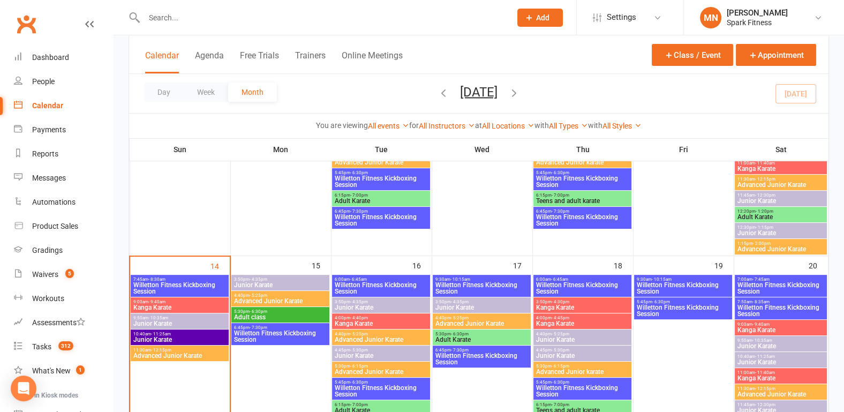
click at [153, 282] on span "Willetton Fitness Kickboxing Session" at bounding box center [180, 288] width 94 height 13
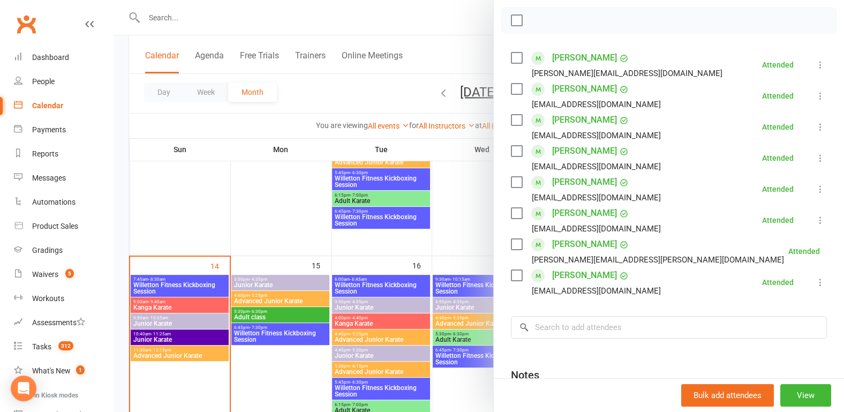
scroll to position [167, 0]
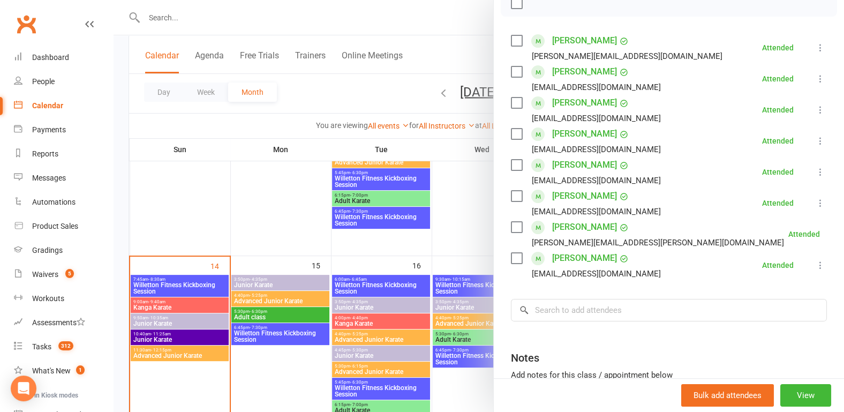
click at [281, 204] on div at bounding box center [479, 206] width 731 height 412
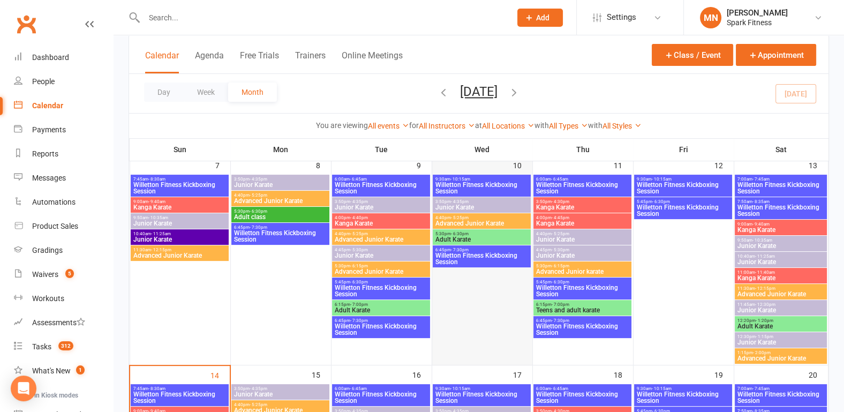
scroll to position [279, 0]
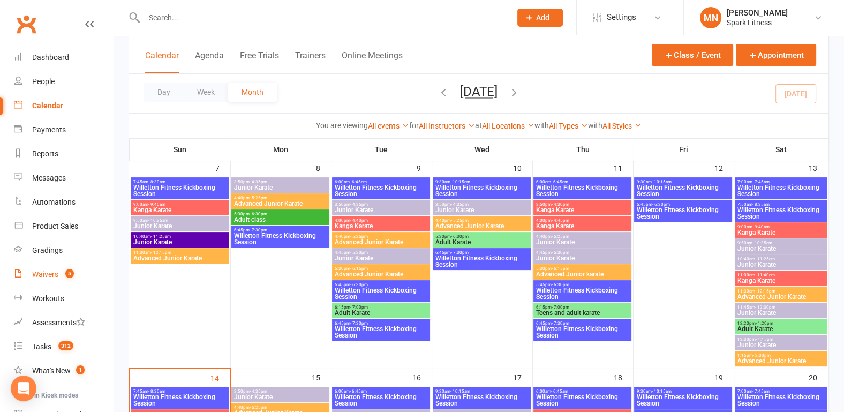
click at [52, 274] on div "Waivers" at bounding box center [45, 274] width 26 height 9
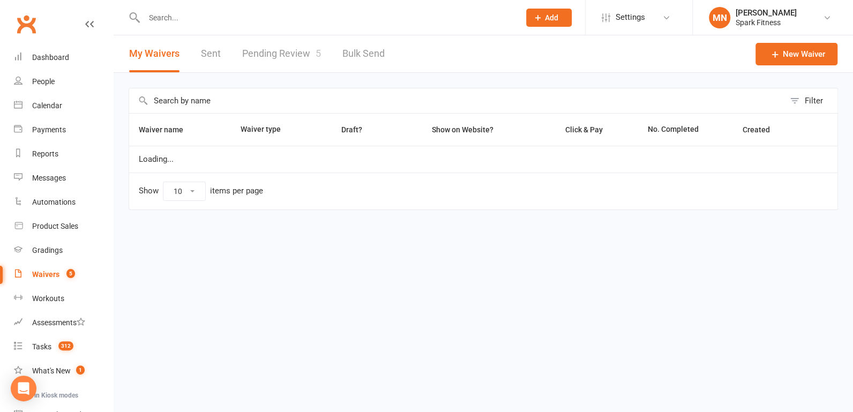
click at [275, 61] on link "Pending Review 5" at bounding box center [281, 53] width 79 height 37
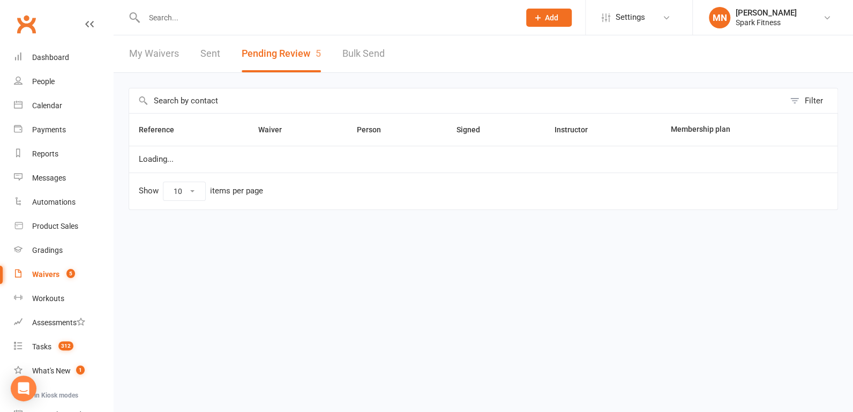
select select "100"
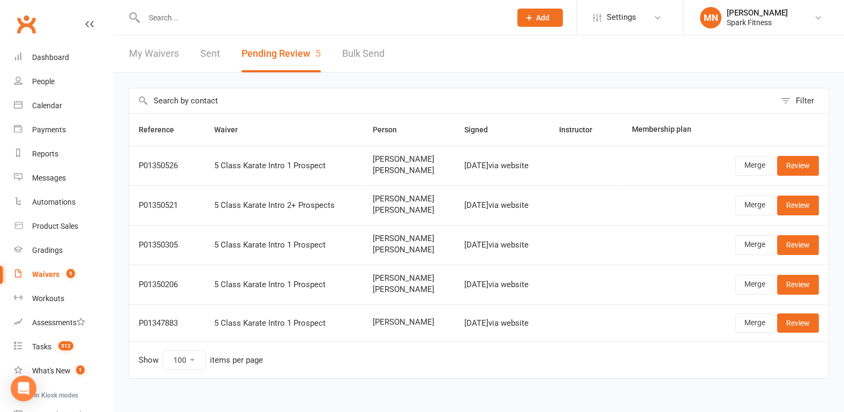
scroll to position [11, 0]
